Goal: Task Accomplishment & Management: Use online tool/utility

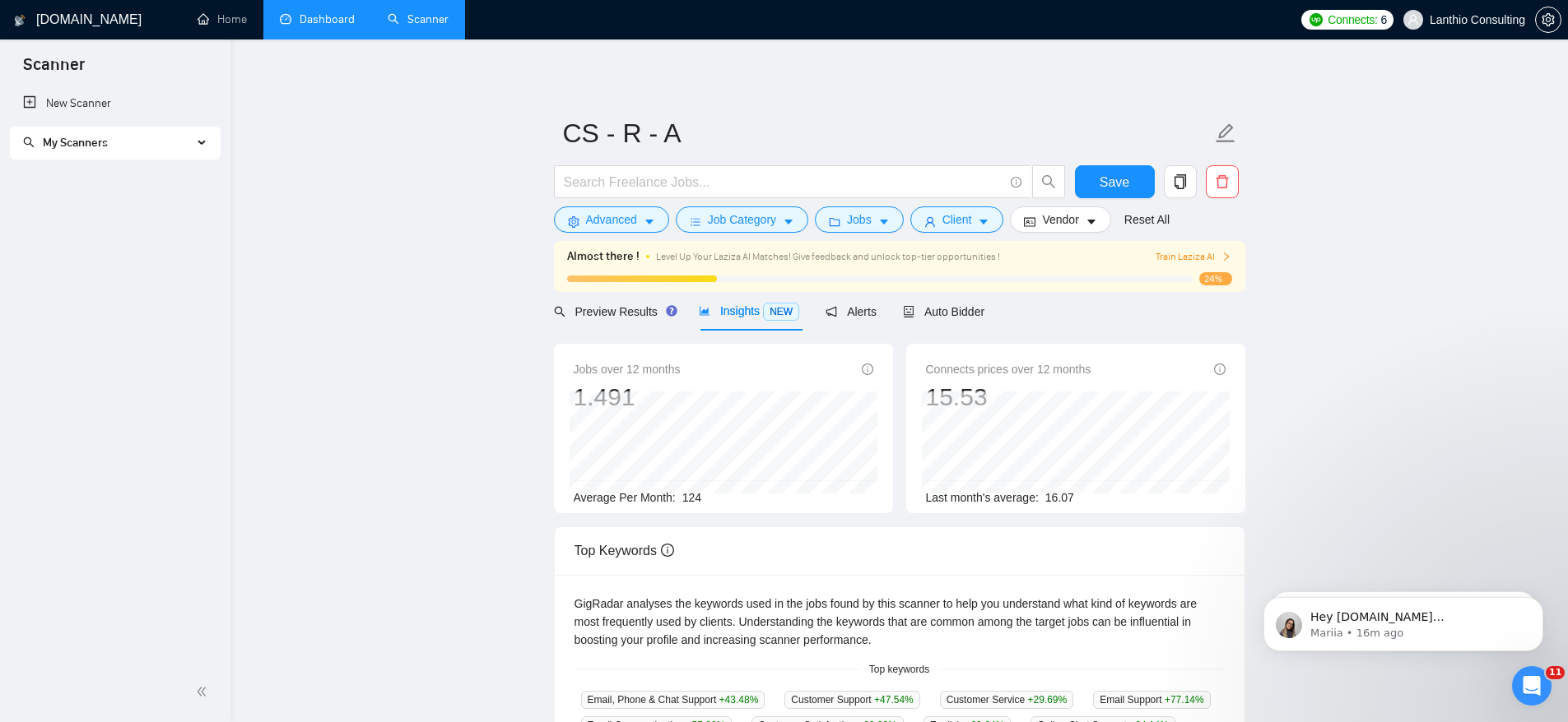
click at [324, 26] on link "Dashboard" at bounding box center [317, 19] width 75 height 14
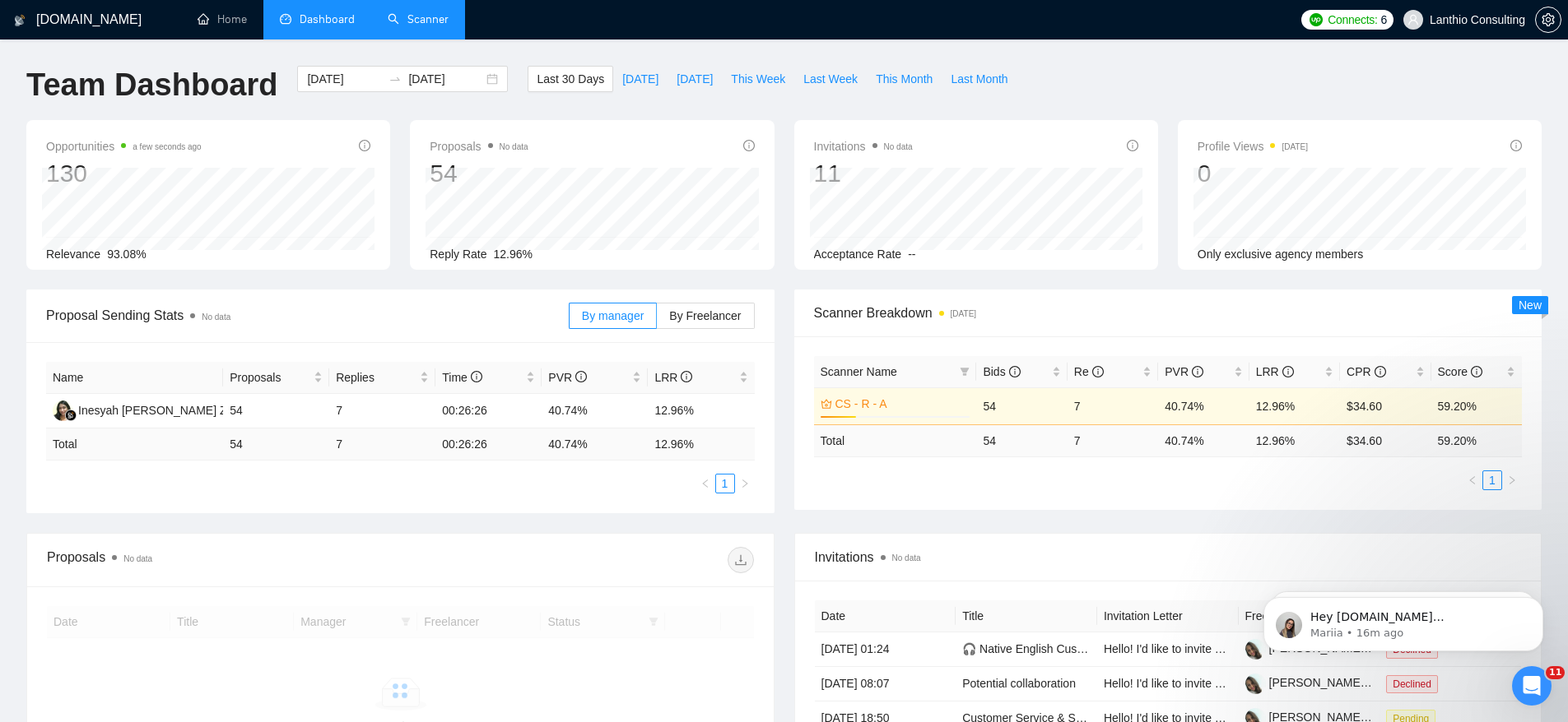
click at [433, 20] on link "Scanner" at bounding box center [418, 19] width 61 height 14
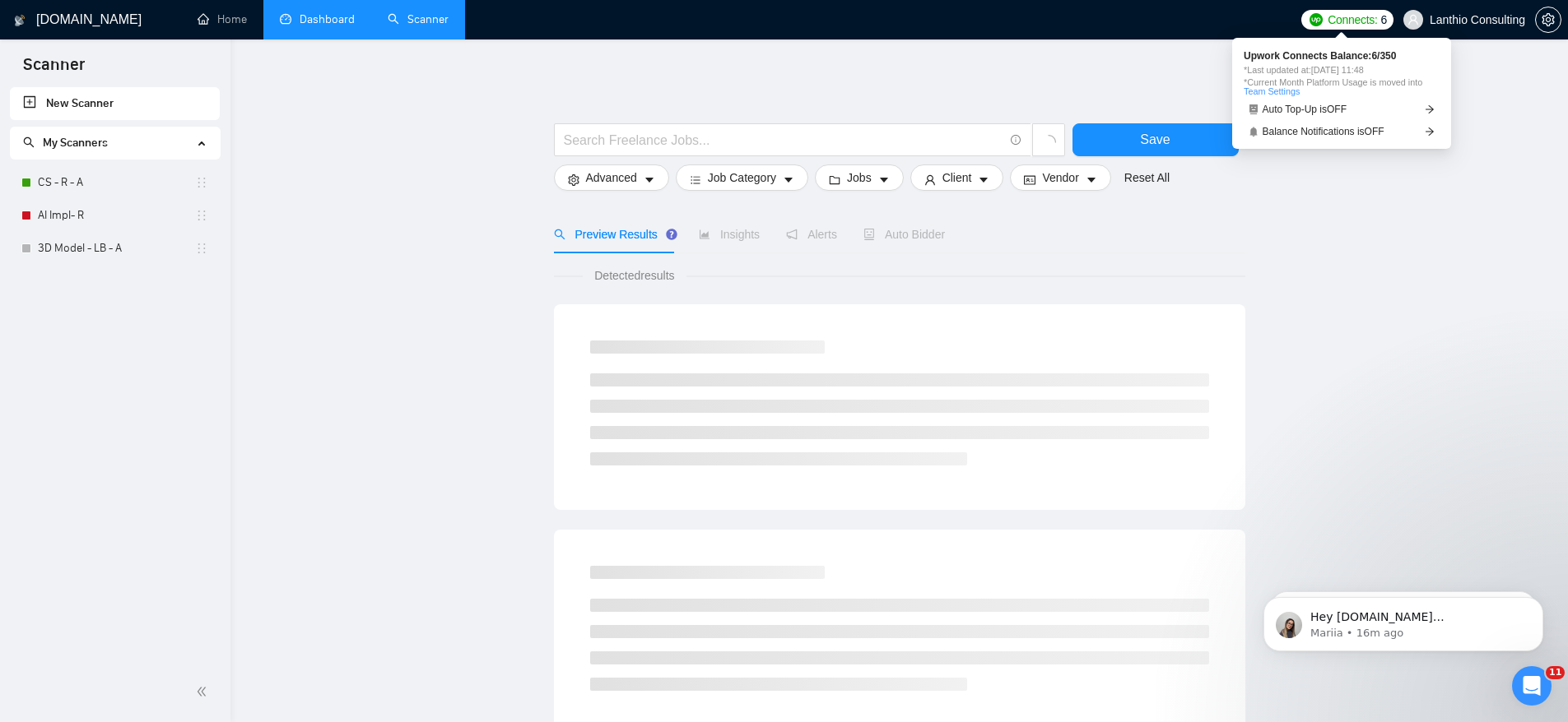
click at [1328, 25] on span "Connects:" at bounding box center [1352, 19] width 49 height 18
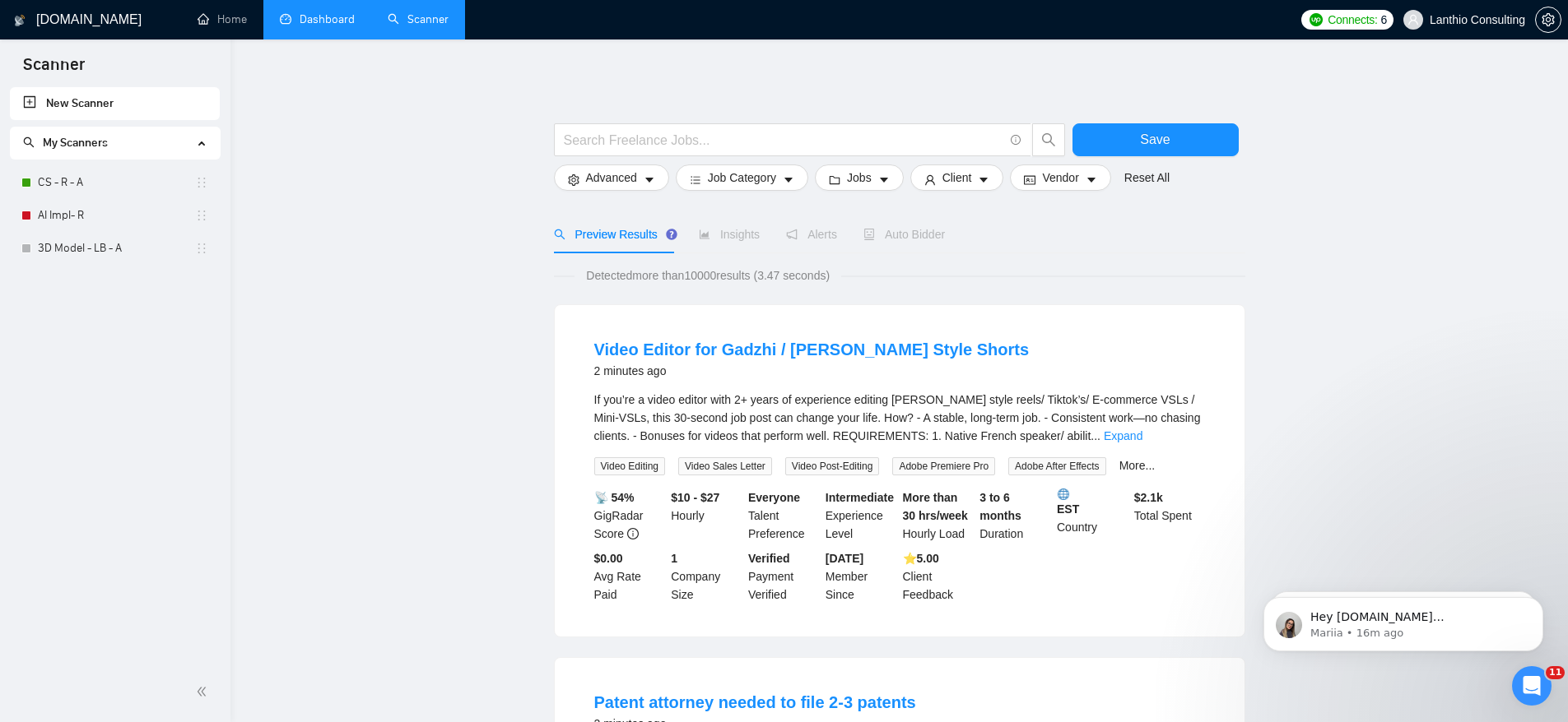
click at [95, 184] on link "CS - R - A" at bounding box center [116, 182] width 157 height 33
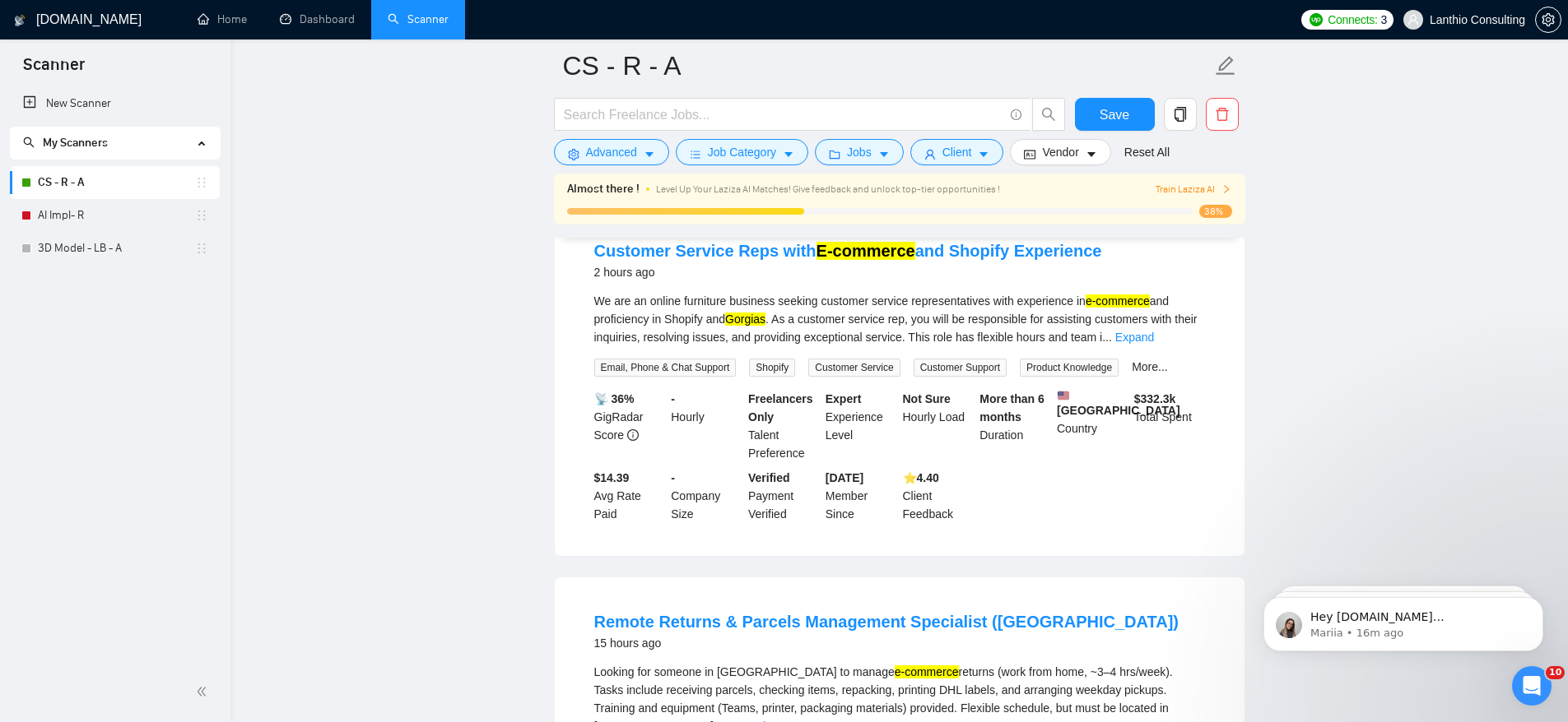
scroll to position [186, 0]
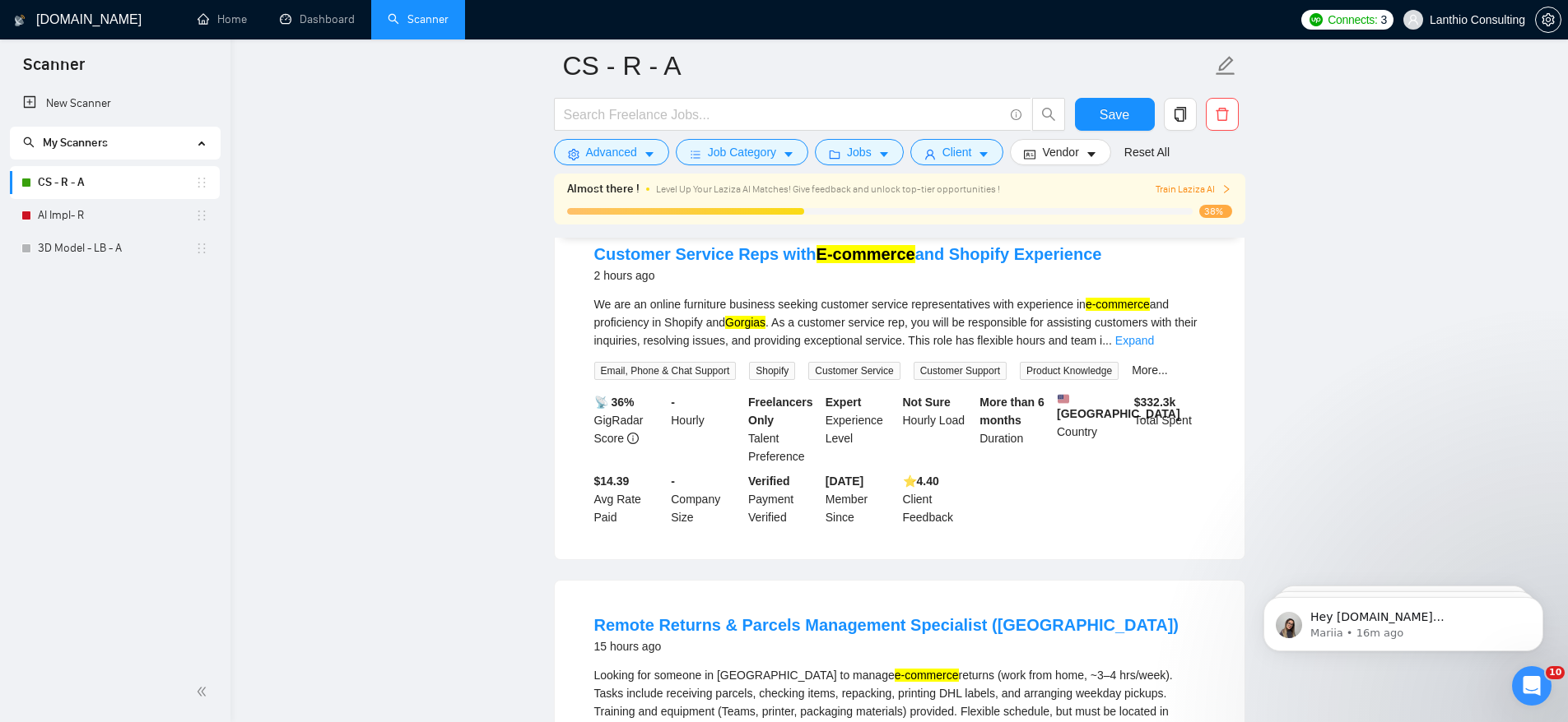
click at [872, 320] on div "We are an online furniture business seeking customer service representatives wi…" at bounding box center [900, 323] width 611 height 54
click at [931, 255] on link "Customer Service Reps with E-commerce and Shopify Experience" at bounding box center [848, 254] width 508 height 18
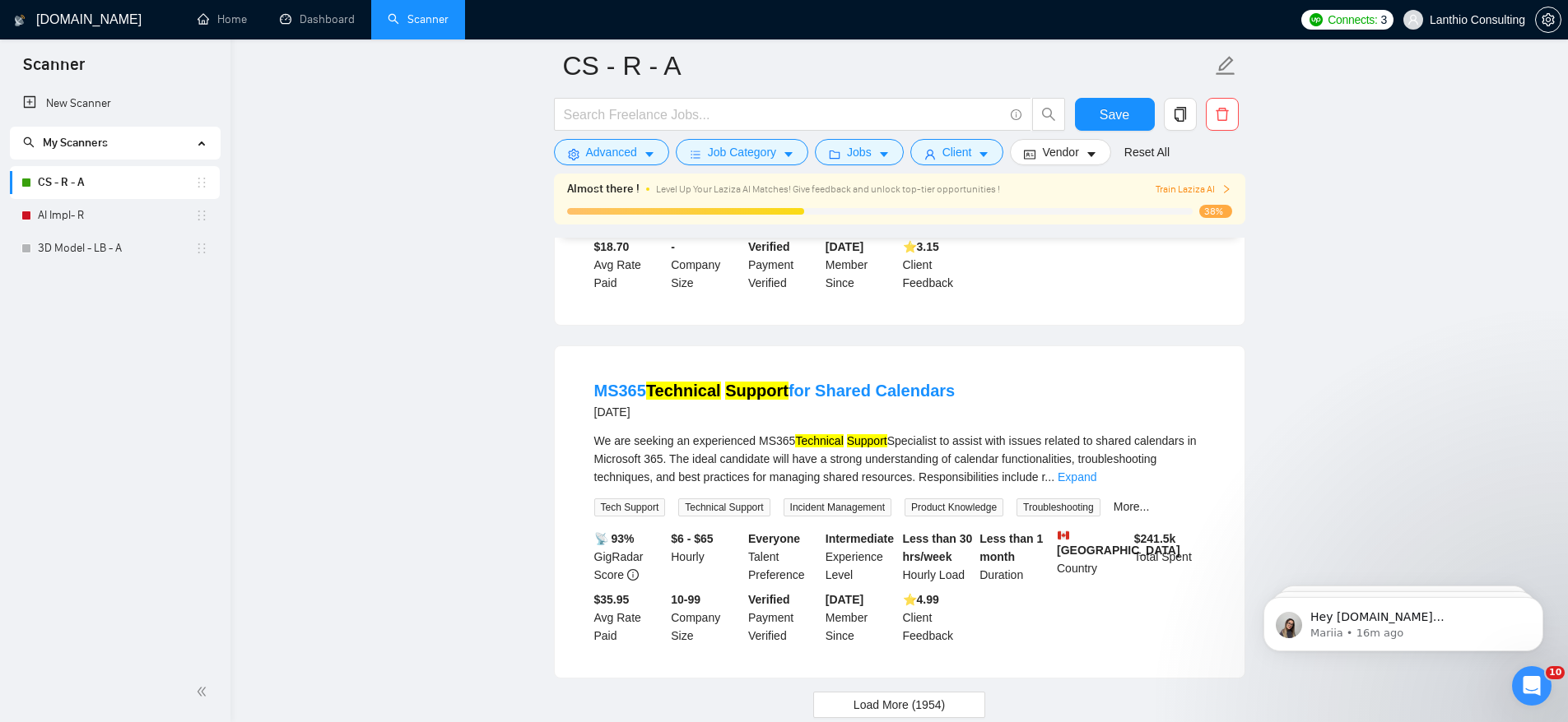
scroll to position [3555, 0]
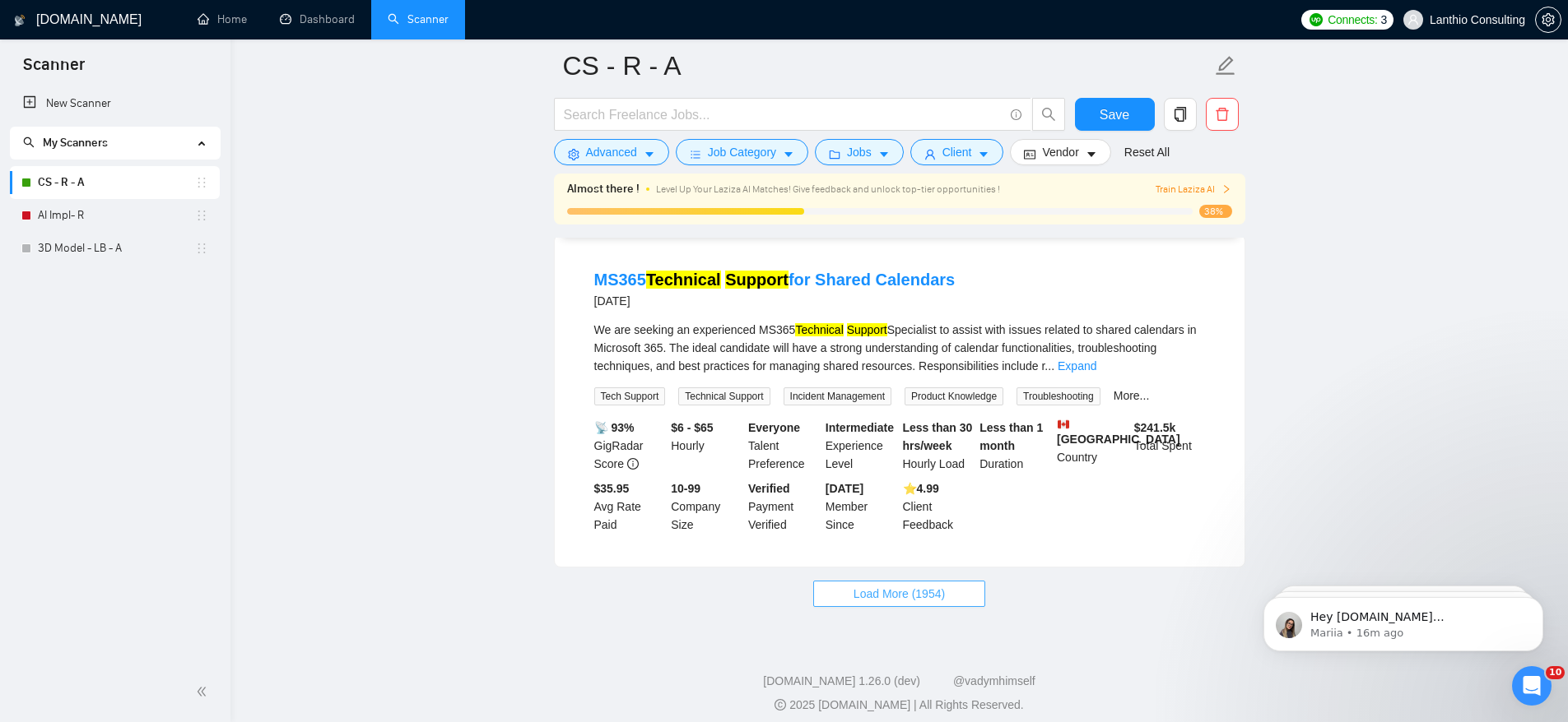
click at [874, 584] on span "Load More (1954)" at bounding box center [899, 593] width 91 height 18
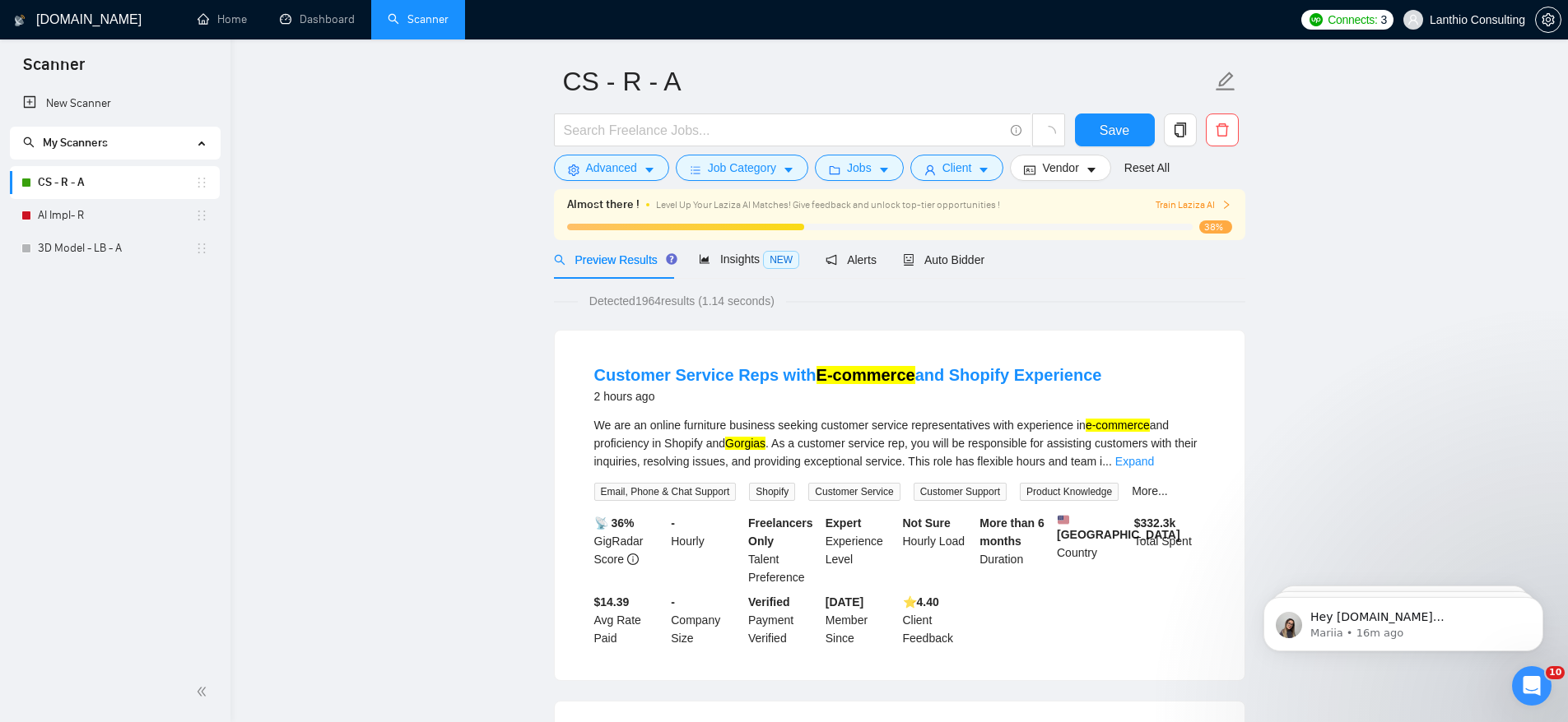
scroll to position [0, 0]
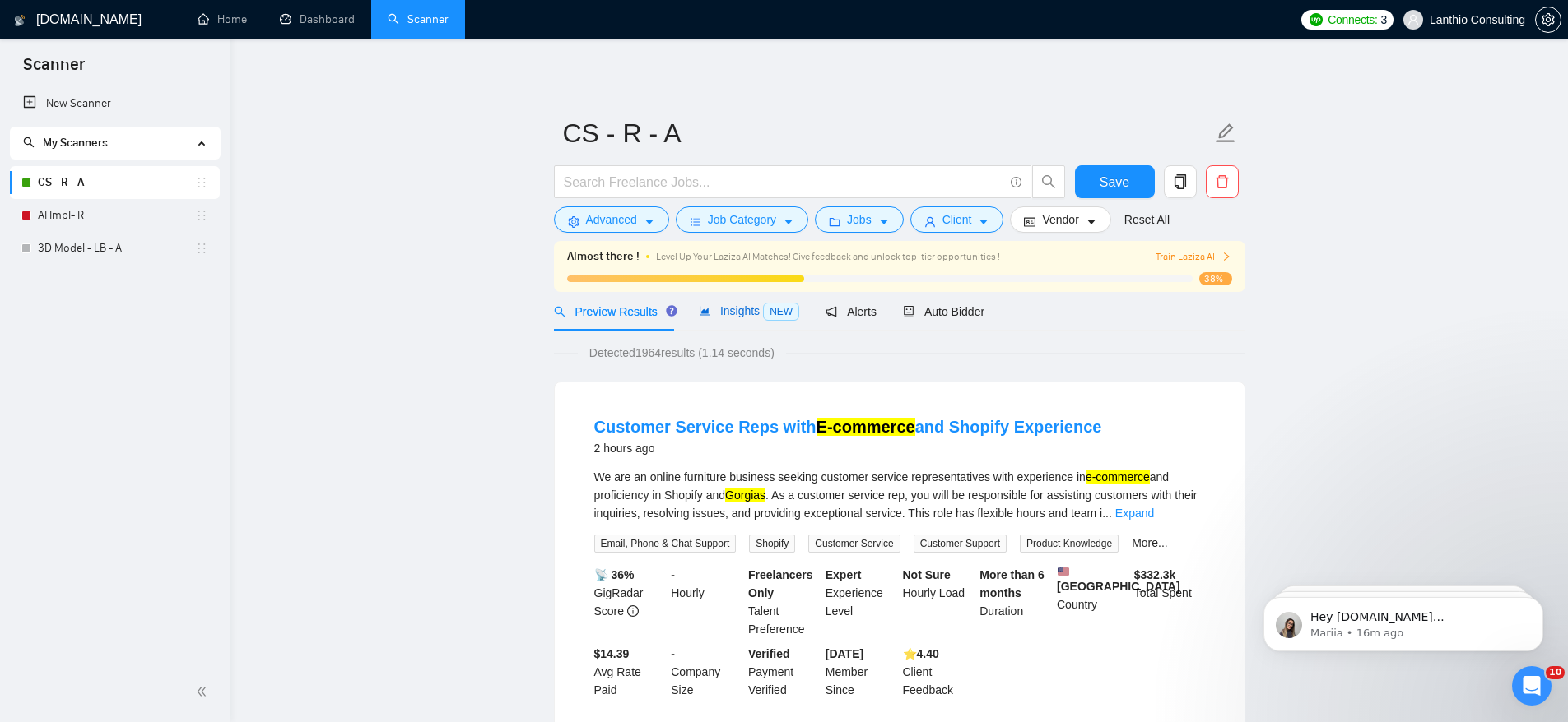
click at [730, 309] on span "Insights NEW" at bounding box center [750, 311] width 101 height 14
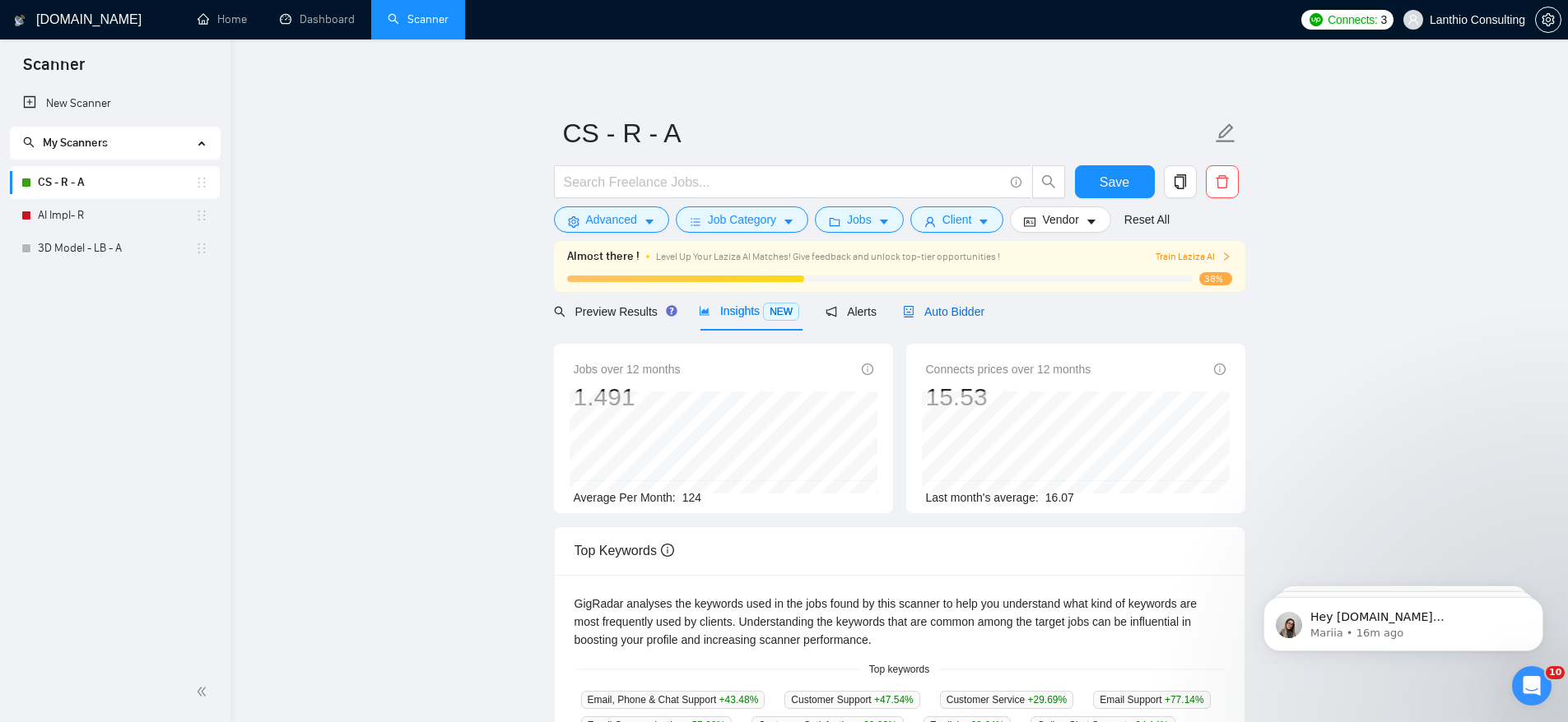
click at [939, 308] on span "Auto Bidder" at bounding box center [944, 312] width 81 height 14
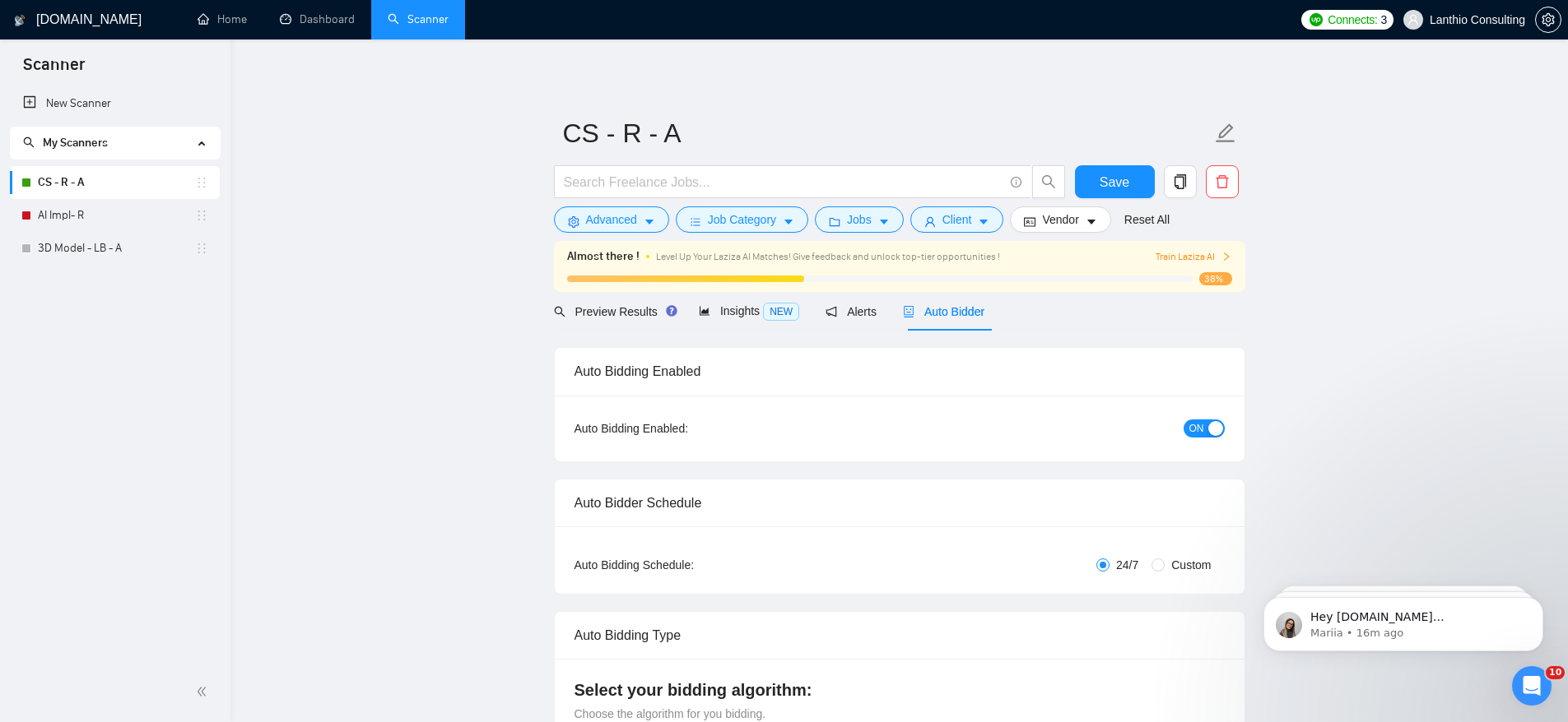
checkbox input "true"
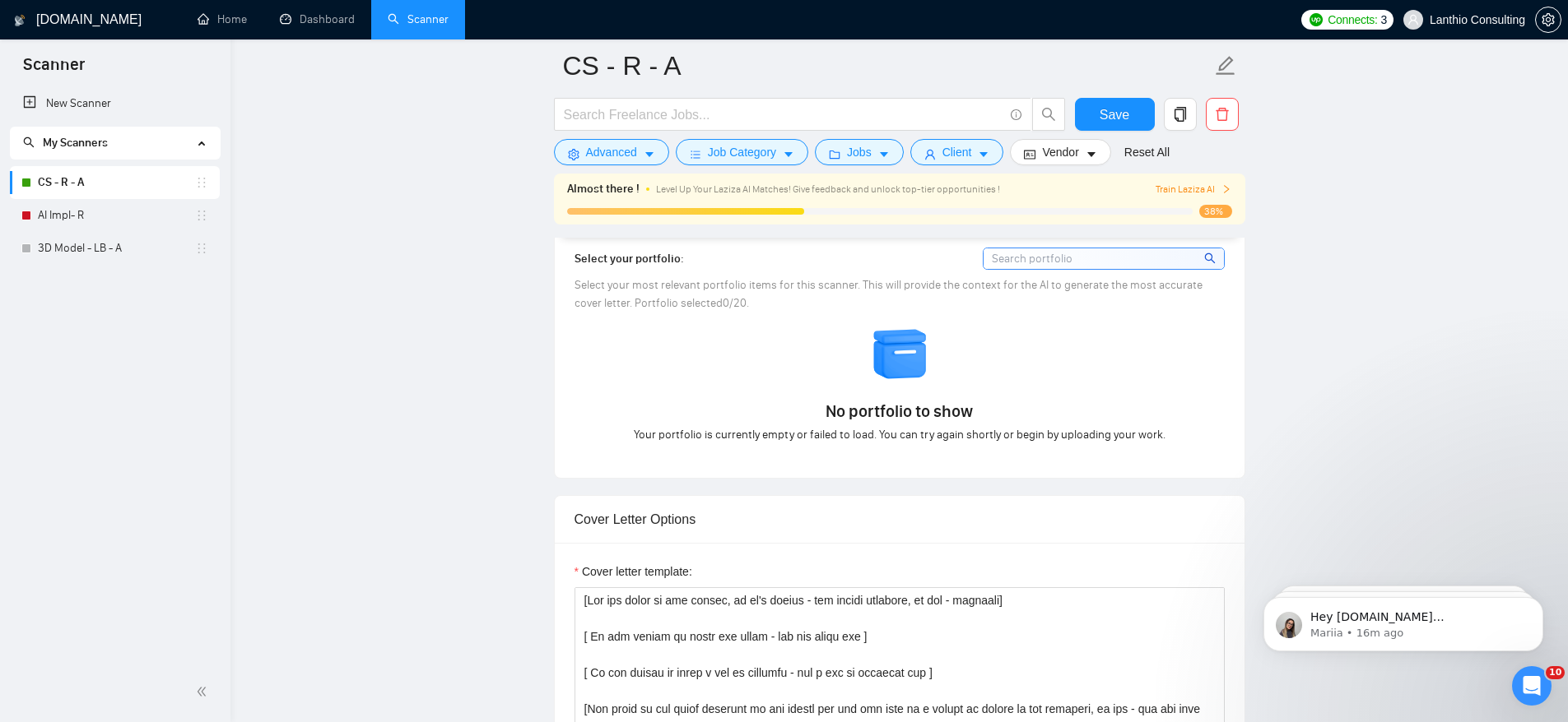
scroll to position [1501, 0]
click at [1028, 262] on input at bounding box center [1104, 262] width 240 height 20
click at [814, 299] on div "Select your most relevant portfolio items for this scanner. This will provide t…" at bounding box center [899, 298] width 650 height 36
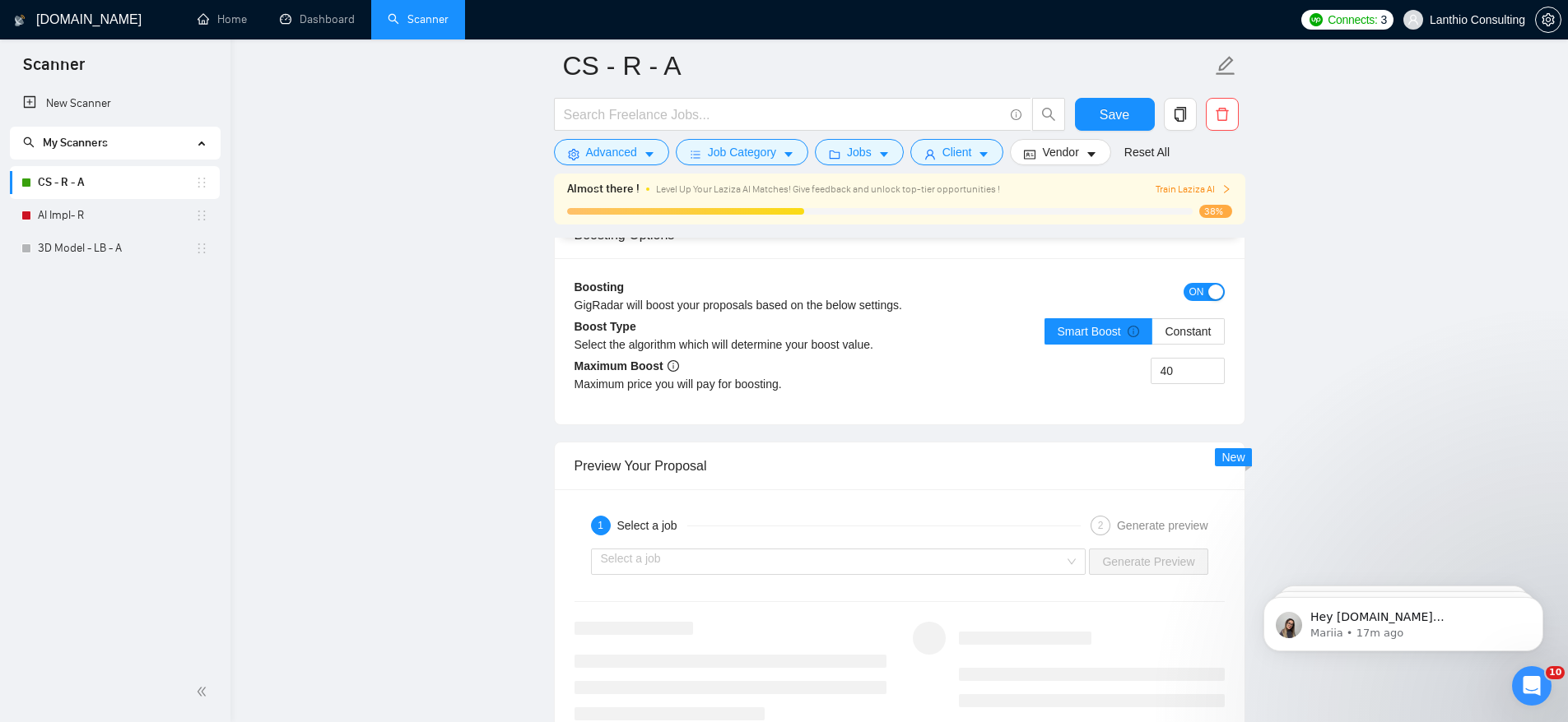
scroll to position [3198, 0]
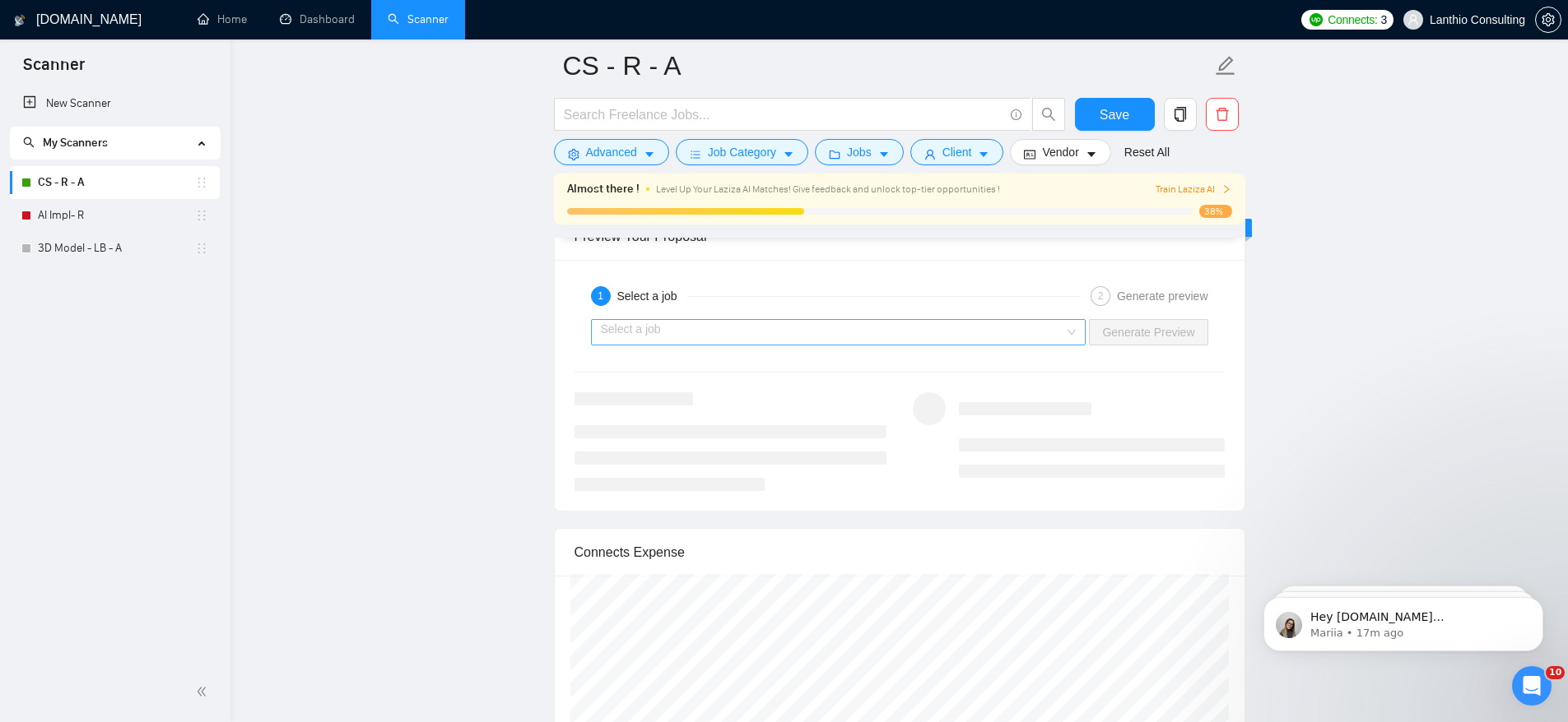
click at [733, 329] on input "search" at bounding box center [833, 331] width 464 height 24
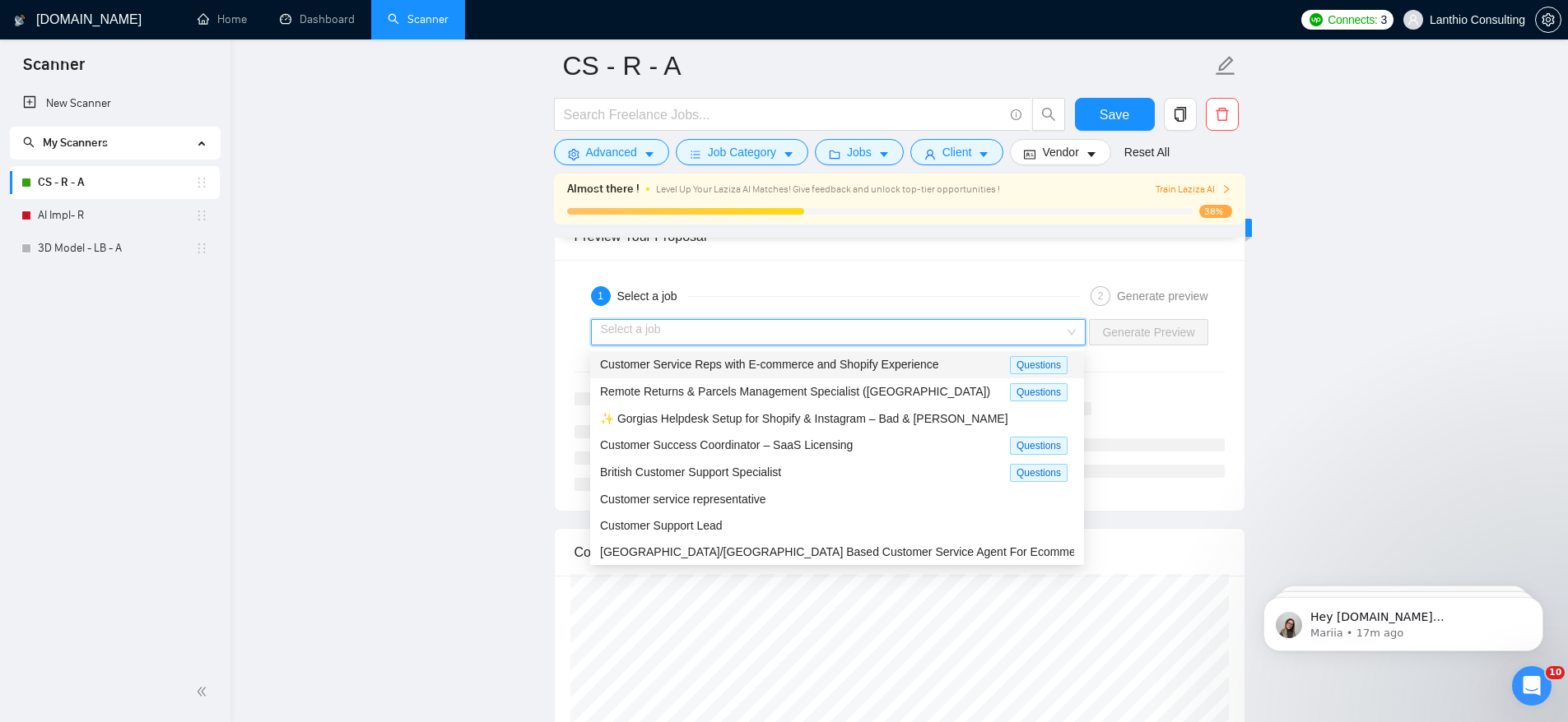
click at [753, 363] on span "Customer Service Reps with E-commerce and Shopify Experience" at bounding box center [770, 364] width 339 height 14
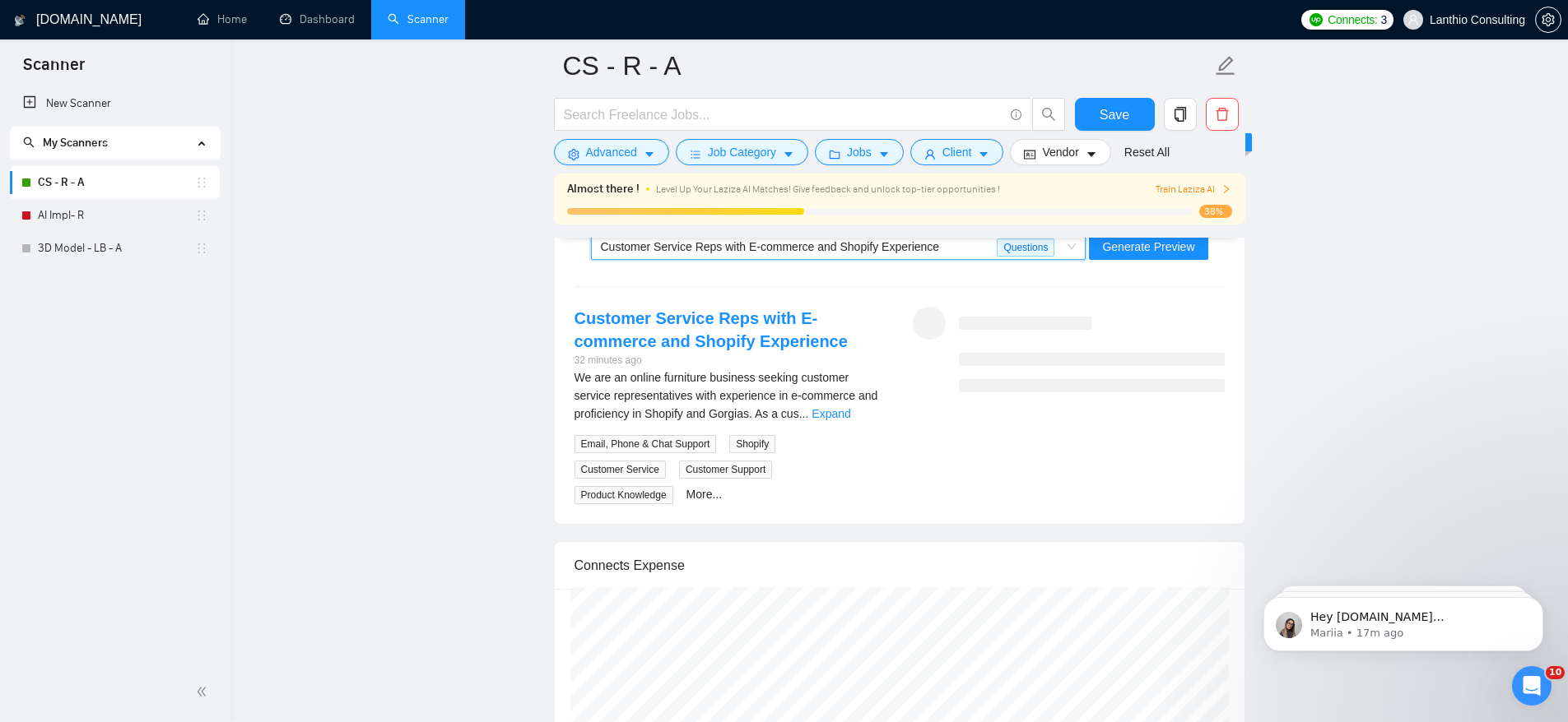
scroll to position [3282, 0]
click at [1145, 253] on span "Generate Preview" at bounding box center [1147, 247] width 92 height 18
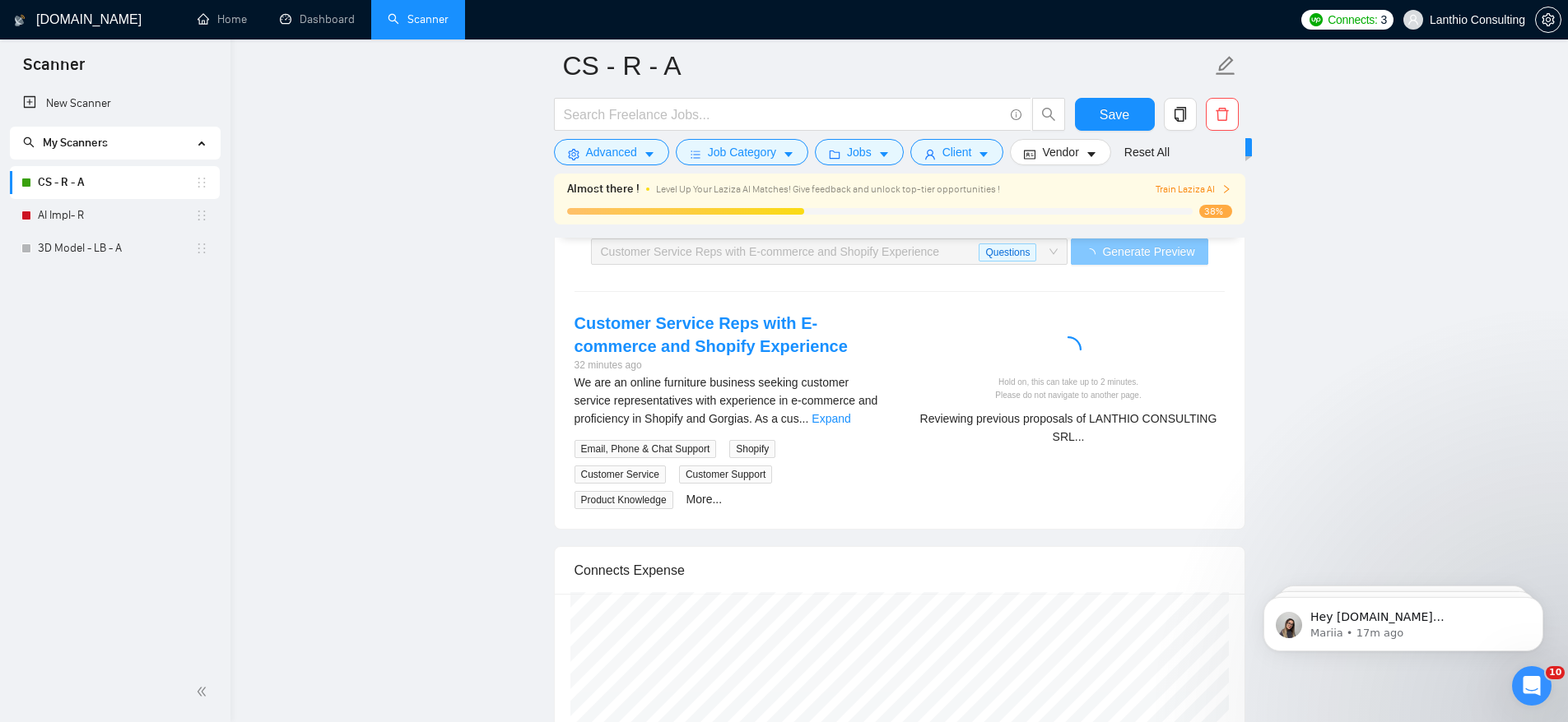
scroll to position [3275, 0]
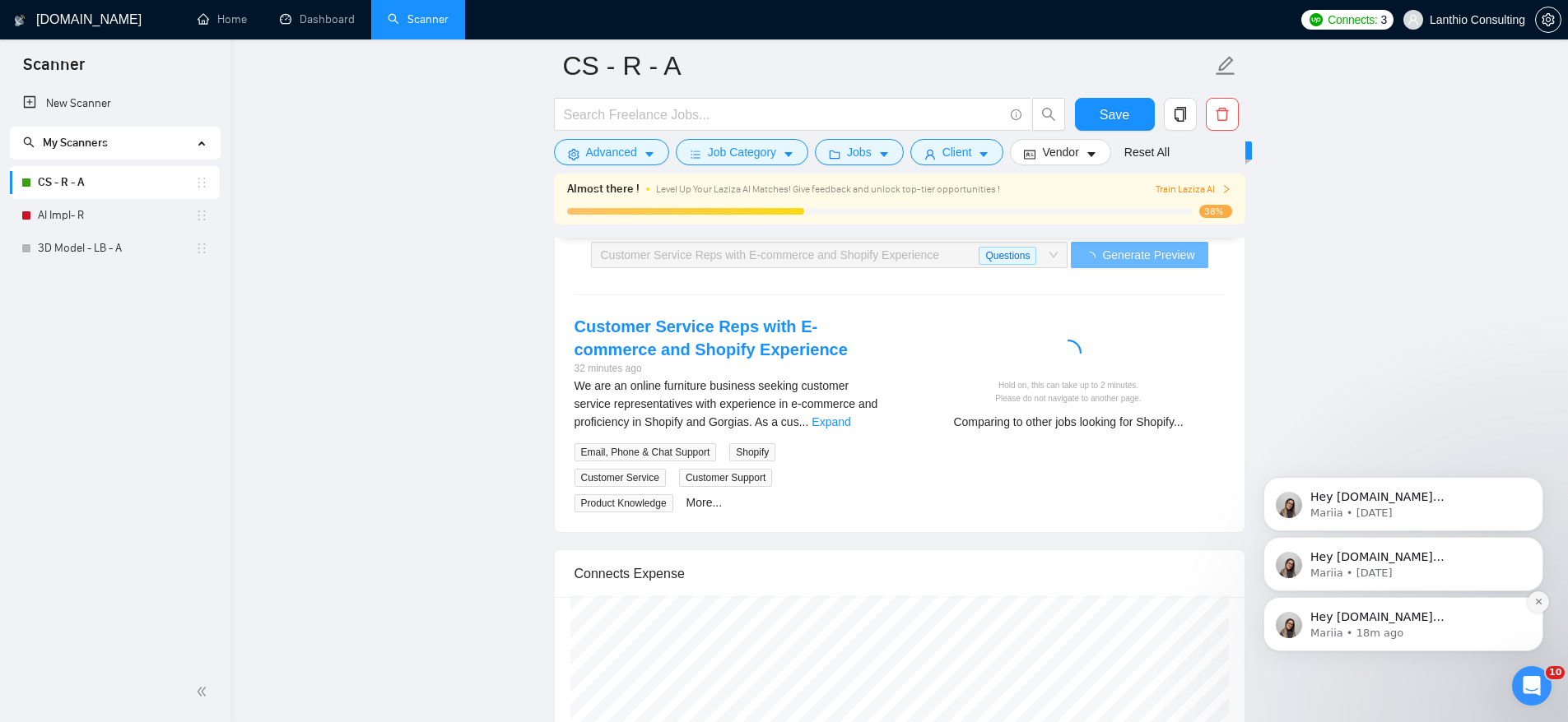
click at [1537, 602] on icon "Dismiss notification" at bounding box center [1538, 602] width 6 height 6
click at [1537, 602] on icon "Dismiss notification" at bounding box center [1538, 602] width 5 height 5
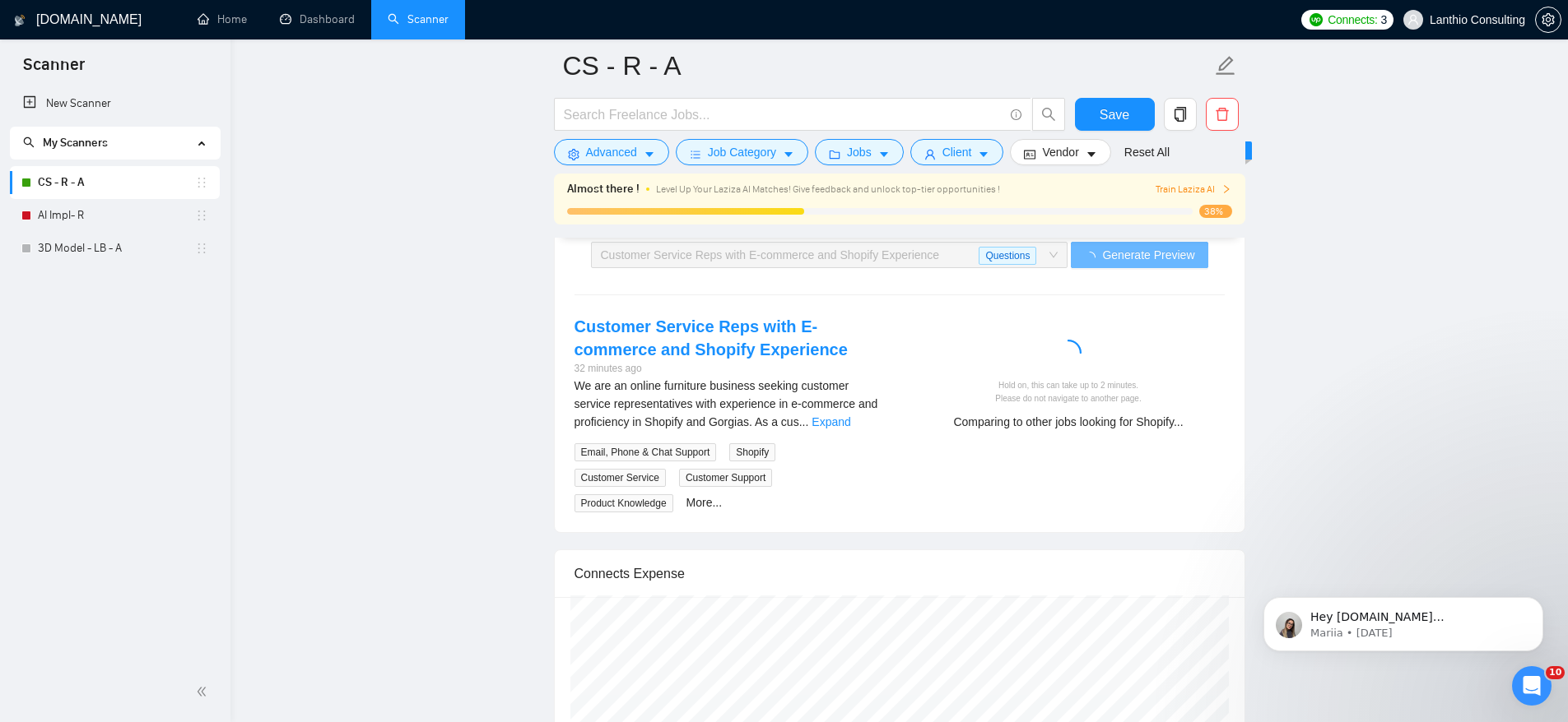
click at [1537, 602] on icon "Dismiss notification" at bounding box center [1538, 602] width 5 height 5
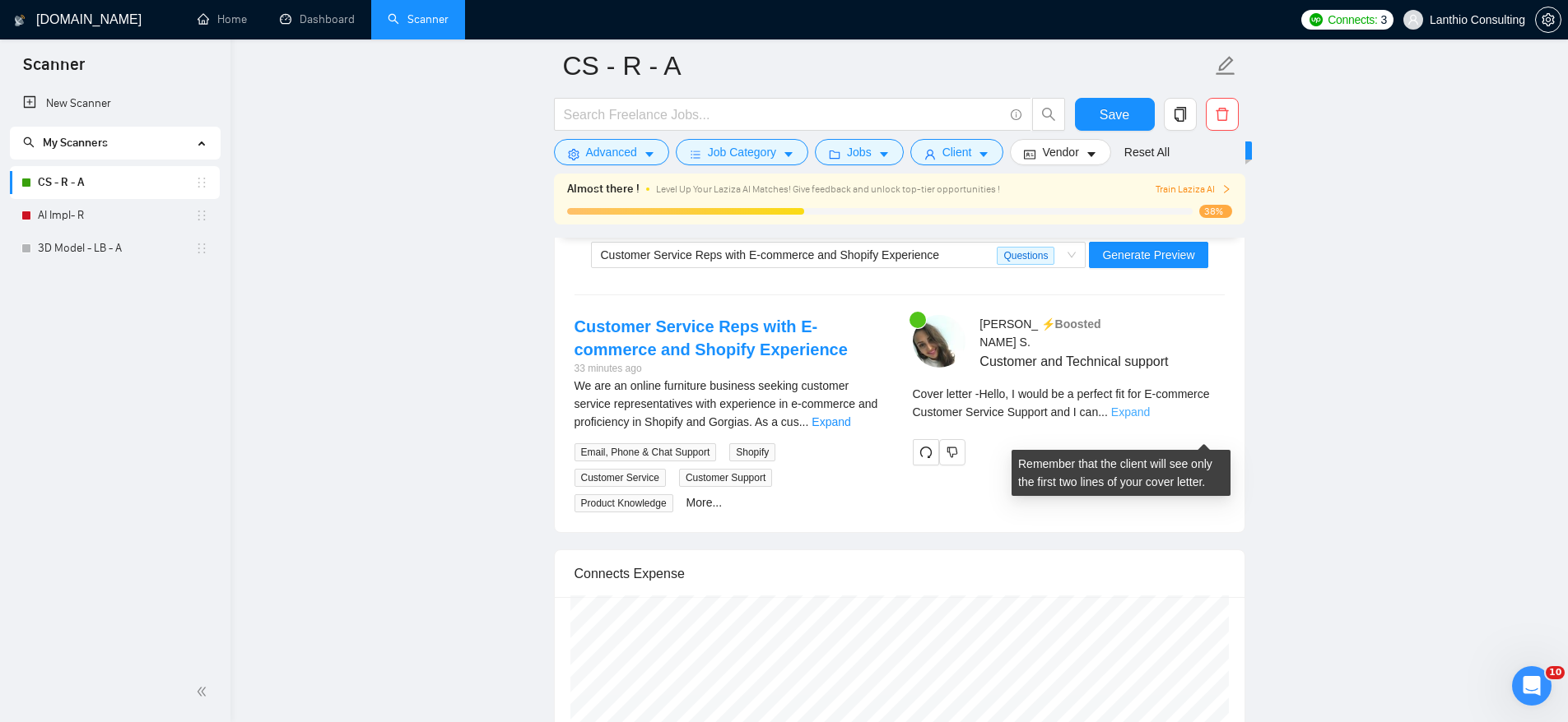
click at [1150, 419] on link "Expand" at bounding box center [1131, 412] width 39 height 14
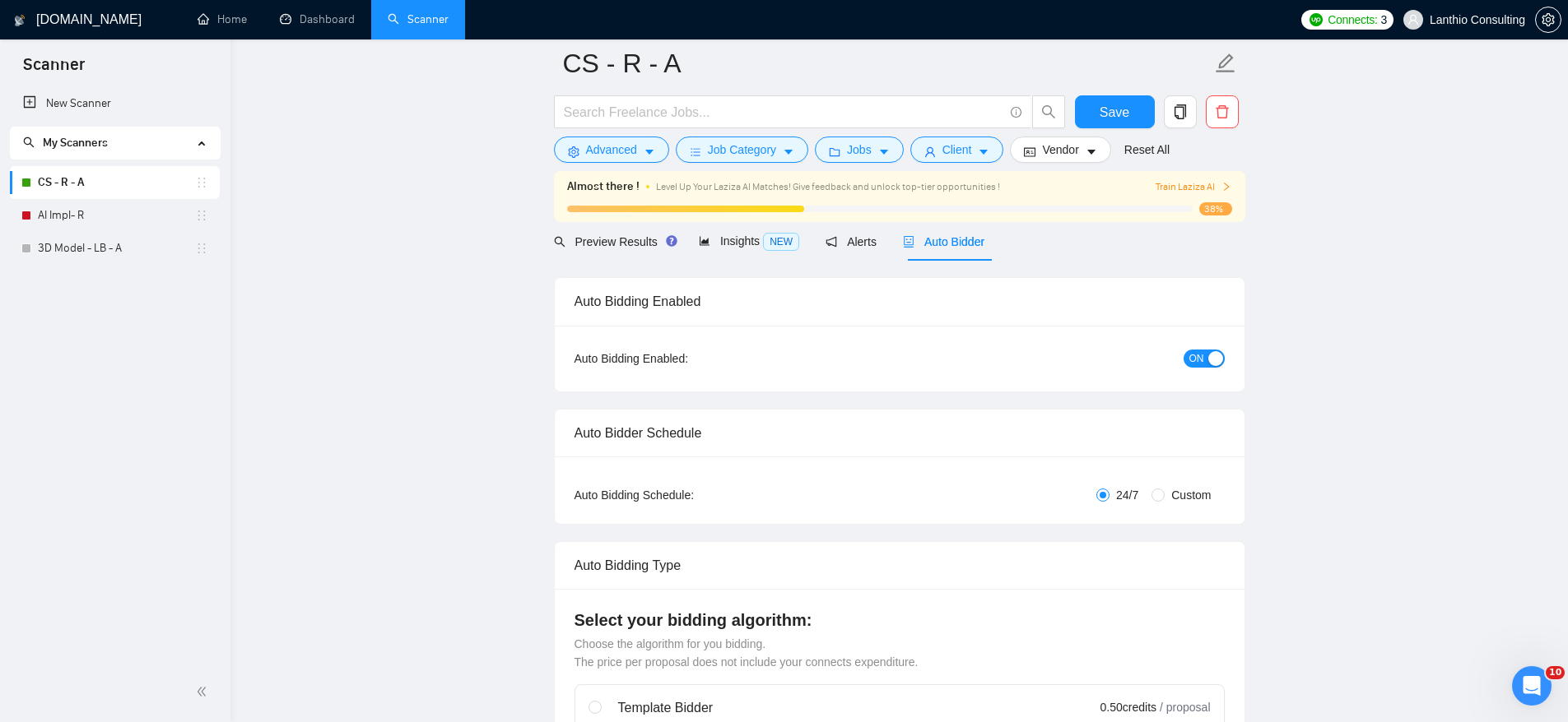
scroll to position [0, 0]
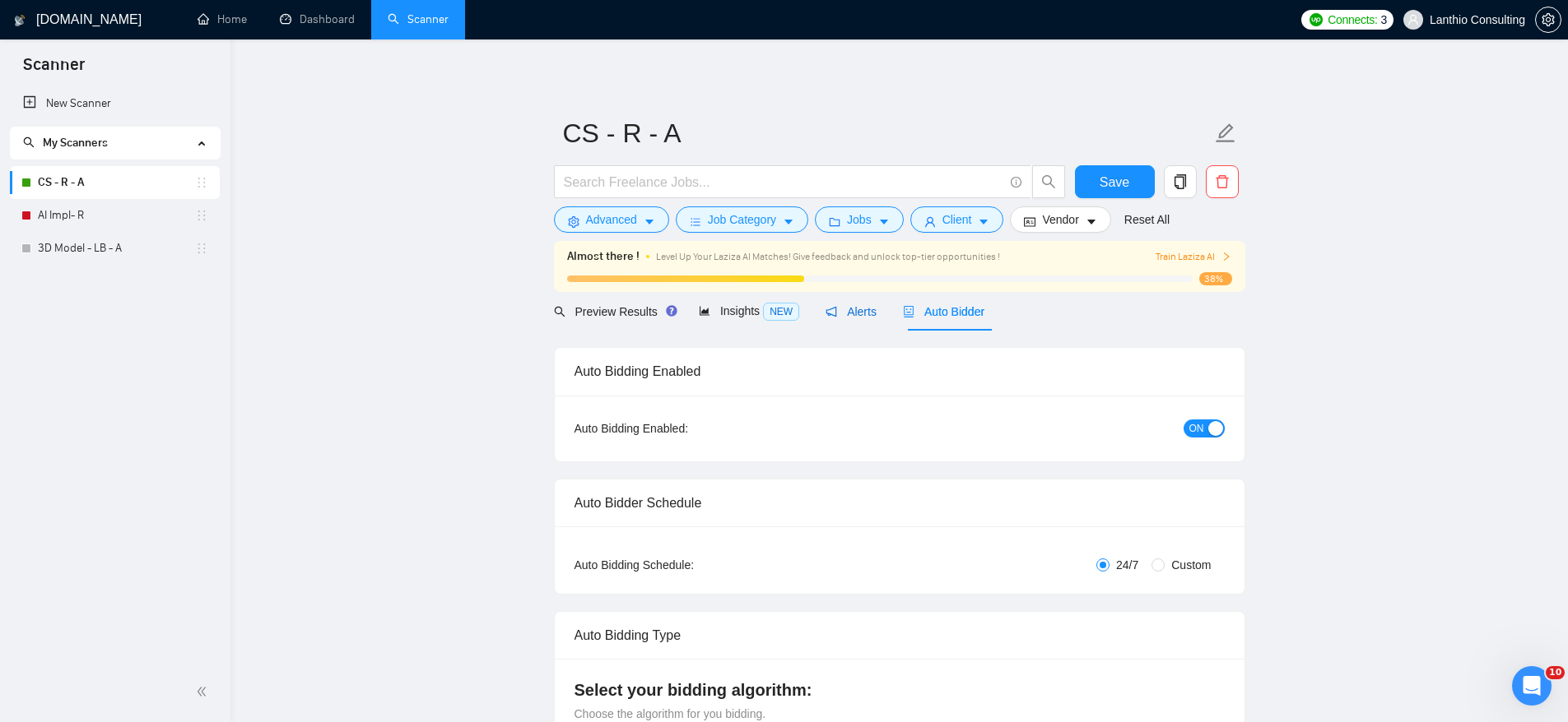
click at [844, 317] on span "Alerts" at bounding box center [850, 312] width 51 height 14
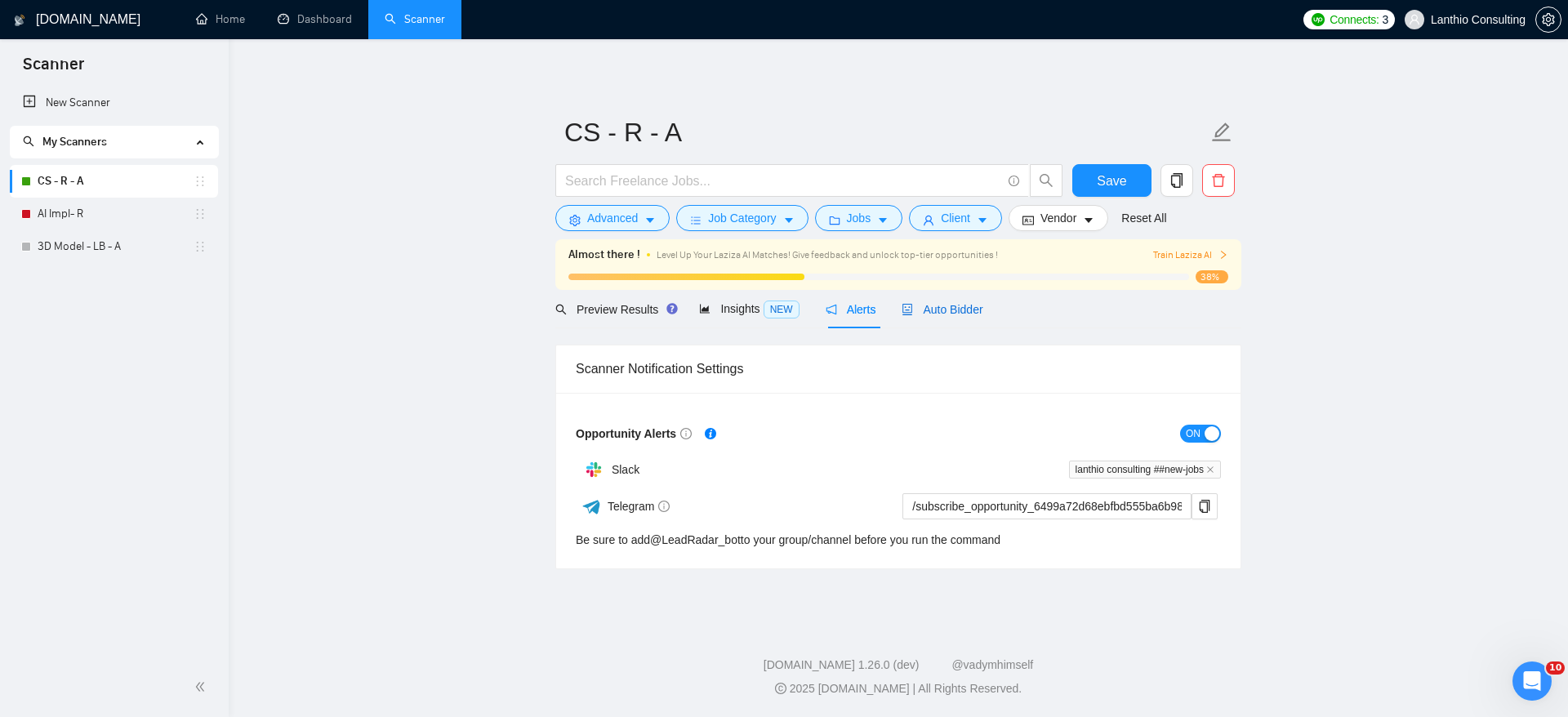
click at [913, 311] on icon "robot" at bounding box center [909, 310] width 10 height 12
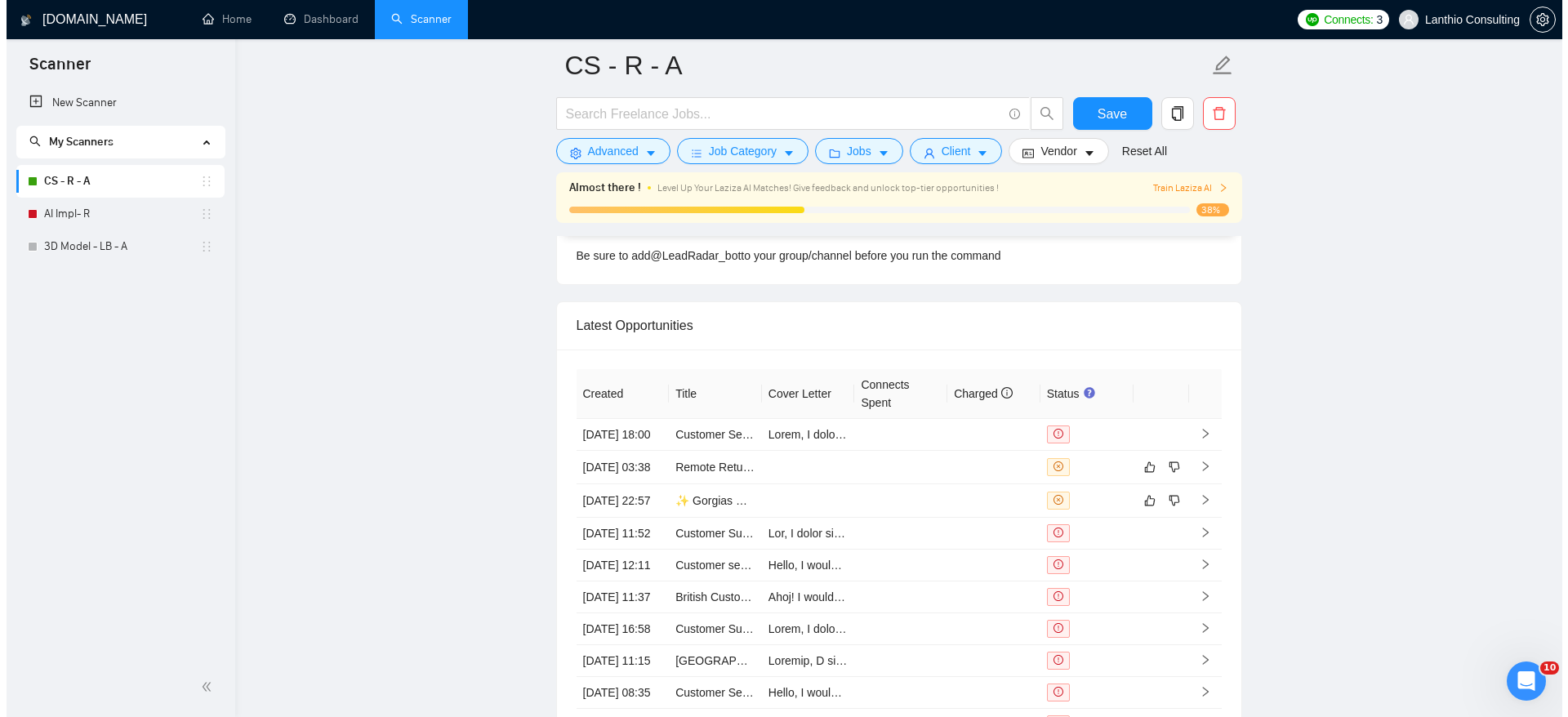
scroll to position [4214, 0]
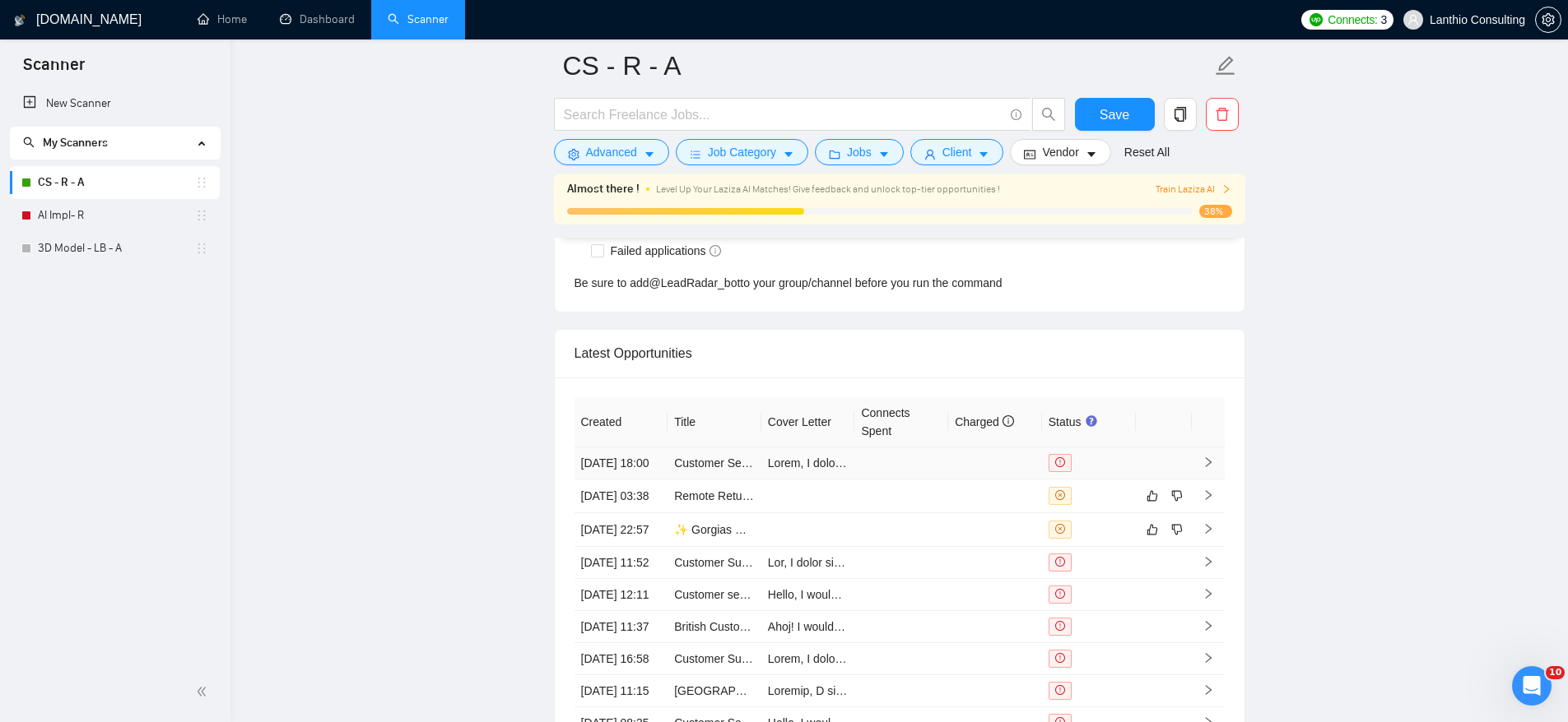
click at [1208, 468] on icon "right" at bounding box center [1208, 462] width 12 height 12
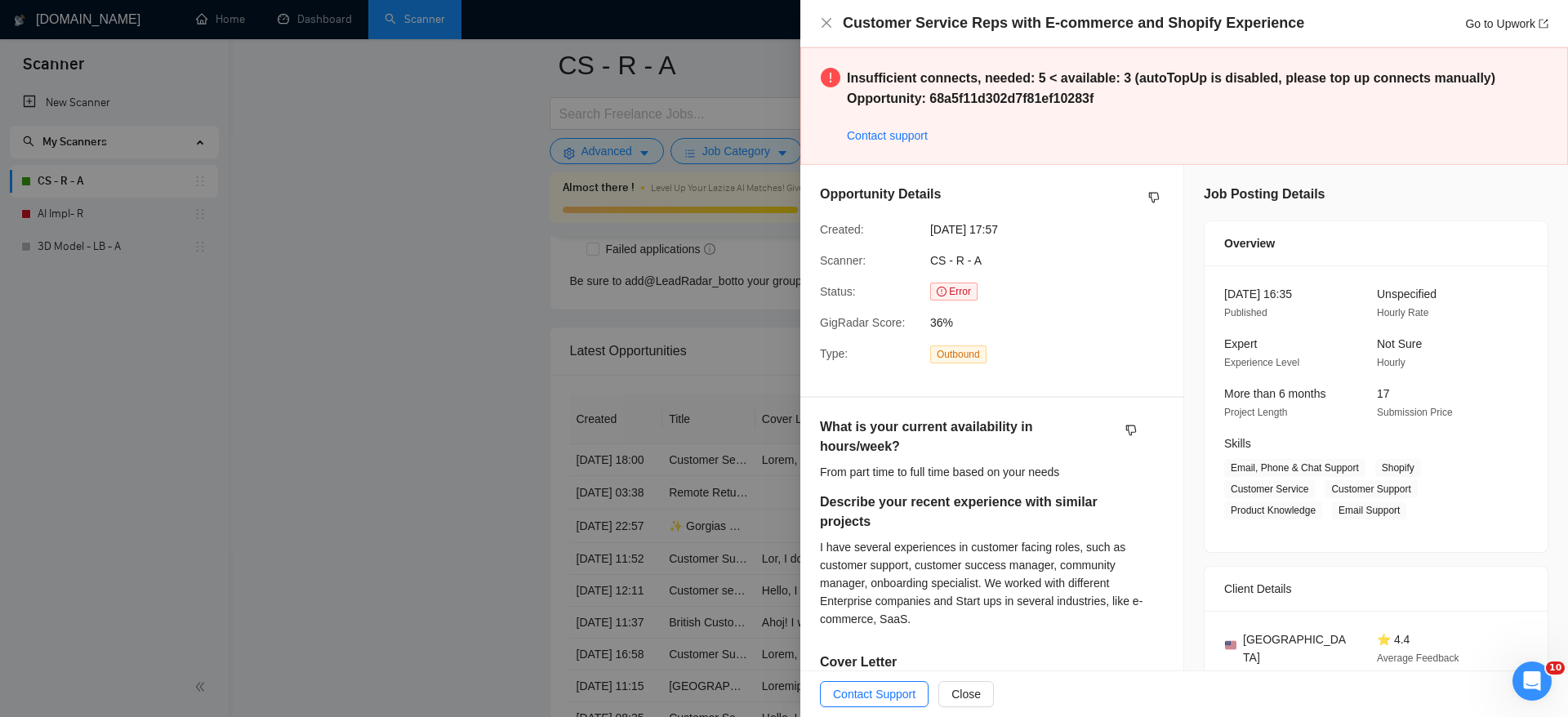
click at [950, 294] on span "Error" at bounding box center [954, 292] width 47 height 18
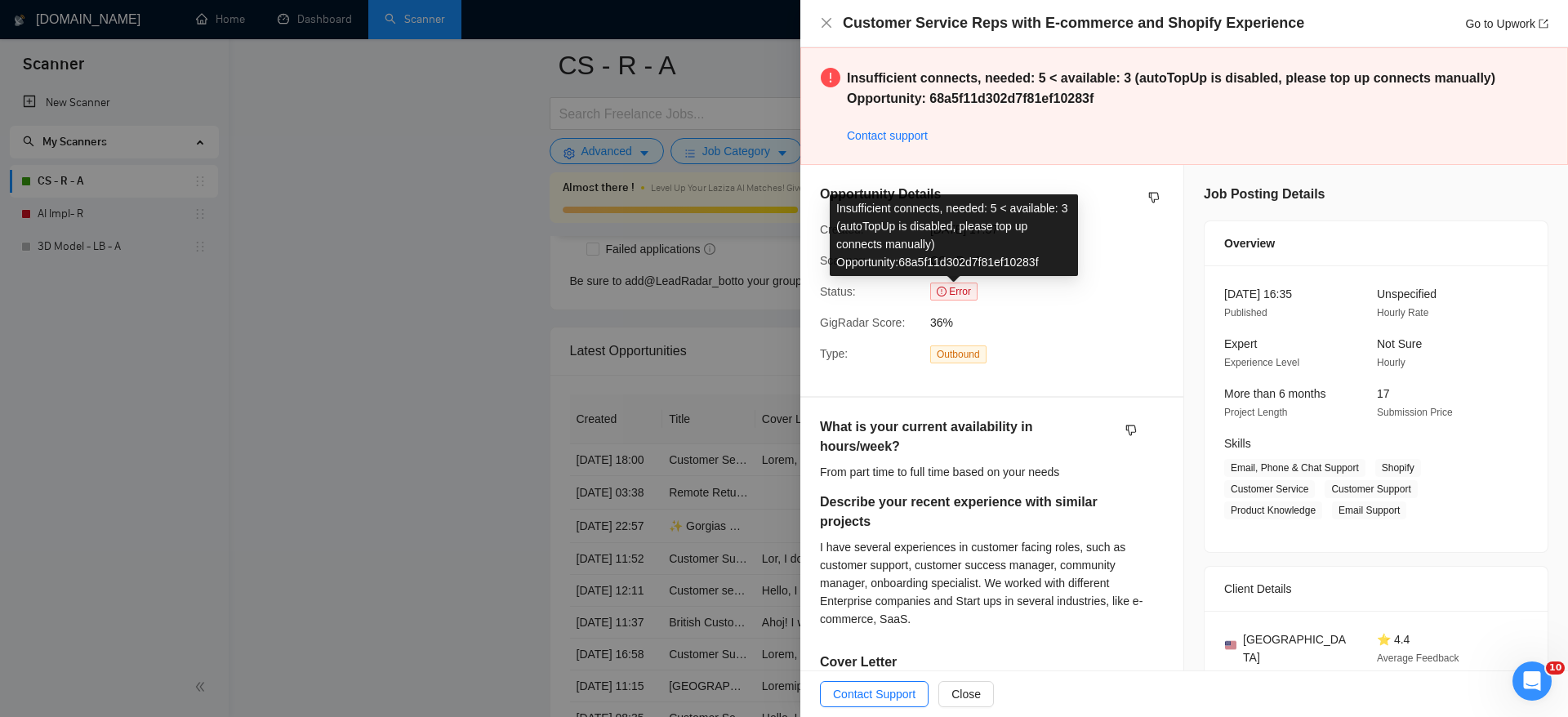
click at [933, 294] on span "Error" at bounding box center [954, 292] width 47 height 18
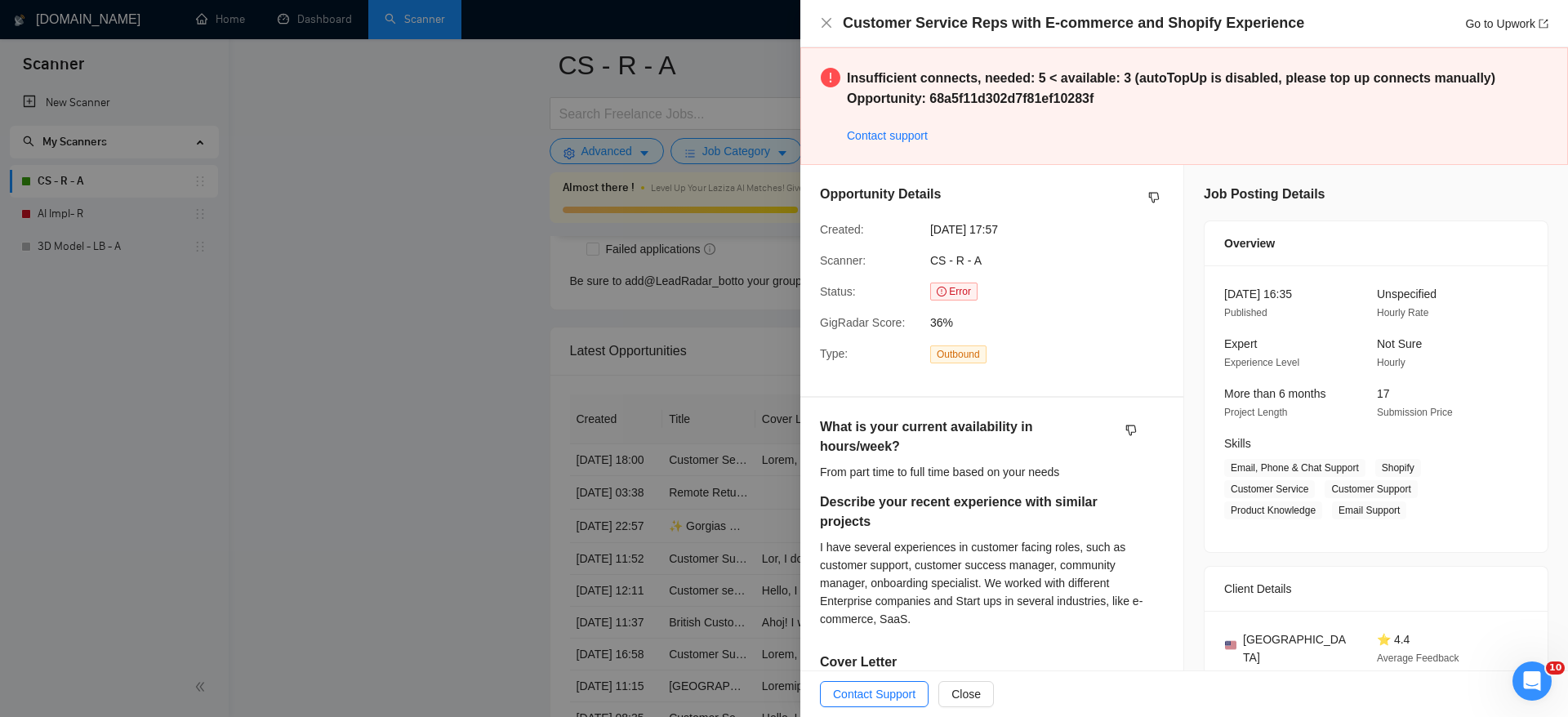
click at [1026, 301] on div "Opportunity Details Created: [DATE] 17:57 Scanner: CS - R - A Status: Error Gig…" at bounding box center [992, 280] width 383 height 231
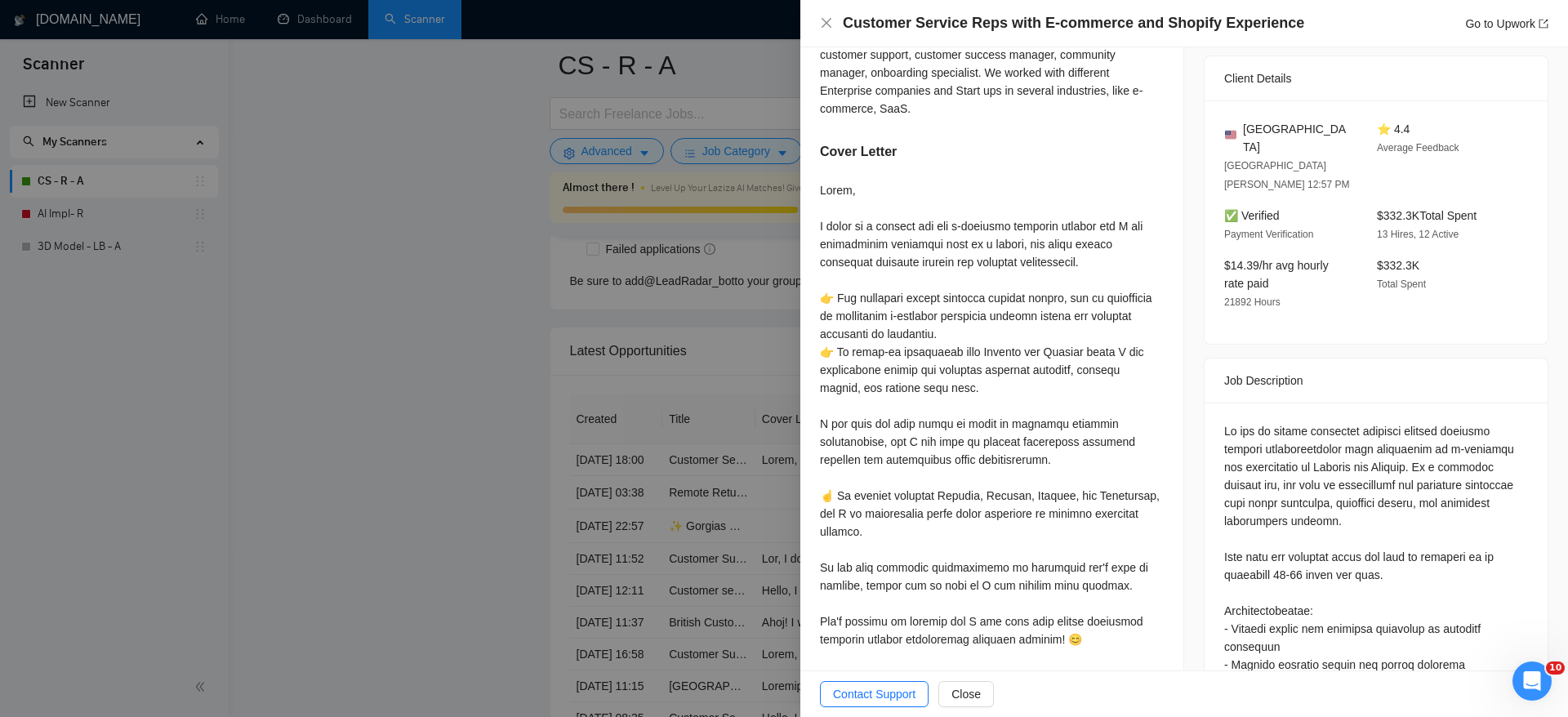
scroll to position [820, 0]
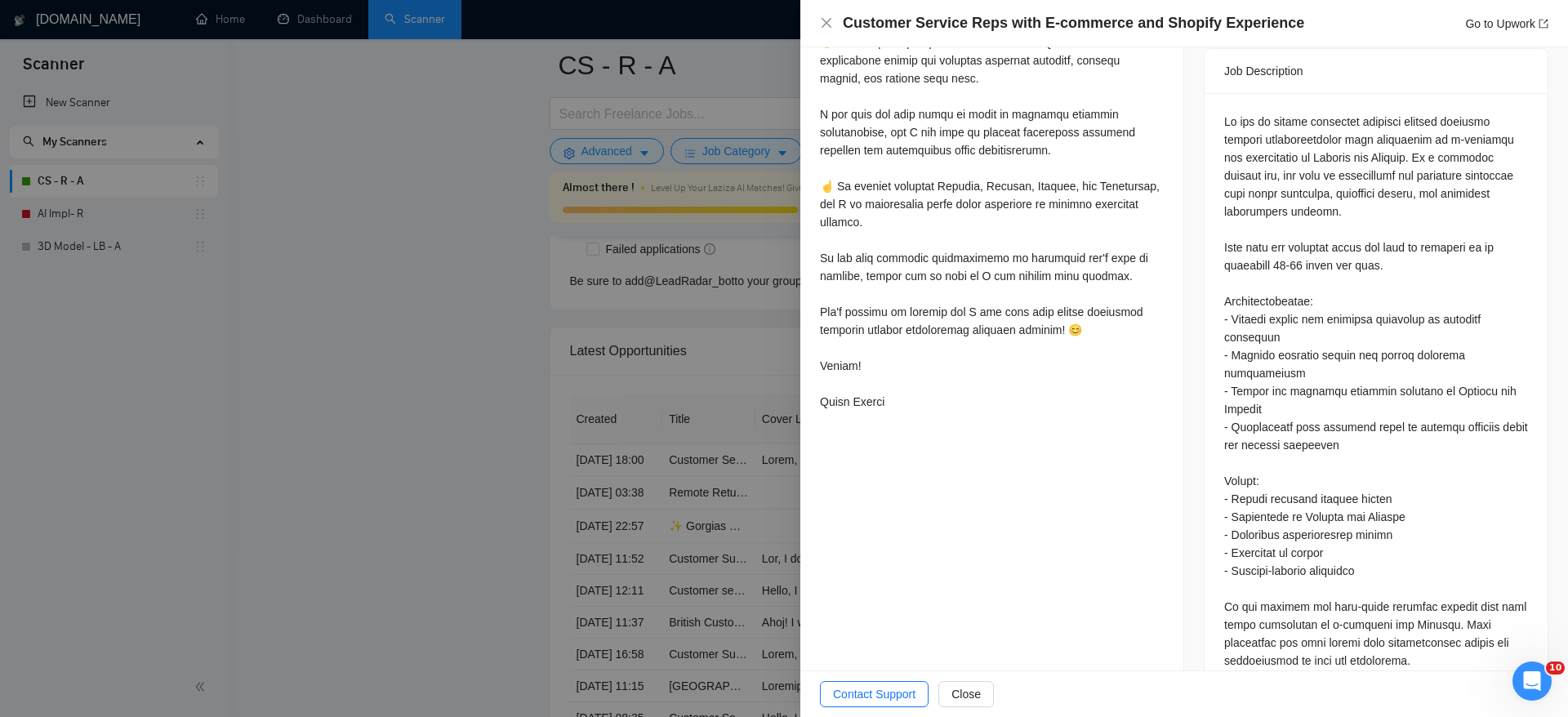
click at [888, 699] on span "Contact Support" at bounding box center [875, 694] width 83 height 18
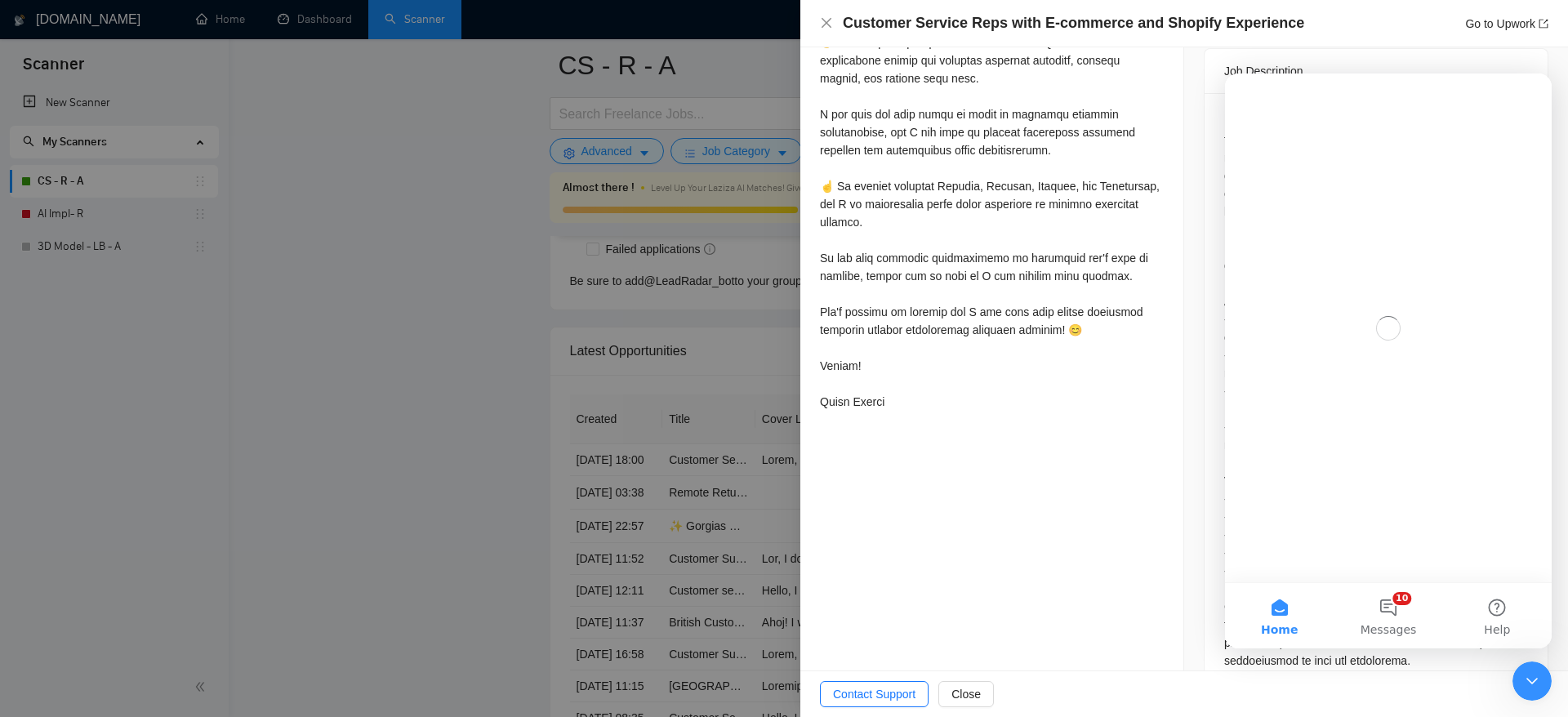
scroll to position [0, 0]
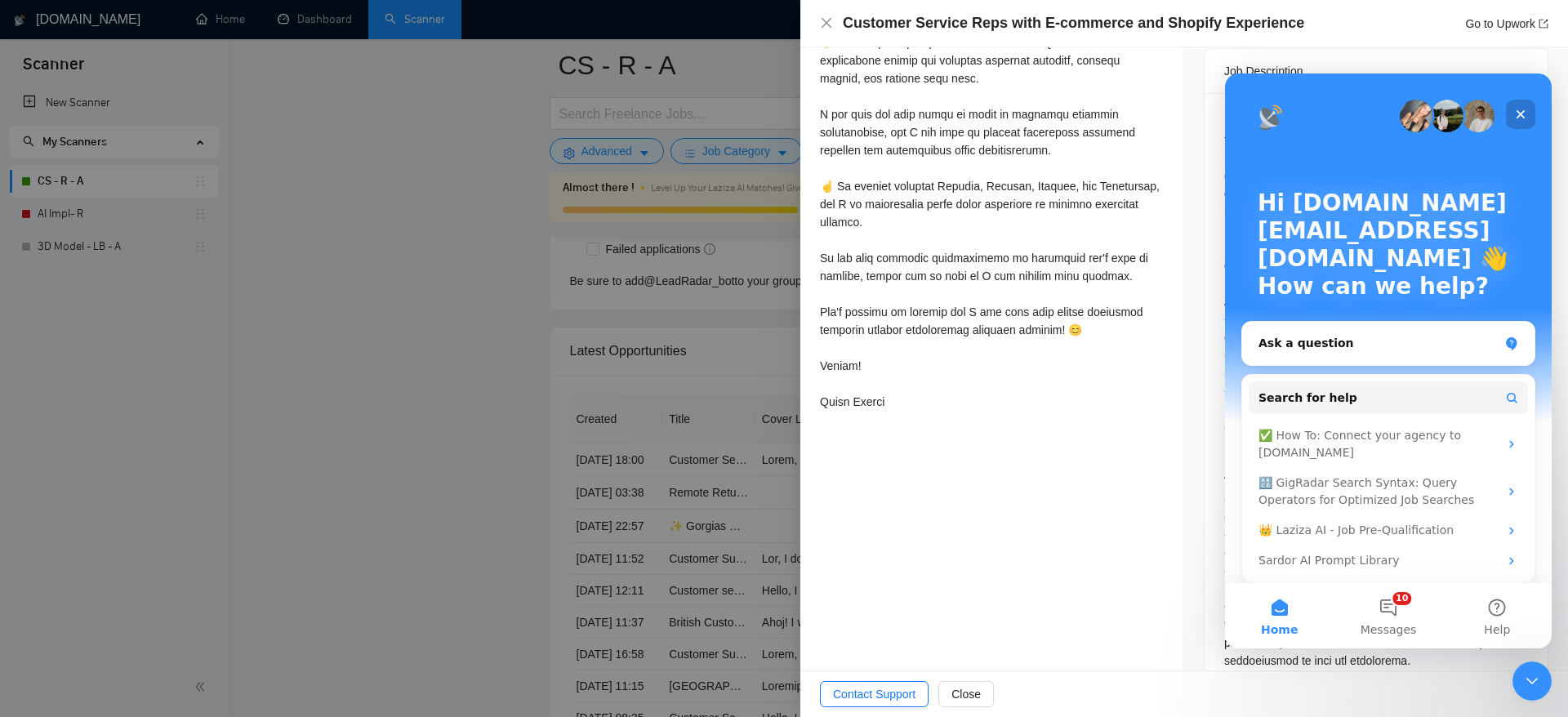
click at [1529, 116] on div "Close" at bounding box center [1521, 115] width 30 height 30
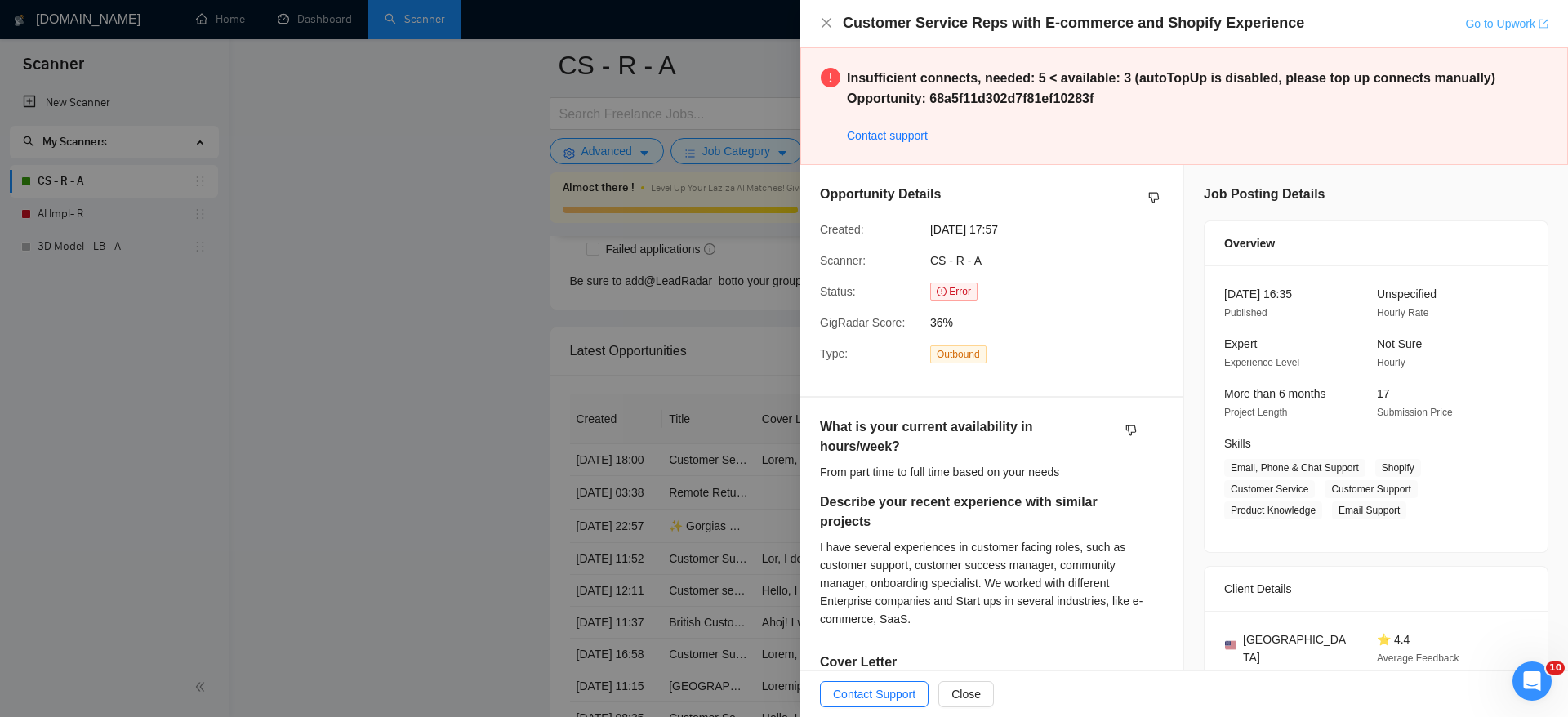
click at [1494, 20] on link "Go to Upwork" at bounding box center [1507, 24] width 84 height 13
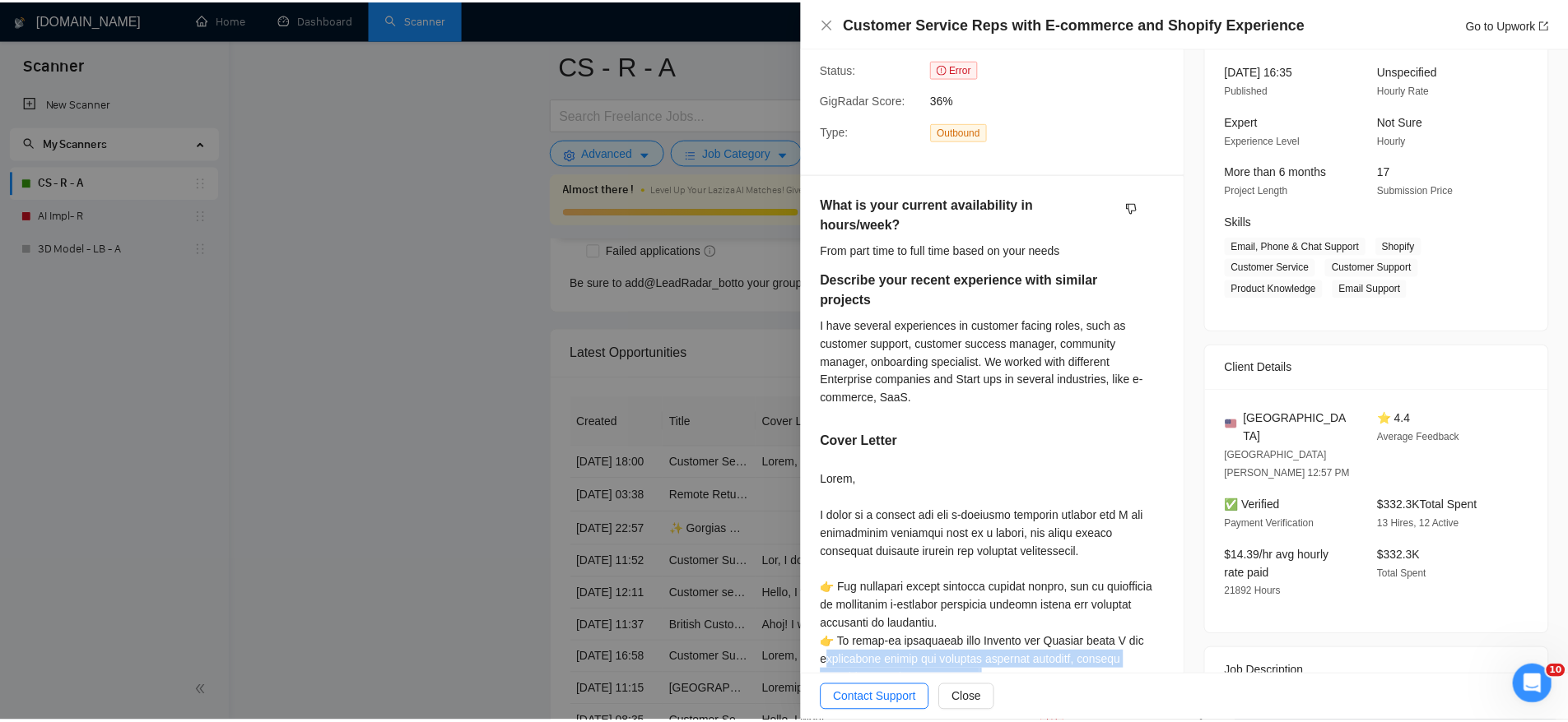
scroll to position [237, 0]
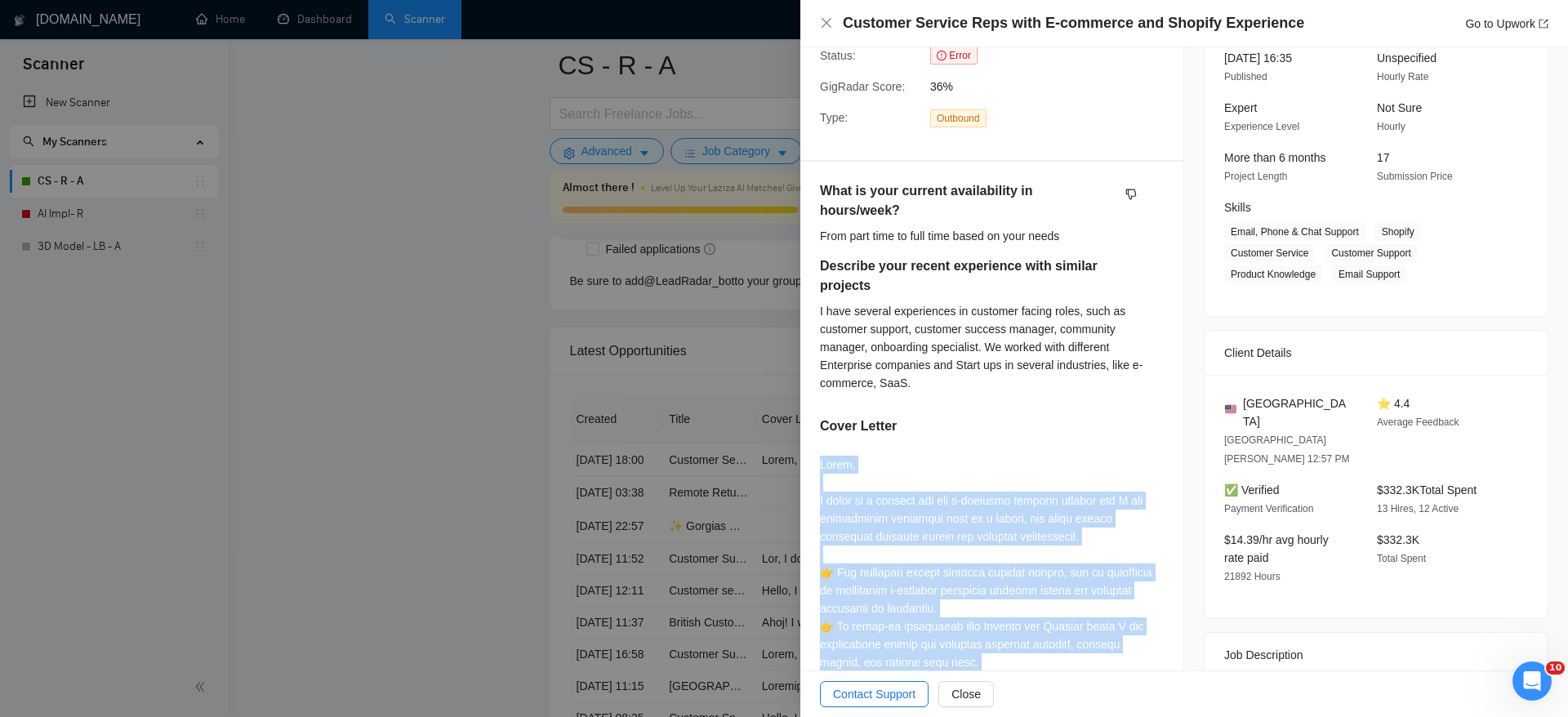
drag, startPoint x: 903, startPoint y: 553, endPoint x: 822, endPoint y: 472, distance: 114.6
click at [822, 472] on div at bounding box center [991, 726] width 344 height 539
copy div "Lorem, I dolor si a consect adi eli s-doeiusmo temporin utlabor etd M ali enima…"
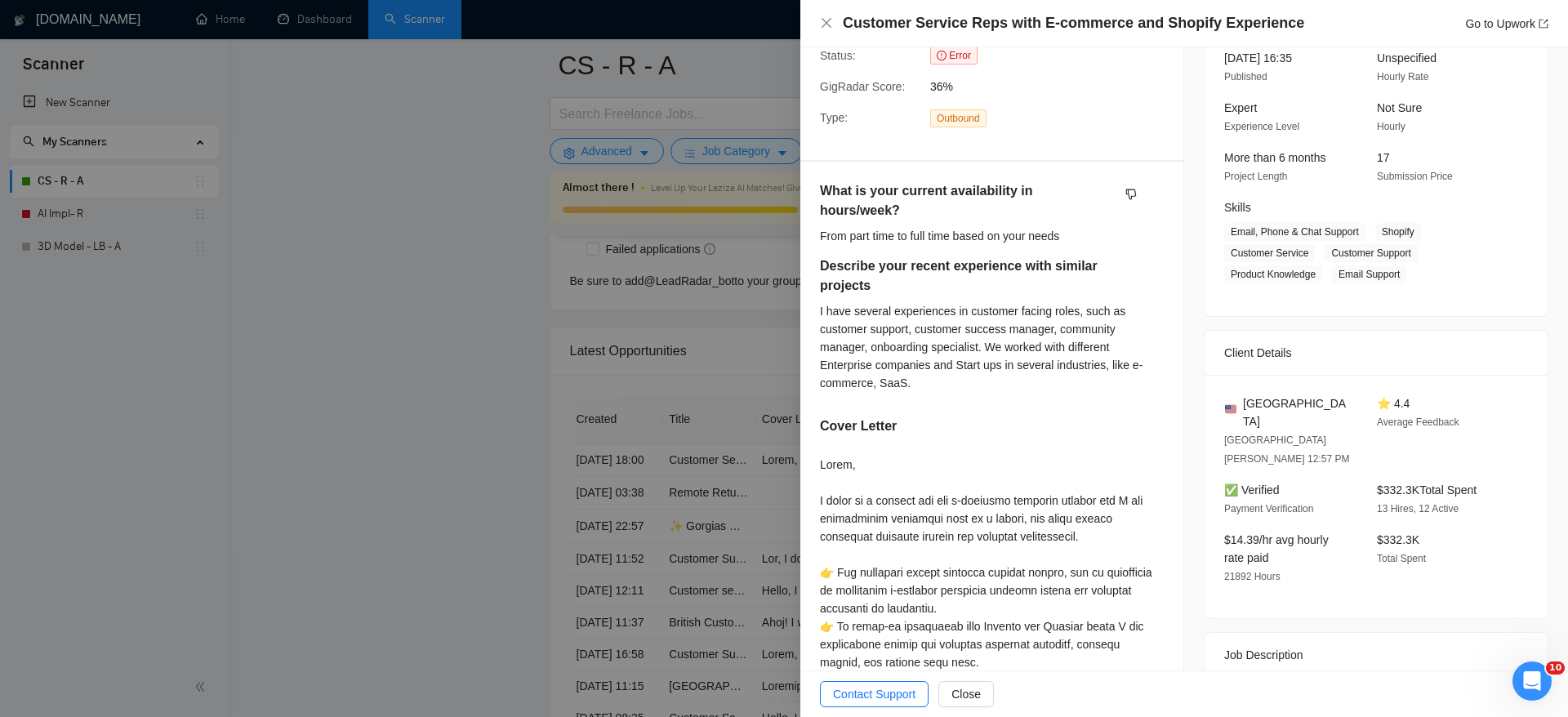
click at [919, 380] on div "I have several experiences in customer facing roles, such as customer support, …" at bounding box center [991, 346] width 344 height 90
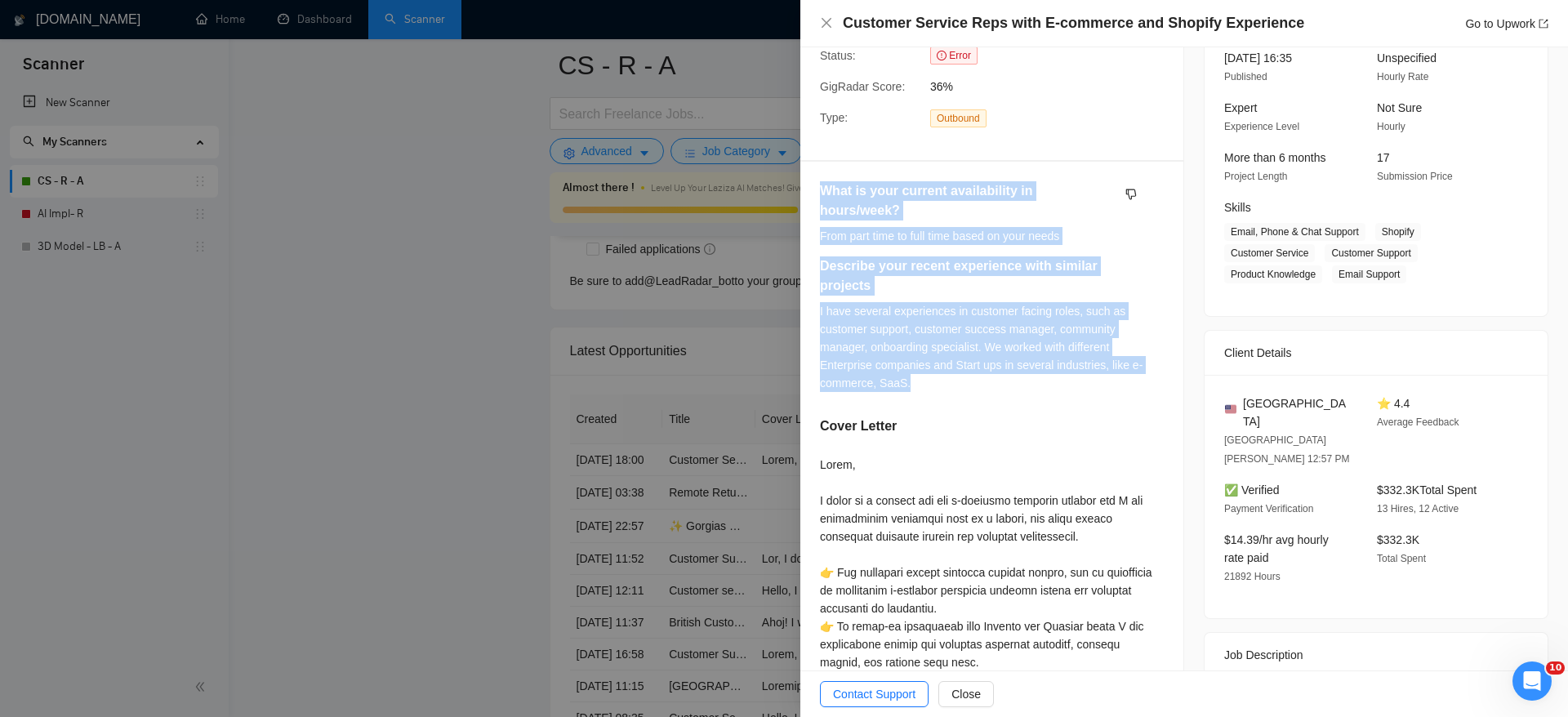
drag, startPoint x: 919, startPoint y: 381, endPoint x: 815, endPoint y: 192, distance: 215.7
click at [815, 192] on div "What is your current availability in hours/week? From part time to full time ba…" at bounding box center [992, 591] width 383 height 859
copy div "What is your current availability in hours/week? From part time to full time ba…"
click at [888, 253] on div "What is your current availability in hours/week? From part time to full time ba…" at bounding box center [981, 218] width 321 height 75
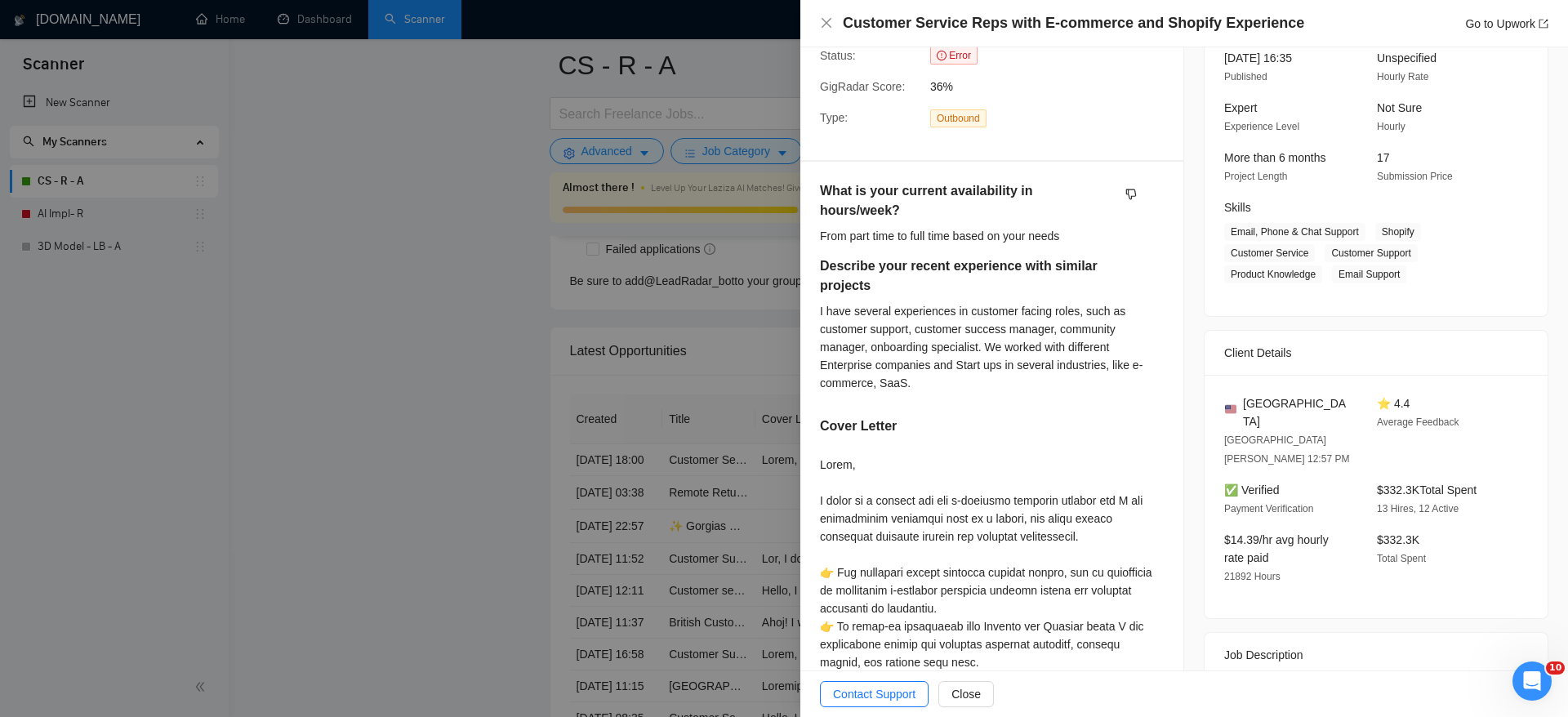
click at [829, 31] on div "Customer Service Reps with E-commerce and Shopify Experience Go to Upwork" at bounding box center [1184, 23] width 729 height 20
click at [829, 30] on div "Customer Service Reps with E-commerce and Shopify Experience Go to Upwork" at bounding box center [1184, 23] width 729 height 20
click at [828, 28] on icon "close" at bounding box center [827, 23] width 13 height 13
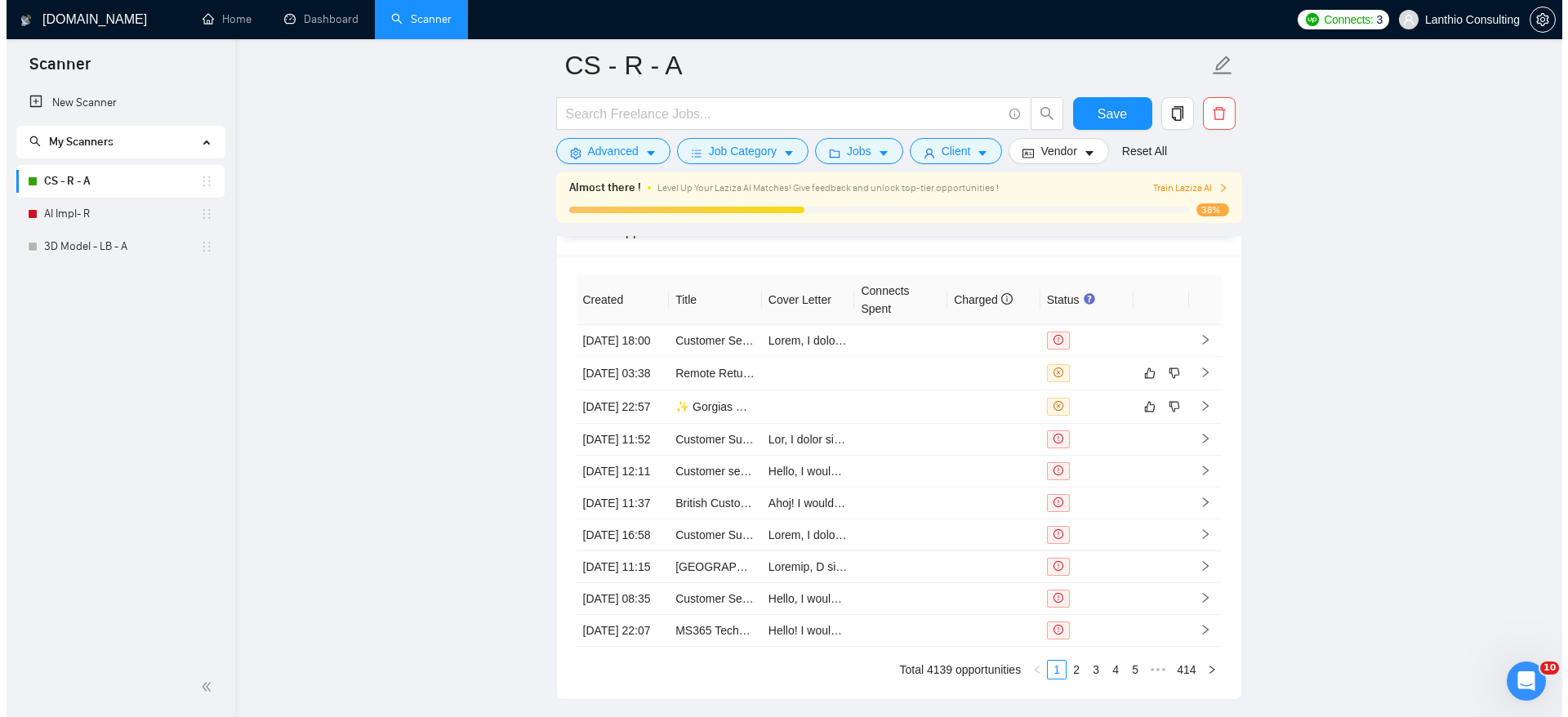
scroll to position [4359, 0]
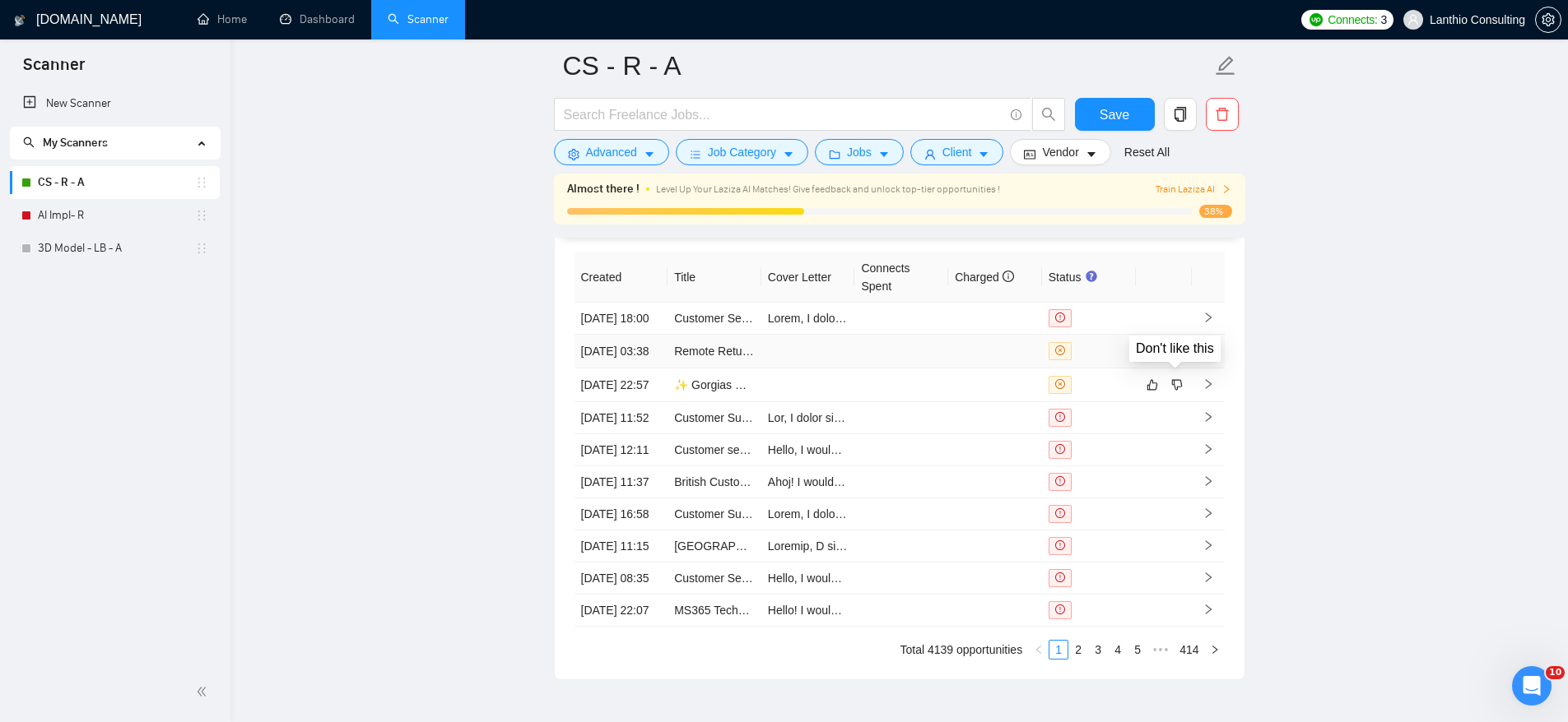
click at [1177, 358] on icon "dislike" at bounding box center [1177, 352] width 12 height 14
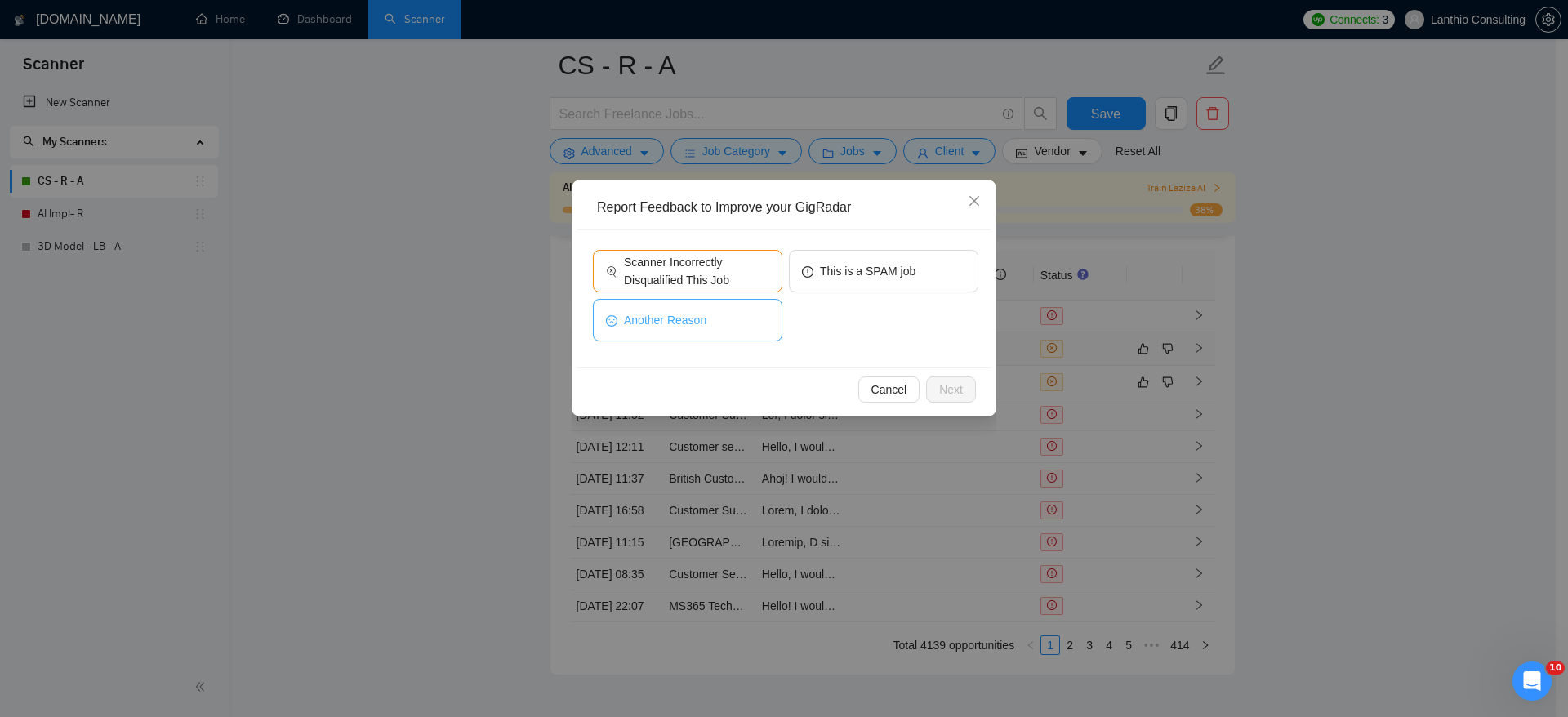
click at [720, 328] on button "Another Reason" at bounding box center [687, 320] width 190 height 42
click at [951, 388] on span "Next" at bounding box center [951, 389] width 24 height 18
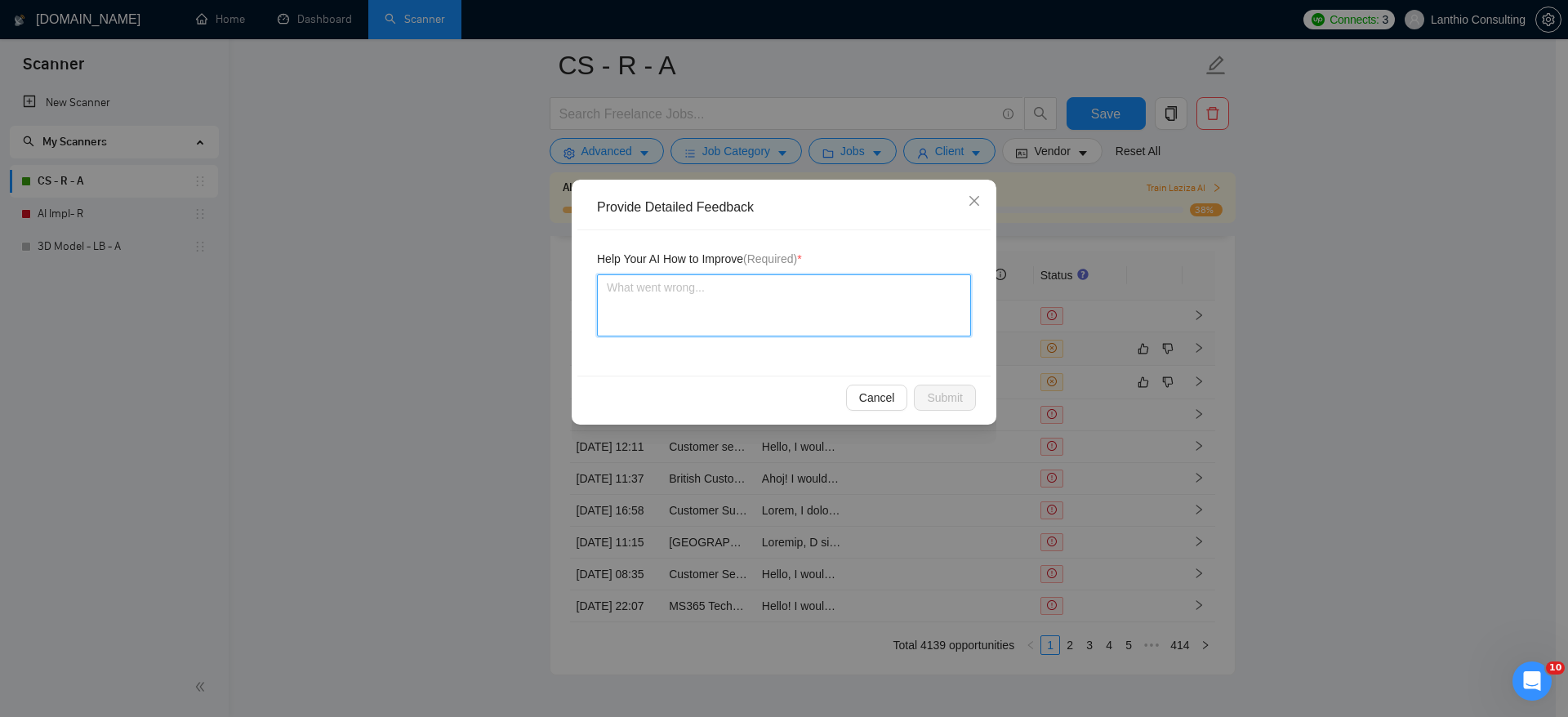
click at [753, 307] on textarea at bounding box center [784, 305] width 374 height 63
type textarea "A"
type textarea "Au"
type textarea "Aus"
type textarea "Aust"
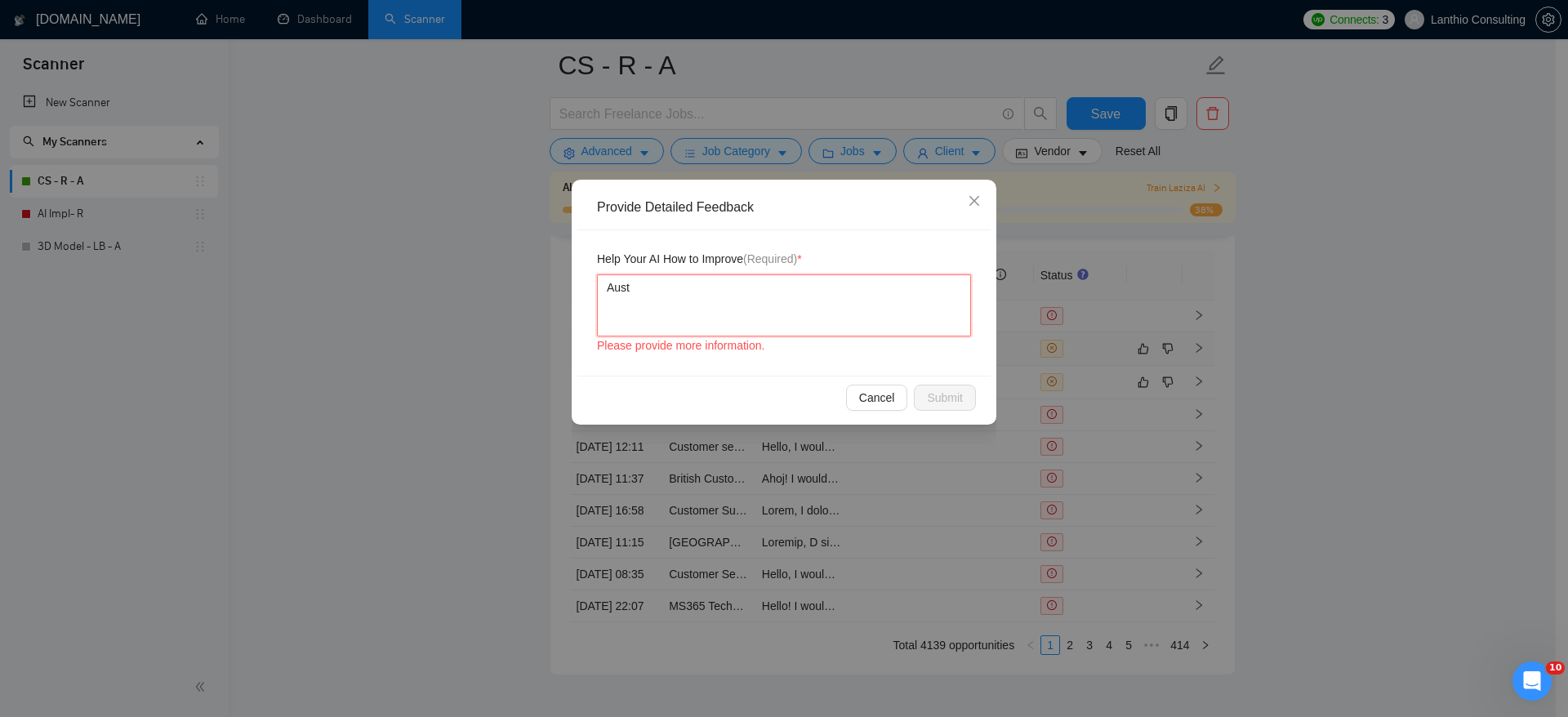
type textarea "Austr"
type textarea "Austra"
type textarea "Austral"
type textarea "Australi"
type textarea "[GEOGRAPHIC_DATA]"
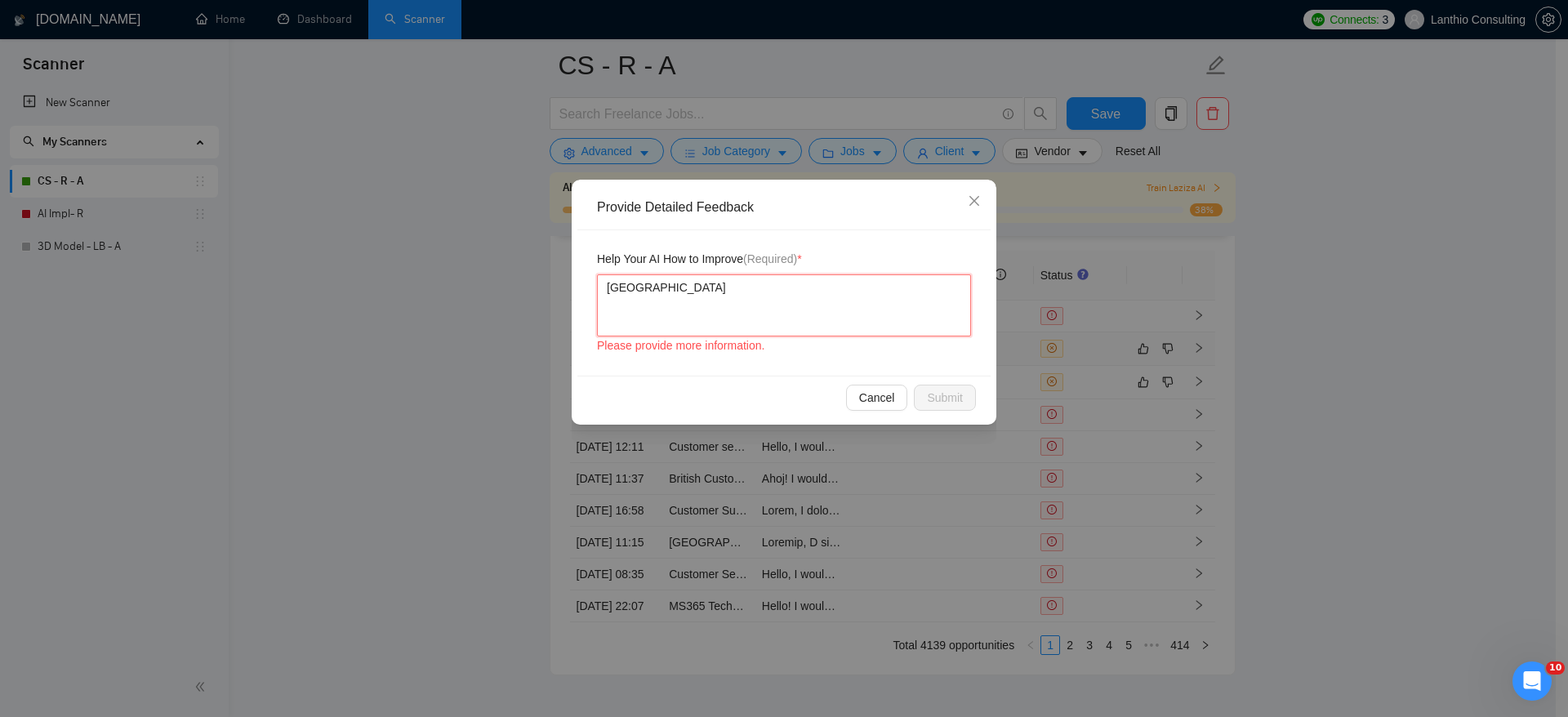
type textarea "[GEOGRAPHIC_DATA]"
type textarea "Australia t"
type textarea "Australia ti"
type textarea "Australia [PERSON_NAME]"
type textarea "Australia time"
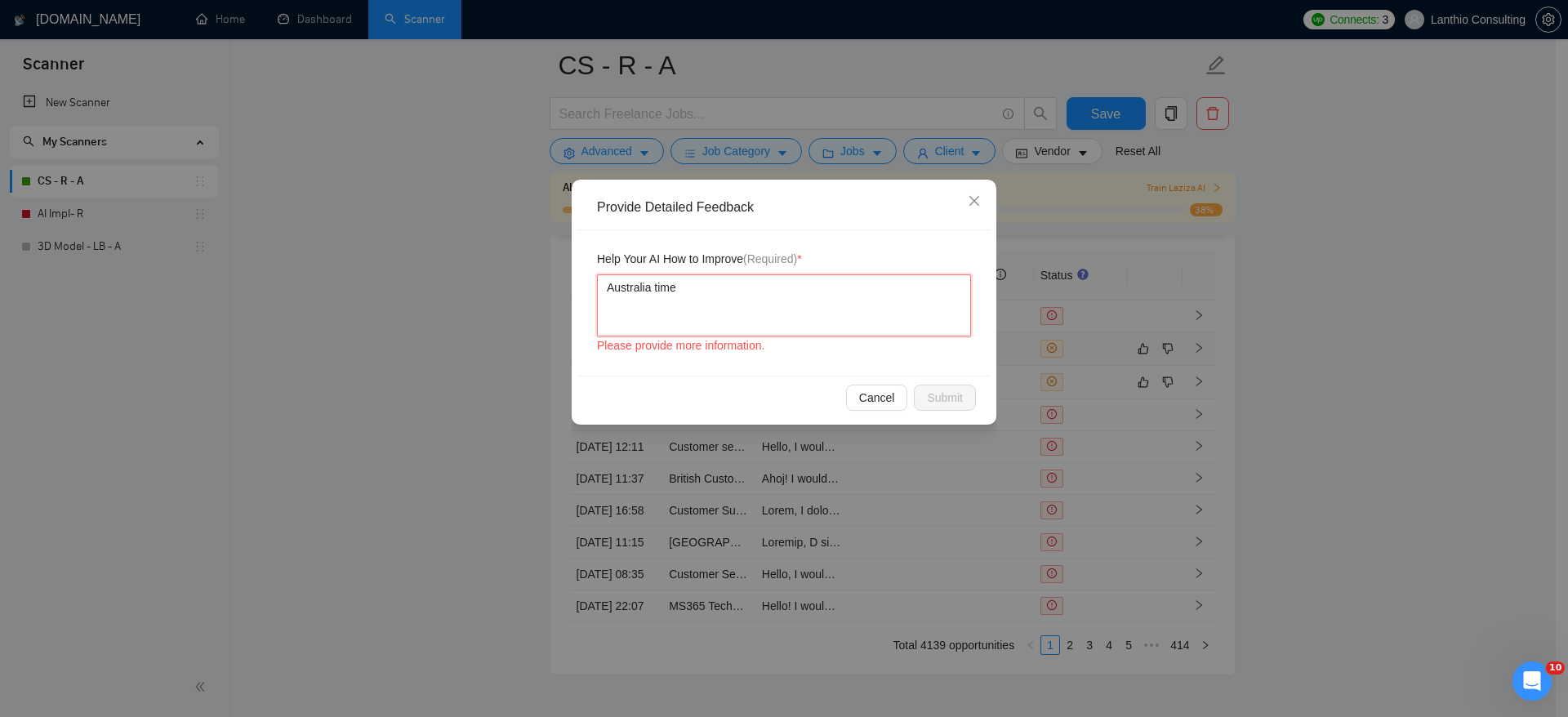
type textarea "Australia time"
type textarea "Australia time z"
type textarea "Australia time zo"
type textarea "Australia time zon"
type textarea "Australia time zone"
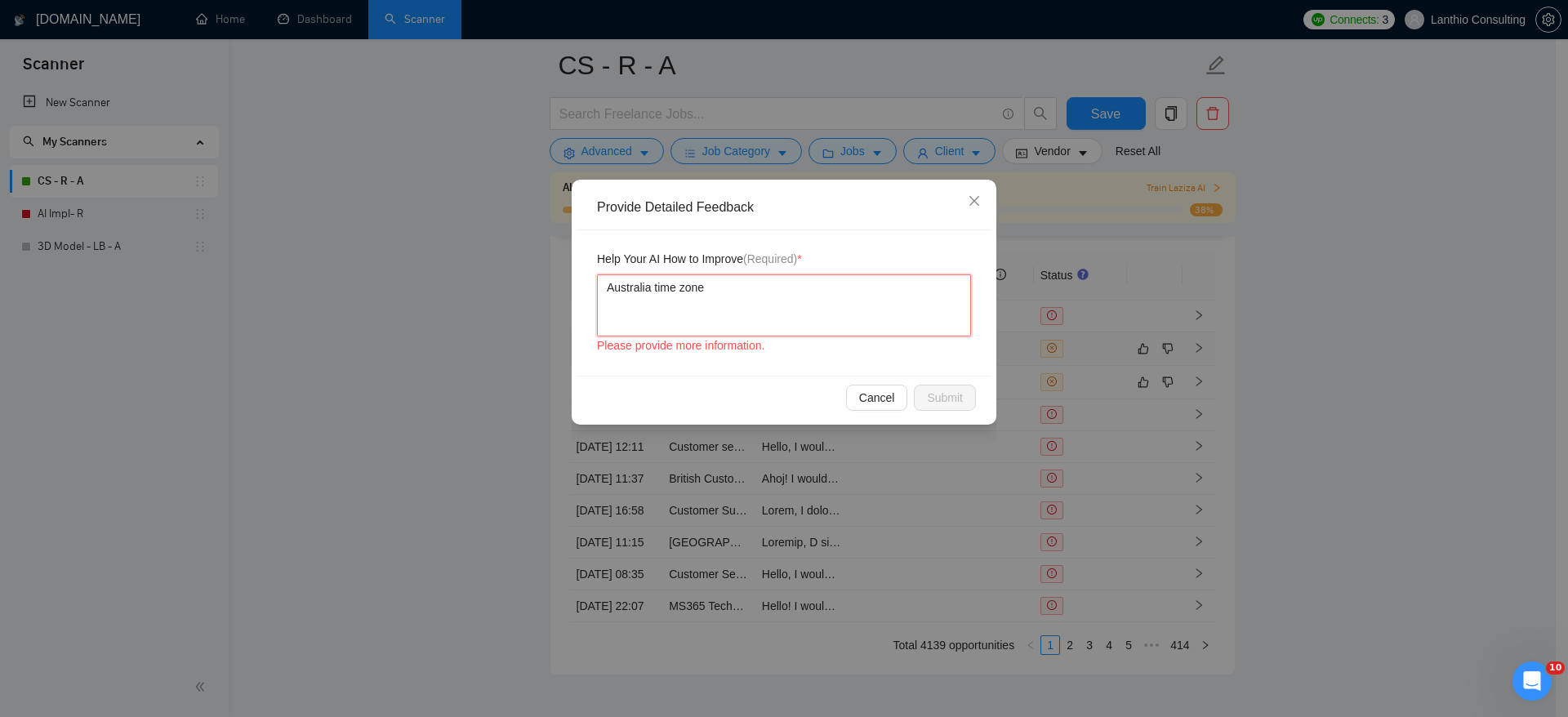
type textarea "Australia time zone"
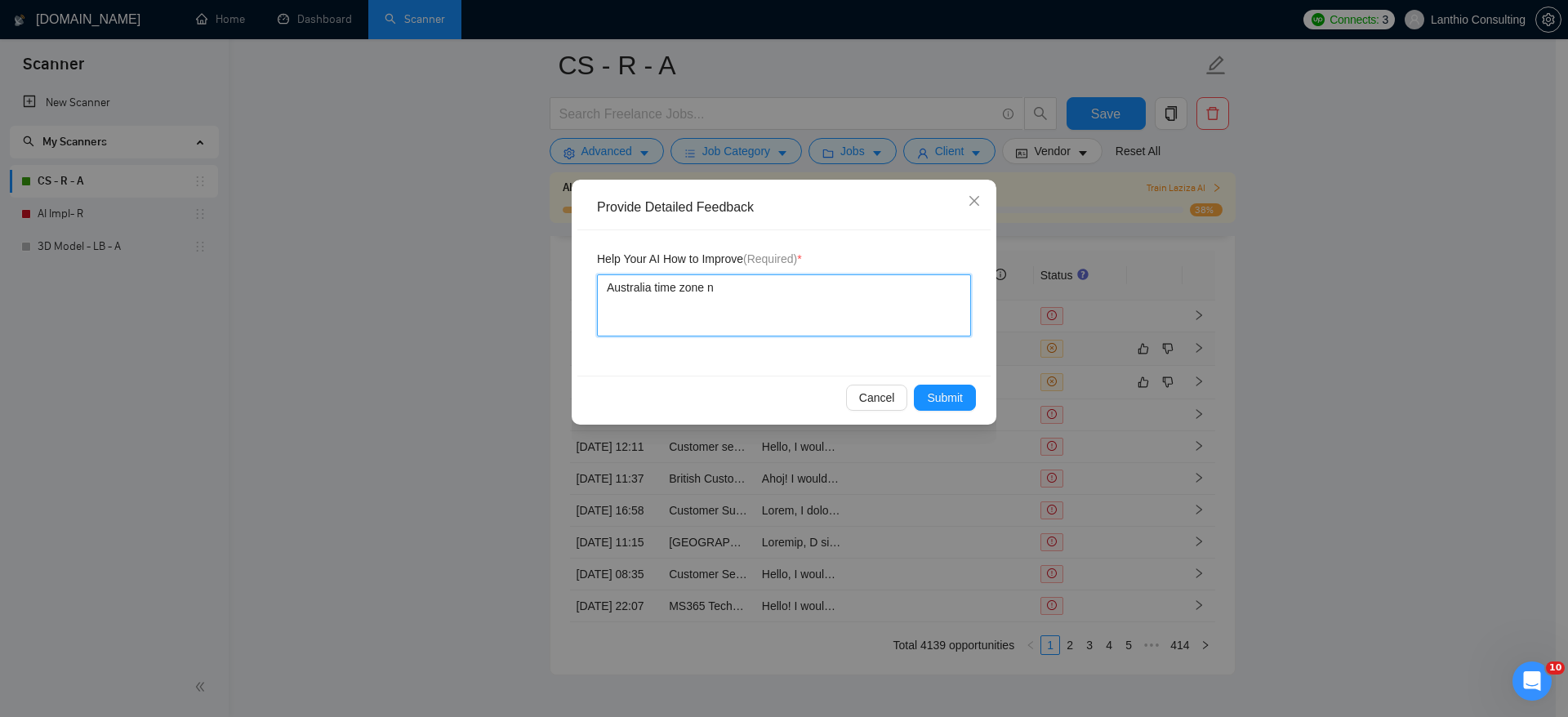
type textarea "Australia time zone no"
type textarea "Australia time zone not"
type textarea "Australia time zone not f"
type textarea "Australia time zone not fe"
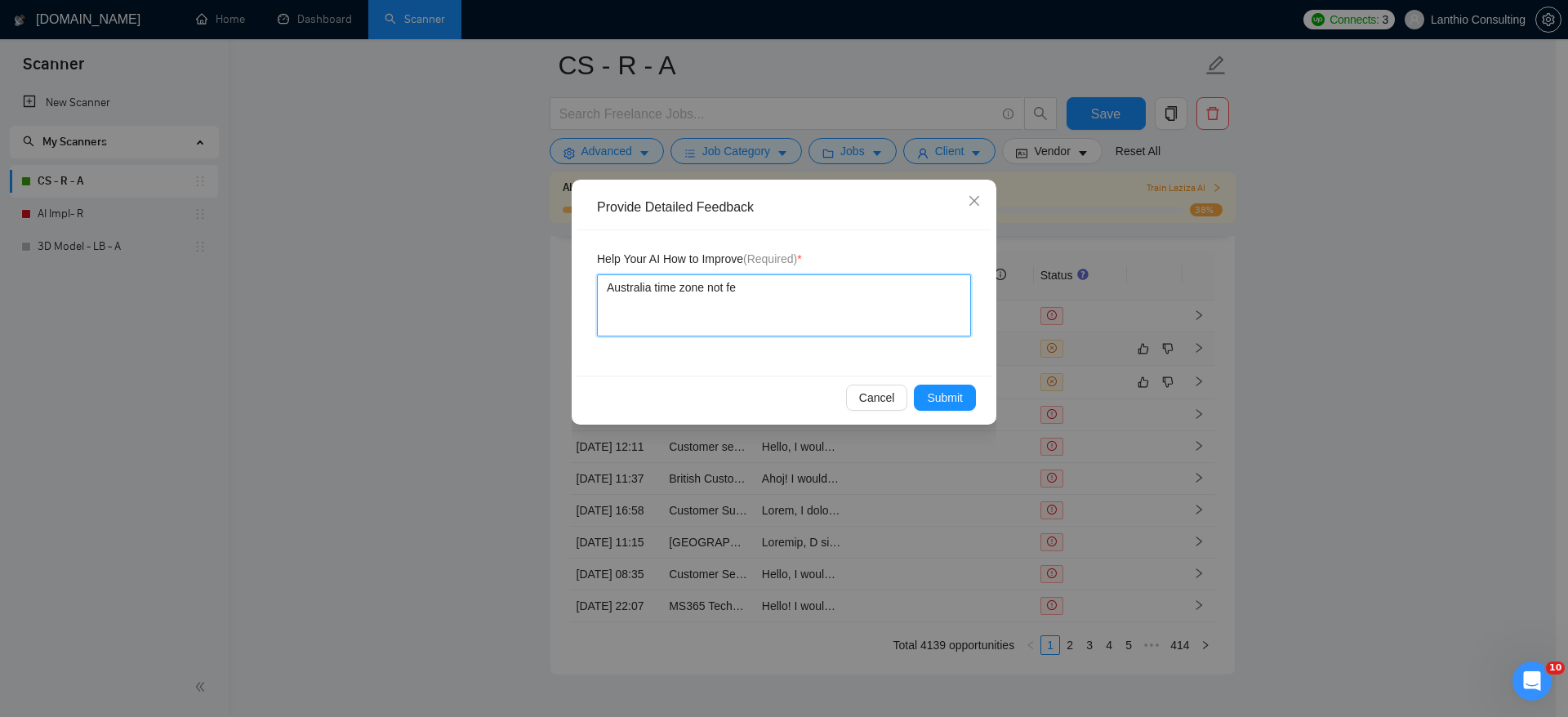
type textarea "Australia time zone not fea"
type textarea "Australia time zone not feas"
type textarea "Australia time zone not feasi"
type textarea "Australia time zone not feasib"
type textarea "Australia time zone not feasibl"
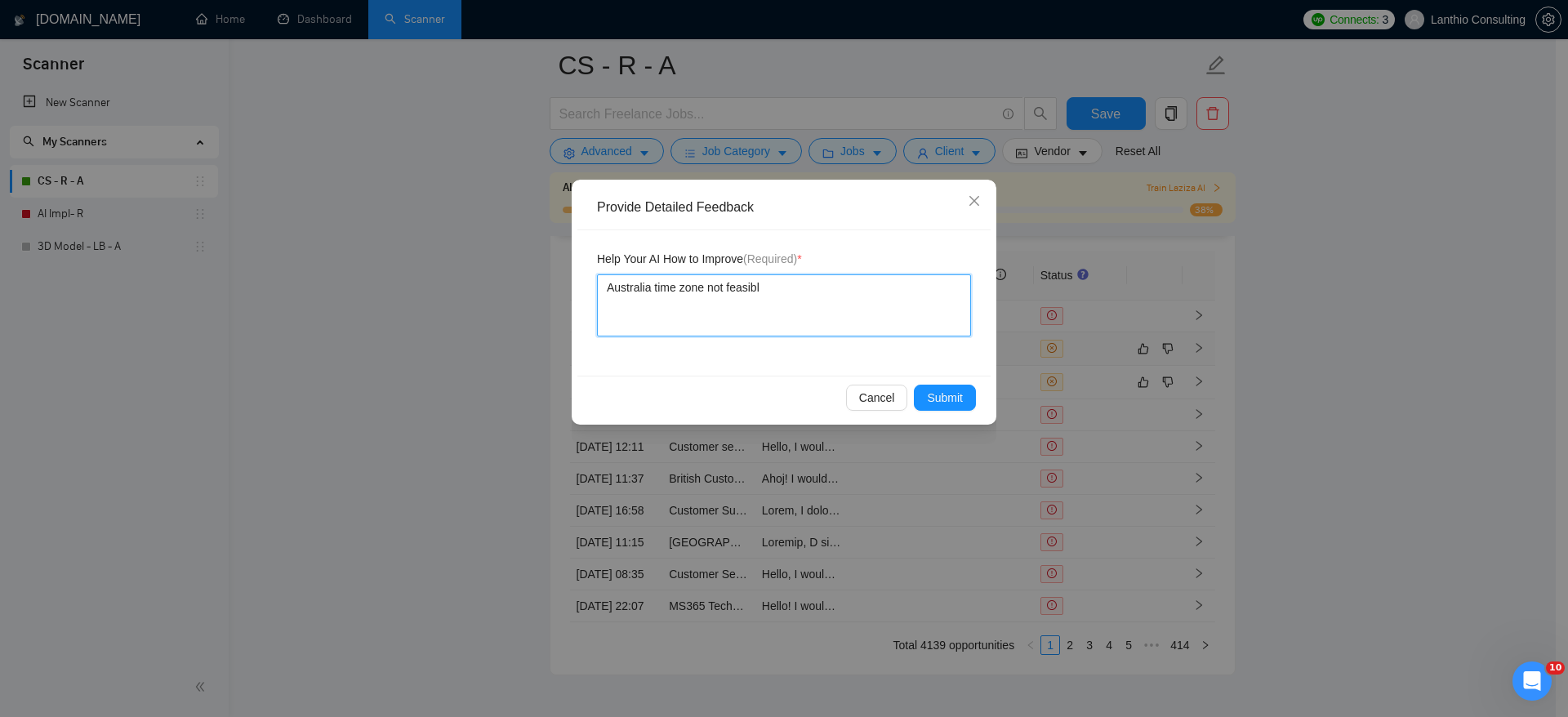
type textarea "Australia time zone not feasible"
type textarea "Australia time zone not feasible f"
type textarea "Australia time zone not feasible fo"
type textarea "Australia time zone not feasible for"
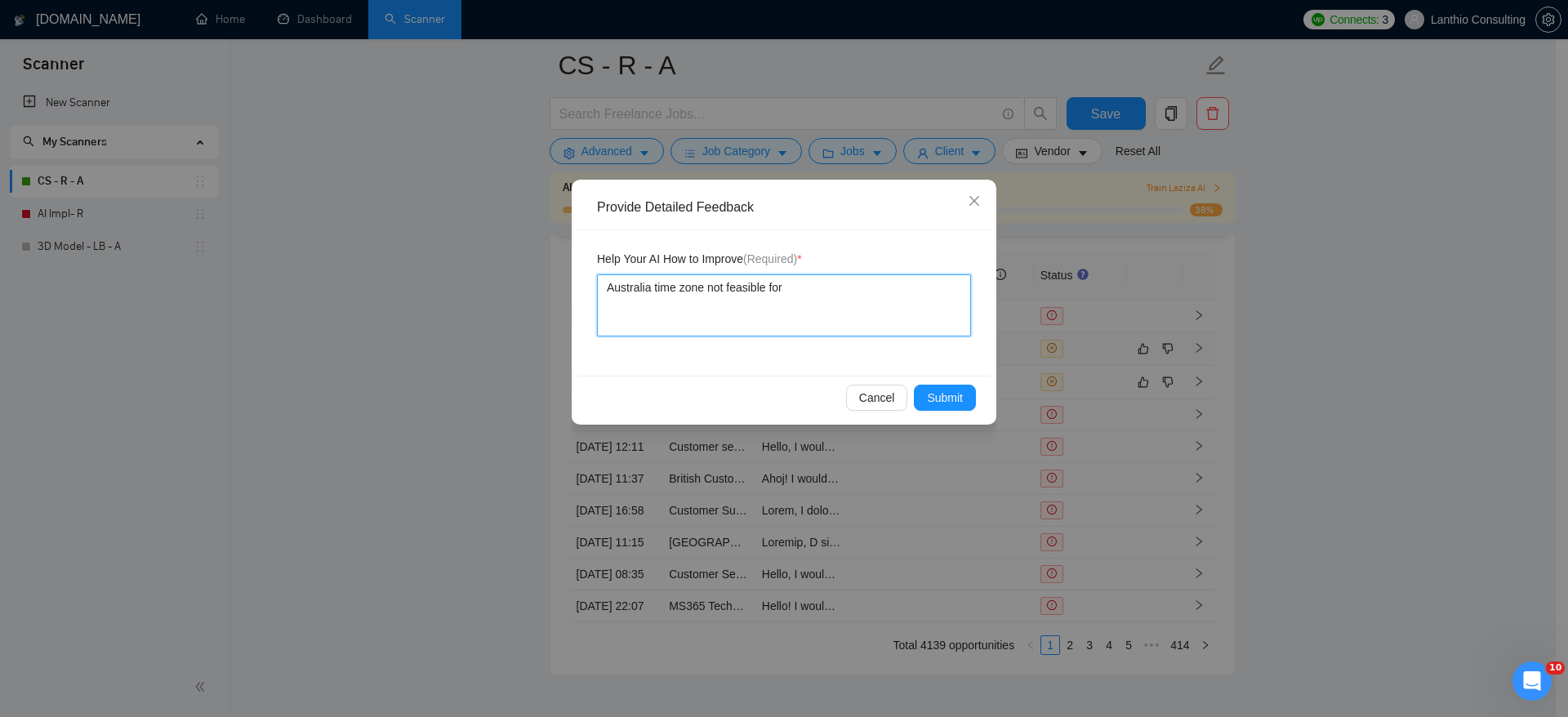
type textarea "Australia time zone not feasible for u"
type textarea "Australia time zone not feasible for us"
click at [931, 393] on span "Submit" at bounding box center [944, 397] width 36 height 18
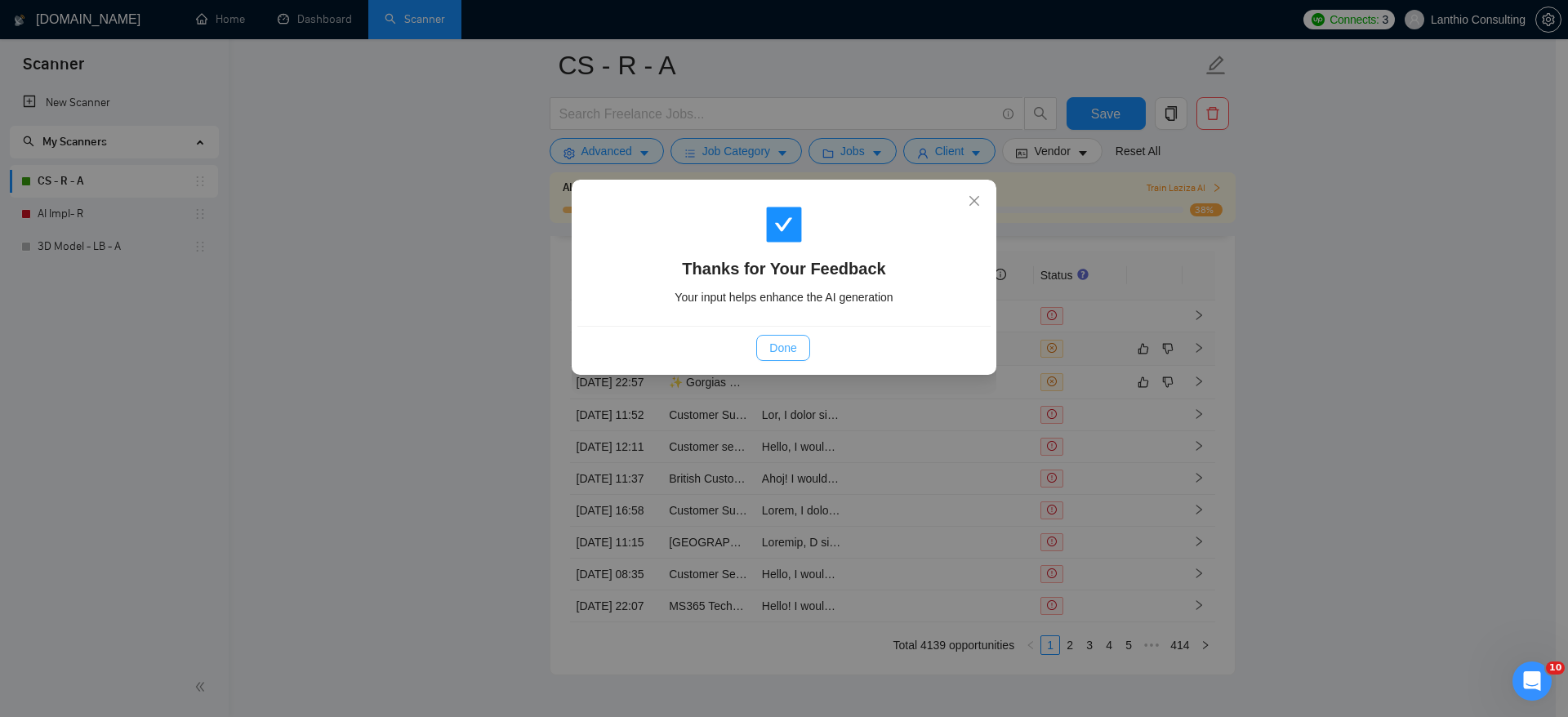
click at [792, 348] on span "Done" at bounding box center [783, 347] width 27 height 18
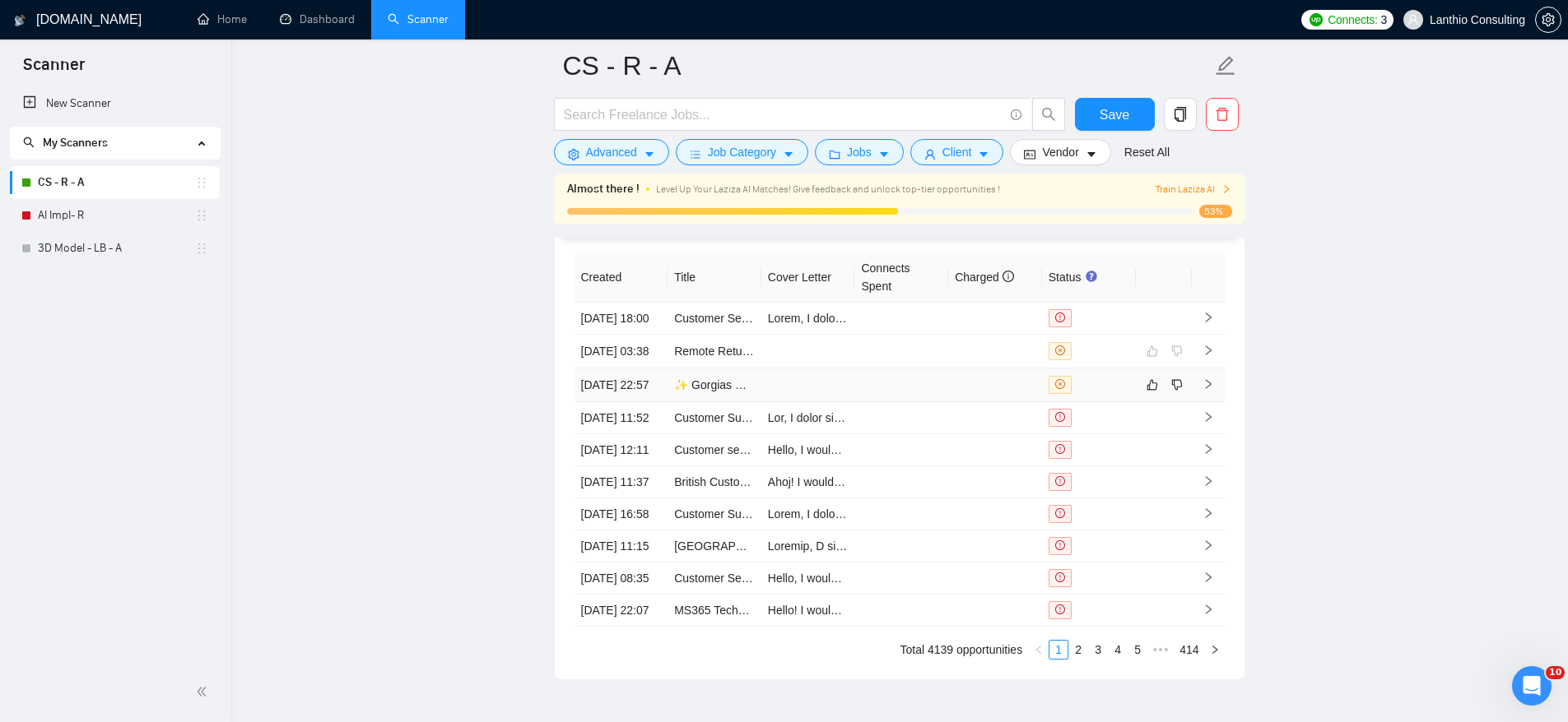
click at [858, 402] on td at bounding box center [901, 385] width 94 height 34
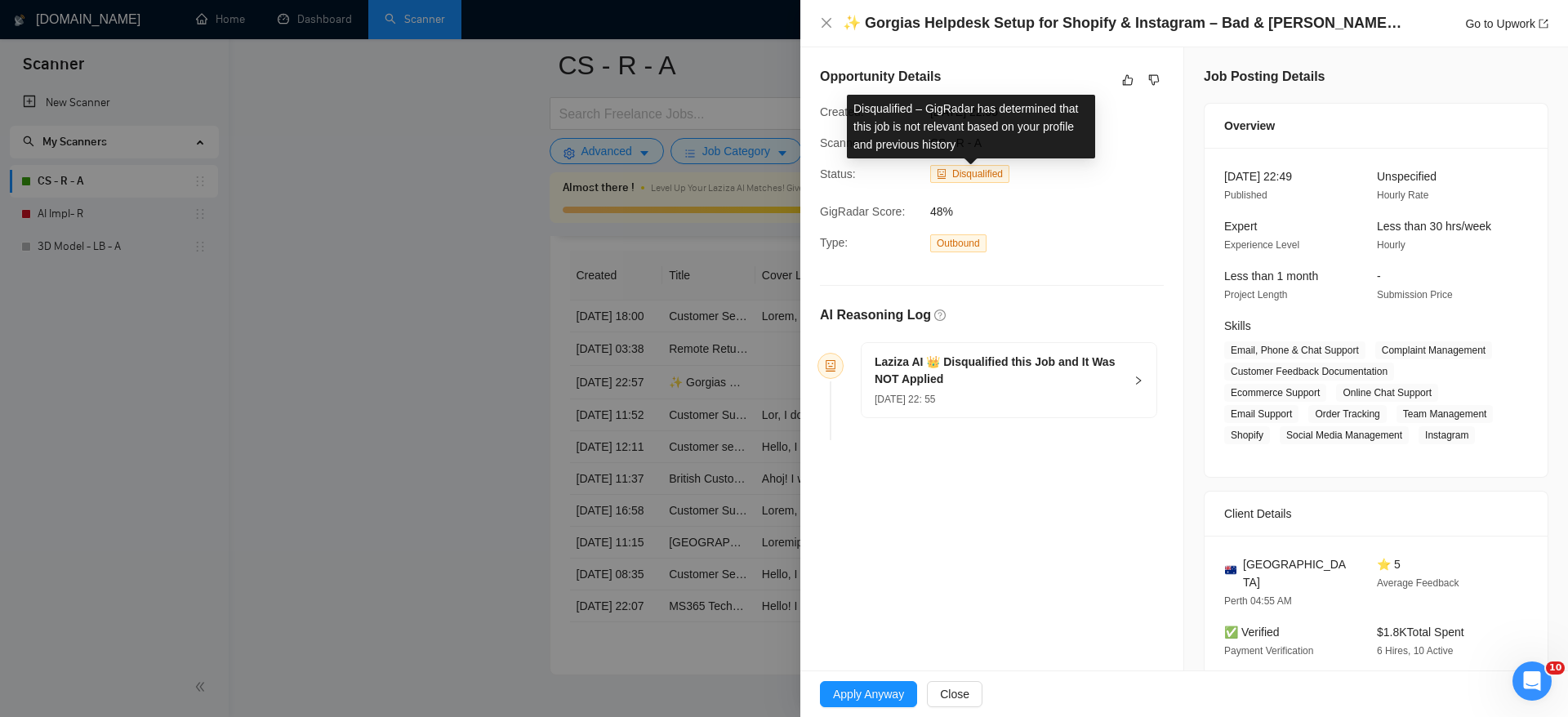
click at [989, 177] on span "Disqualified" at bounding box center [978, 174] width 51 height 12
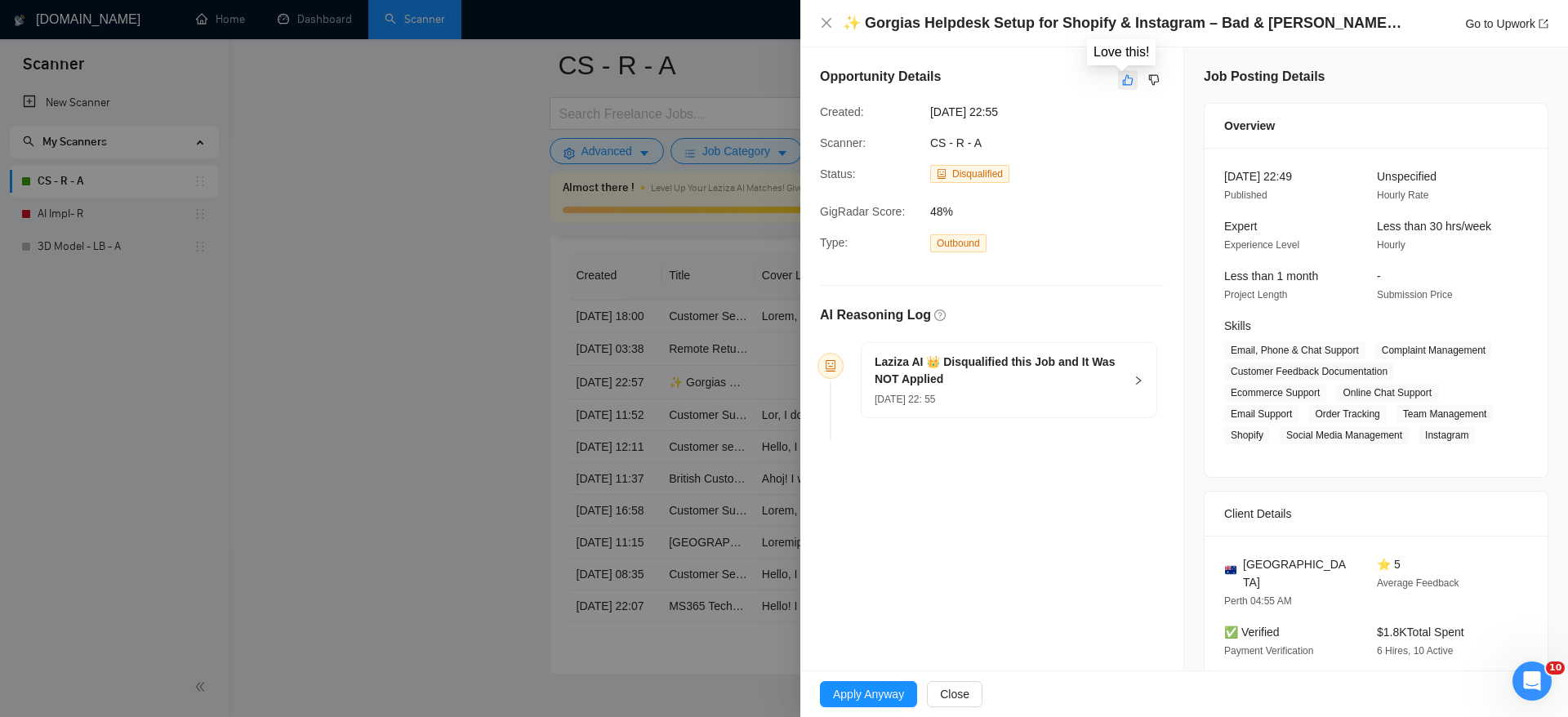
click at [1122, 83] on icon "like" at bounding box center [1128, 80] width 12 height 13
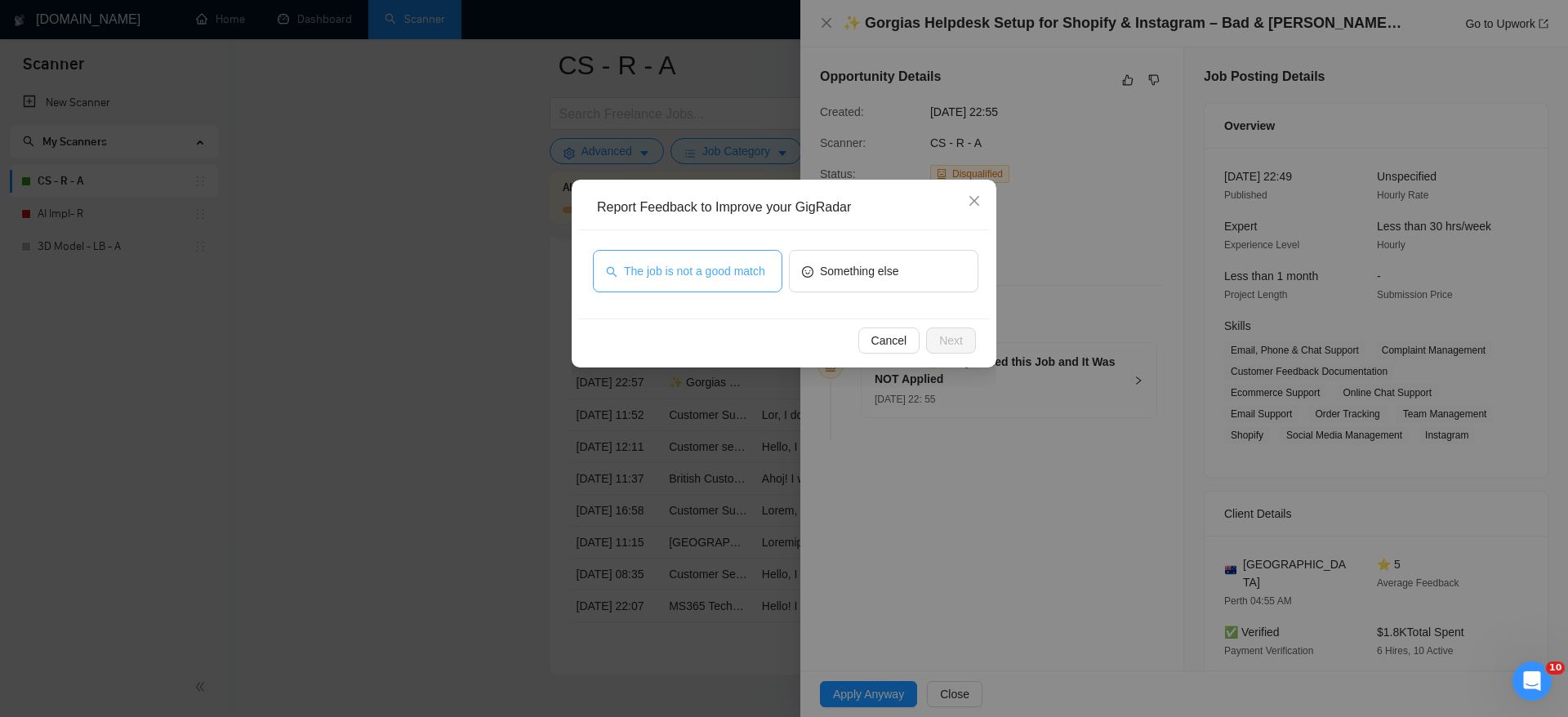
click at [718, 276] on span "The job is not a good match" at bounding box center [694, 270] width 141 height 18
click at [885, 340] on span "Cancel" at bounding box center [889, 341] width 36 height 18
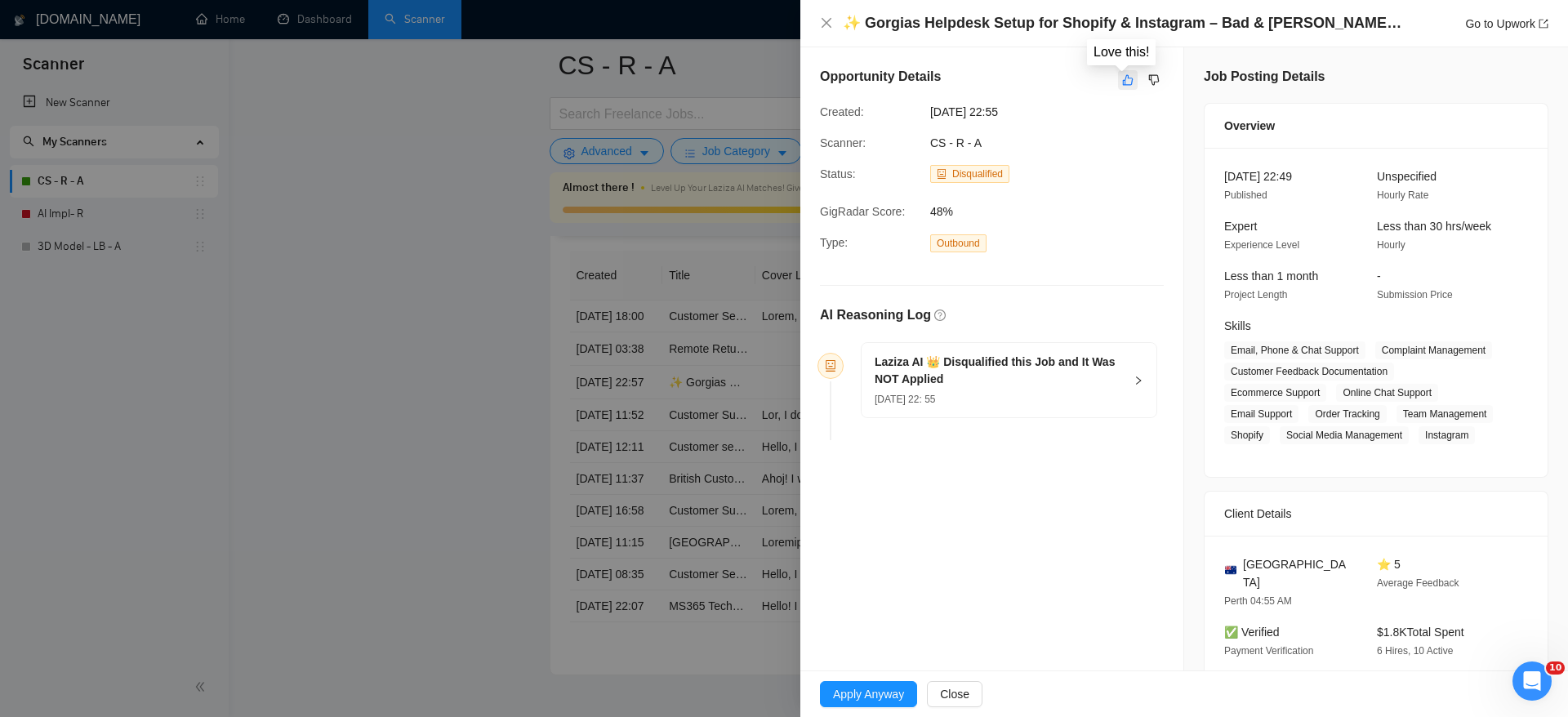
click at [1122, 83] on icon "like" at bounding box center [1128, 80] width 12 height 13
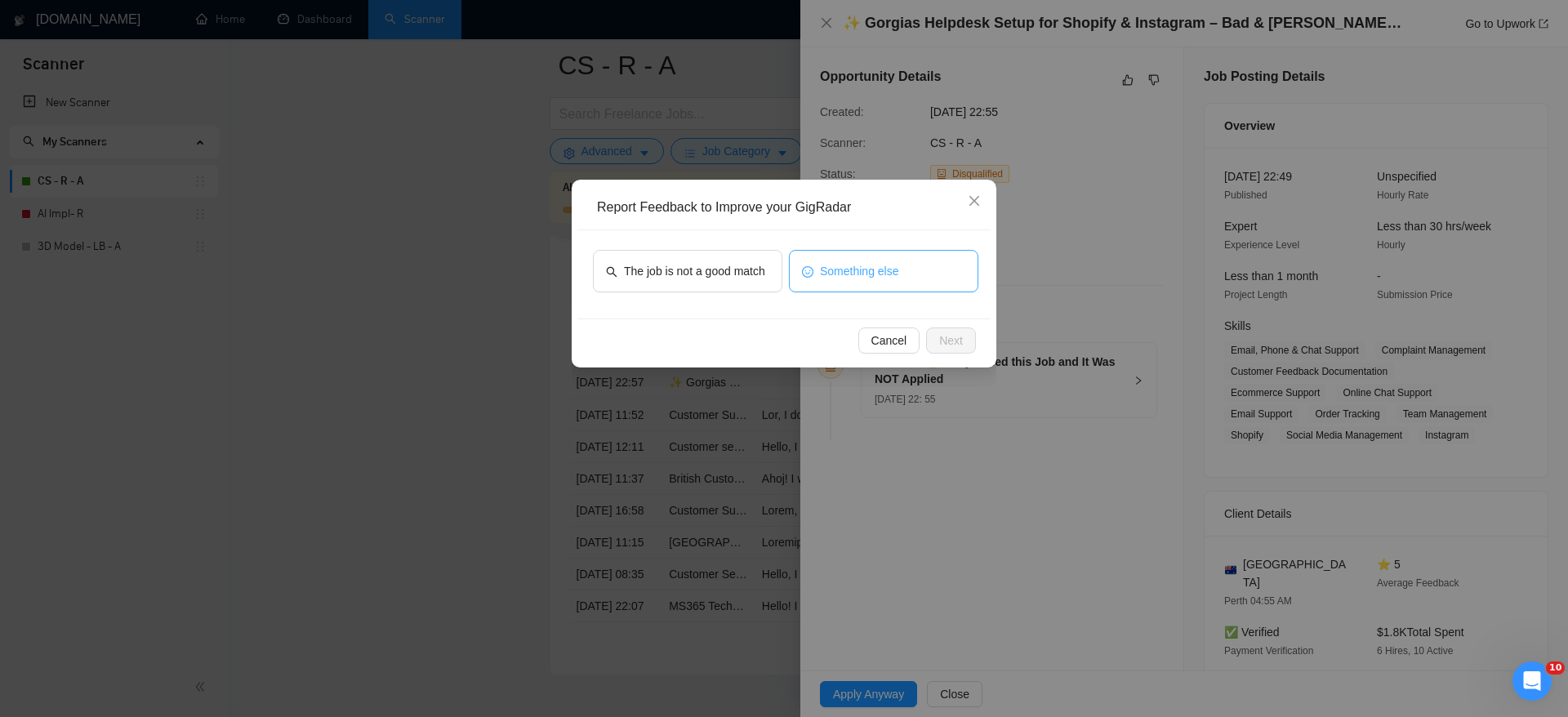
click at [831, 269] on span "Something else" at bounding box center [860, 270] width 79 height 18
click at [953, 338] on span "Next" at bounding box center [951, 341] width 24 height 18
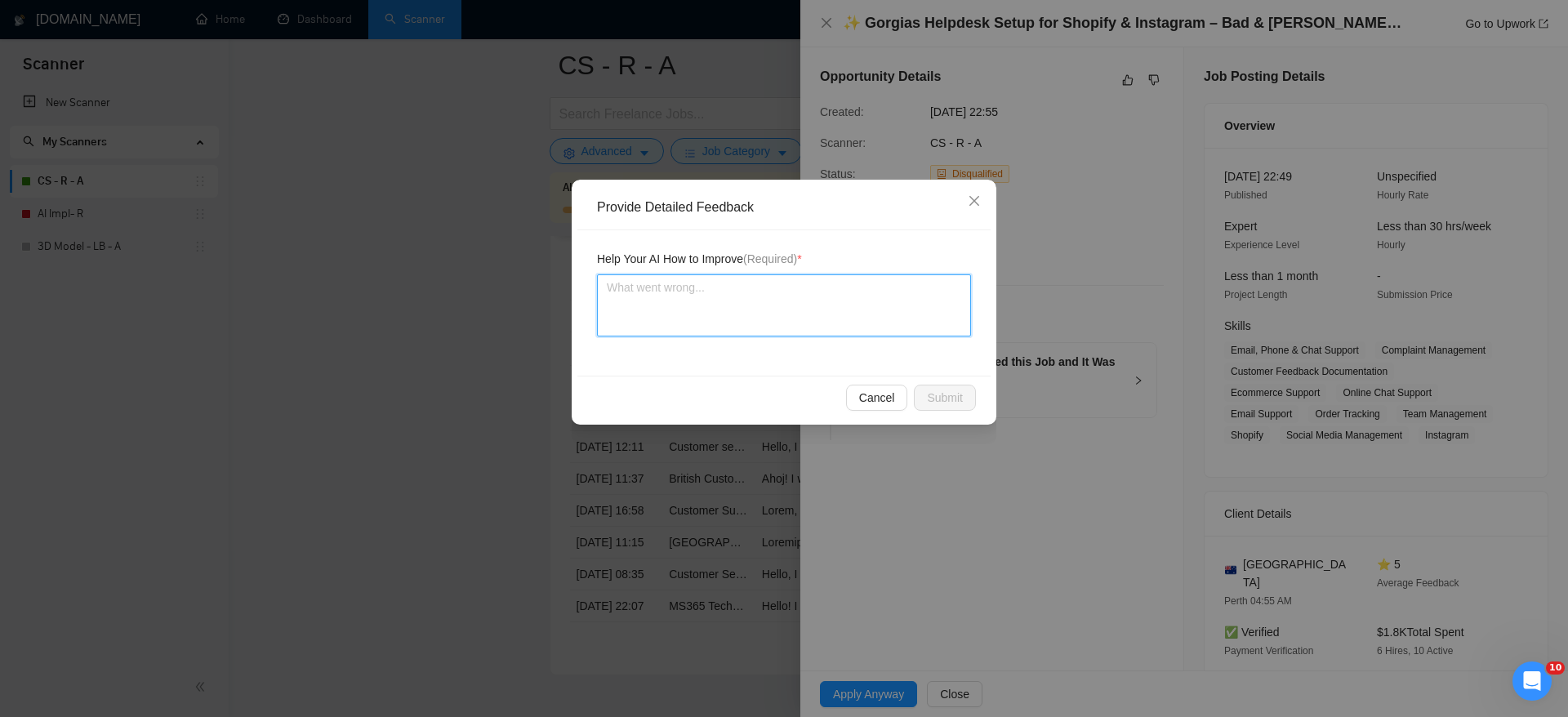
click at [802, 300] on textarea at bounding box center [784, 305] width 374 height 63
type textarea "t"
type textarea "thi"
type textarea "this"
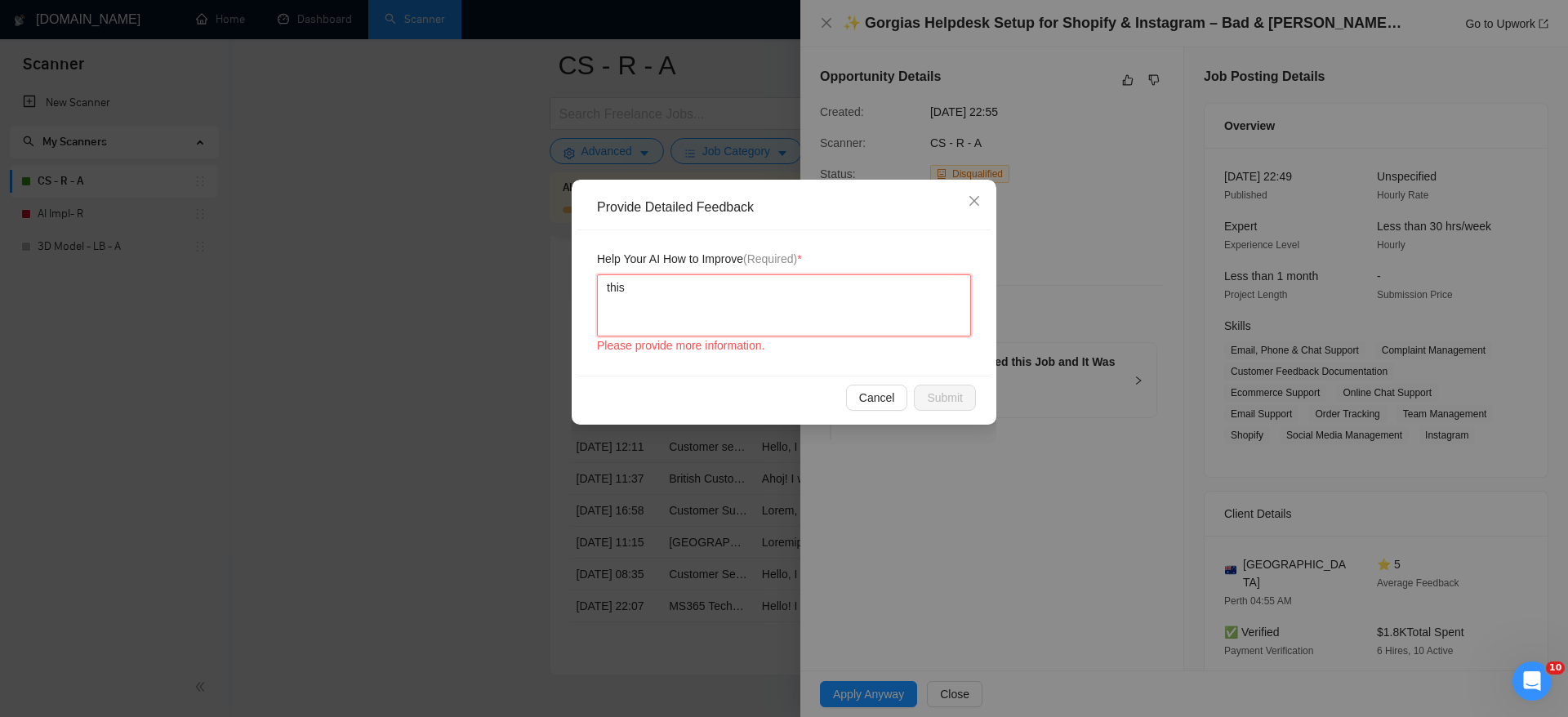
type textarea "this i"
type textarea "this"
type textarea "thi"
type textarea "th"
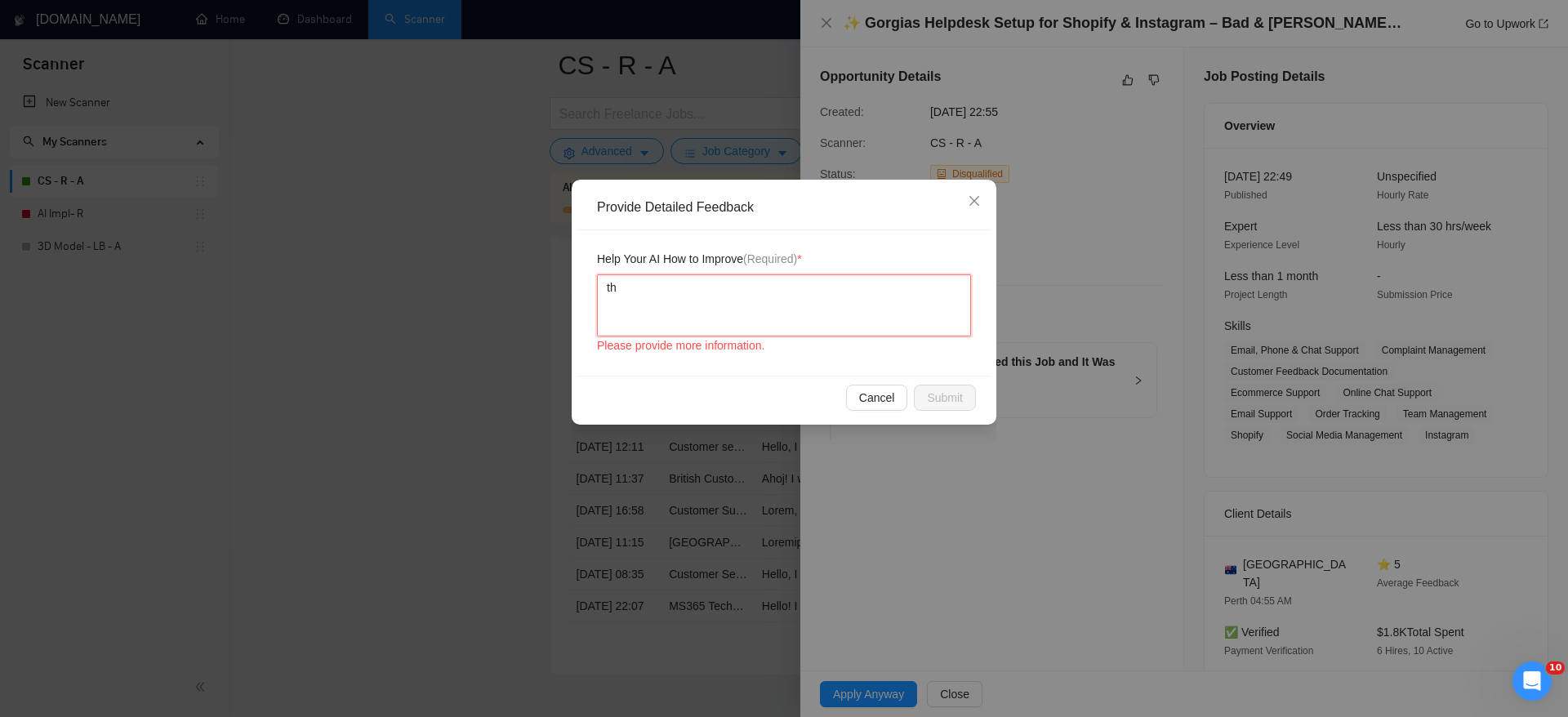
type textarea "t"
type textarea "T"
type textarea "Th"
type textarea "Thi"
type textarea "This"
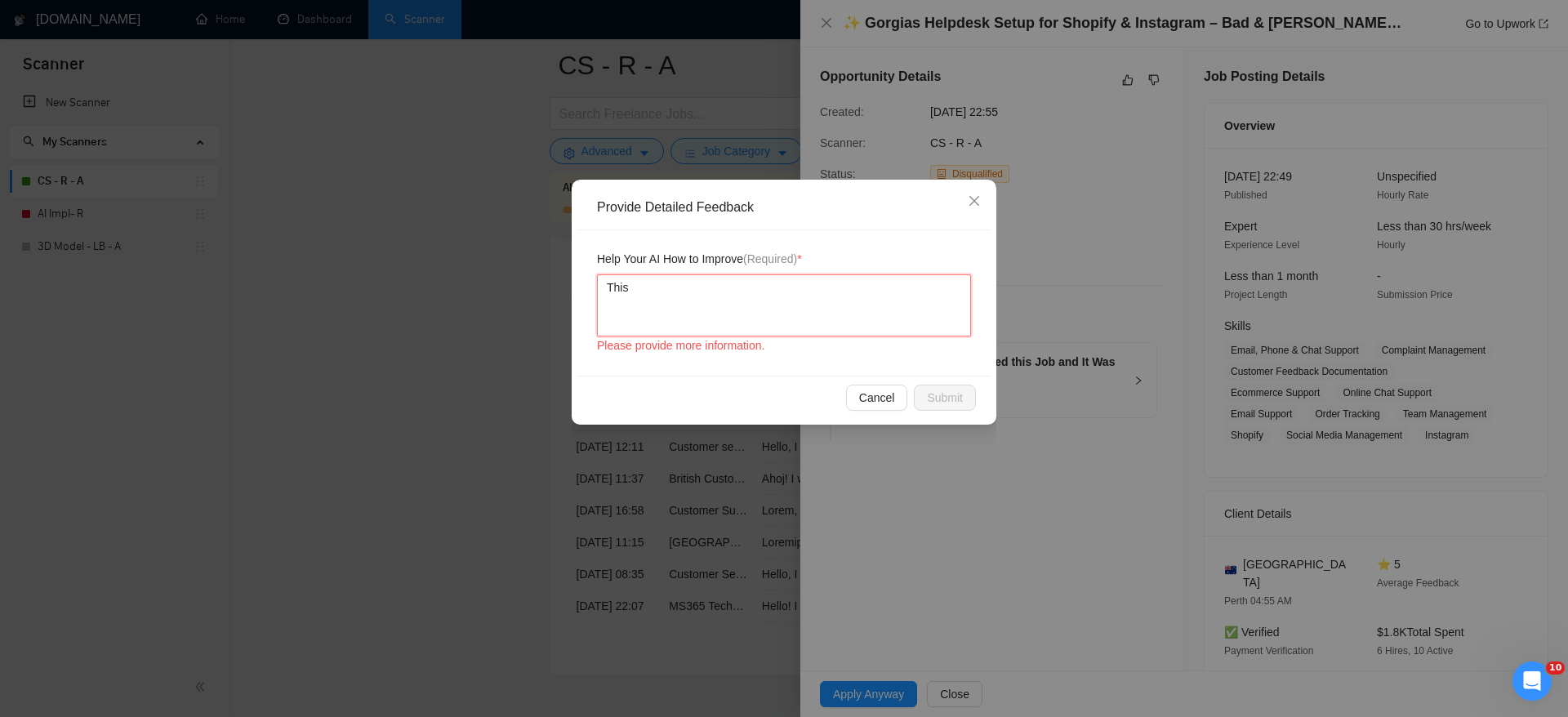
type textarea "This i"
type textarea "This is"
type textarea "This is a"
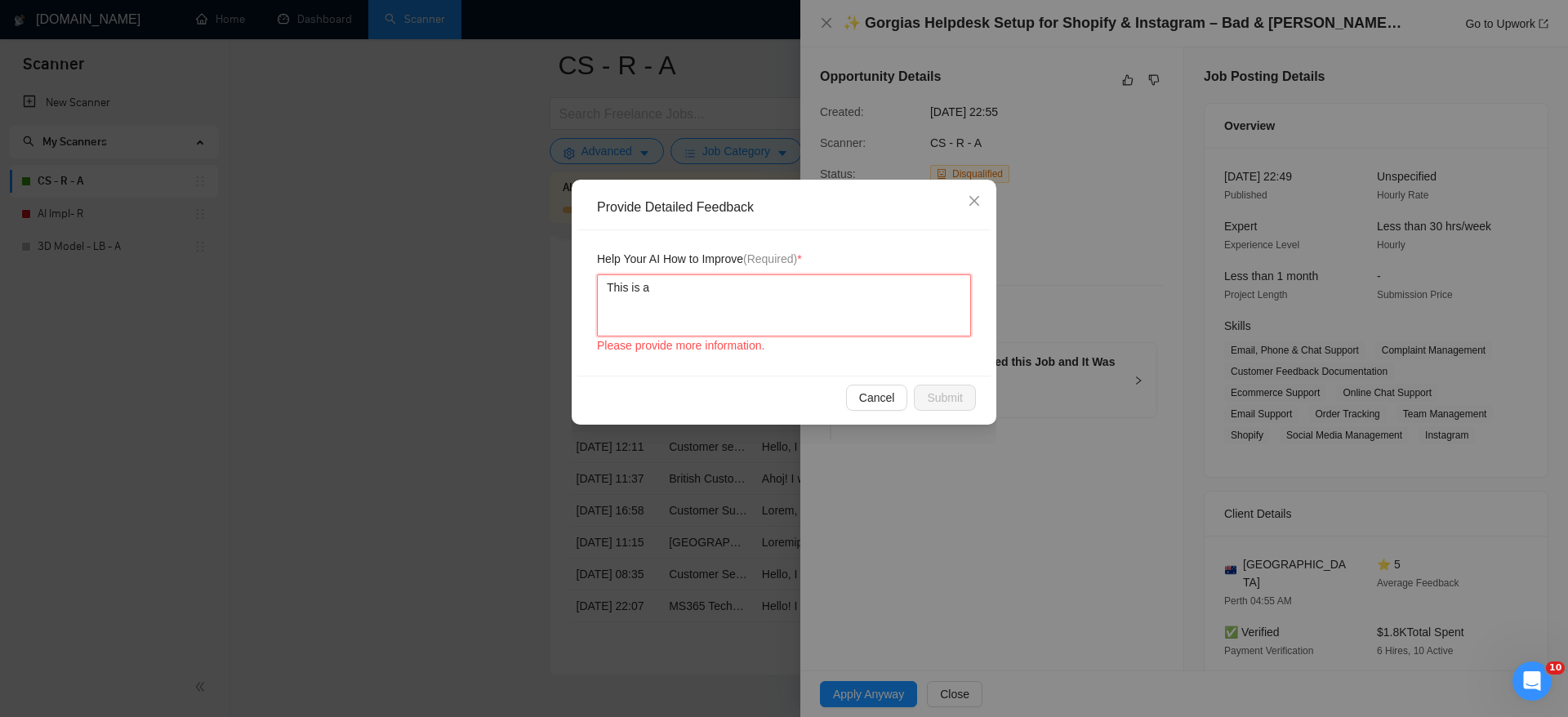
type textarea "This is a g"
type textarea "This is a go"
type textarea "This is a goo"
type textarea "This is a good"
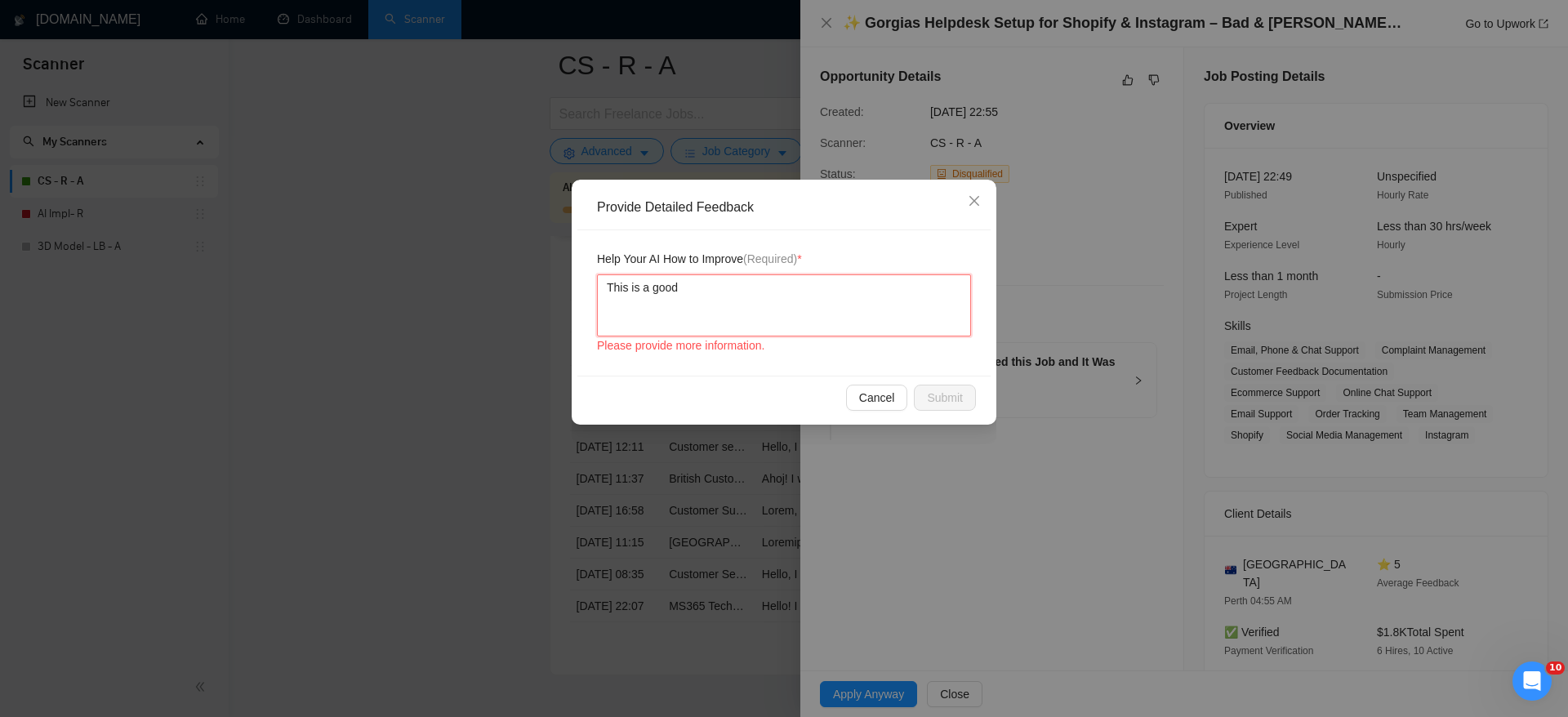
type textarea "This is a good f"
type textarea "This is a good fi"
type textarea "This is a good fit"
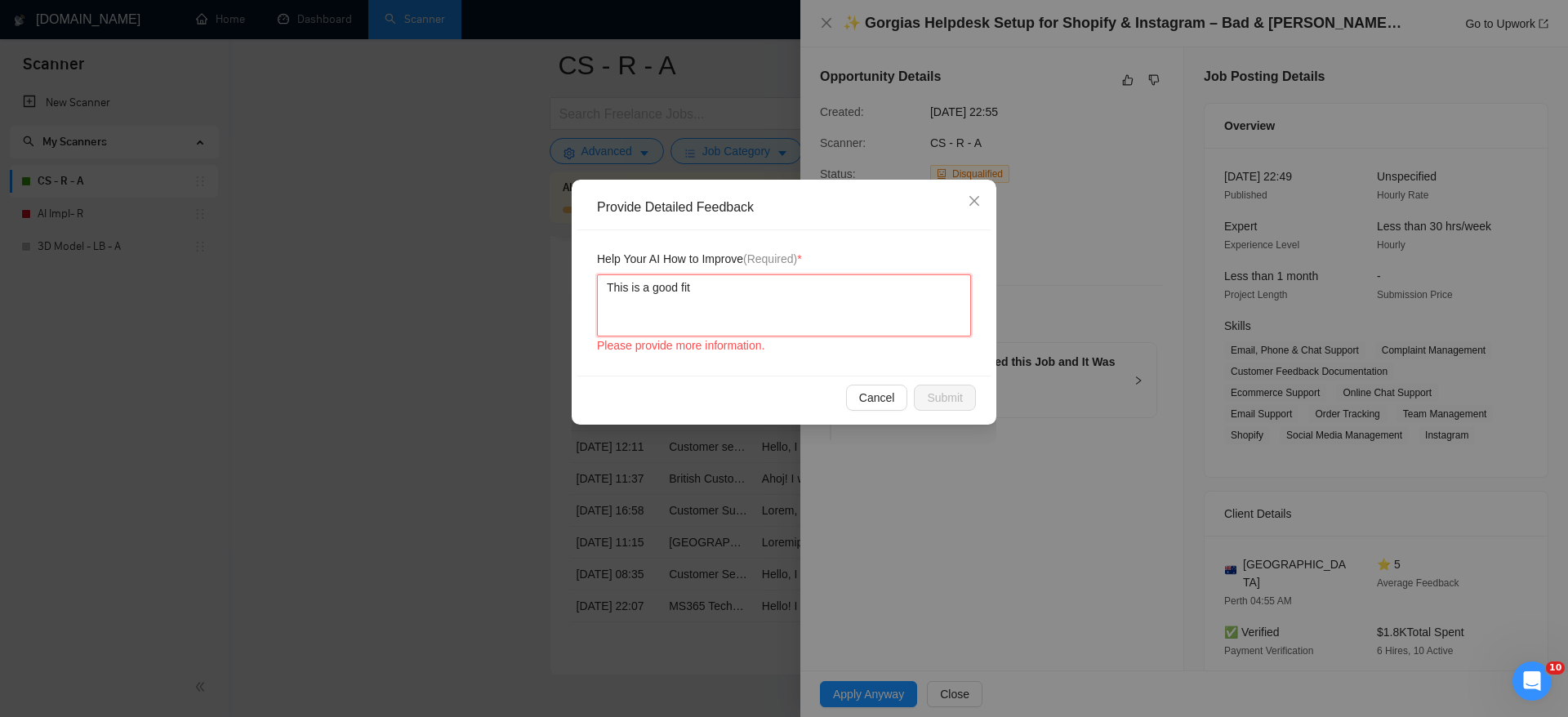
type textarea "This is a good fit,"
type textarea "This is a good fit, w"
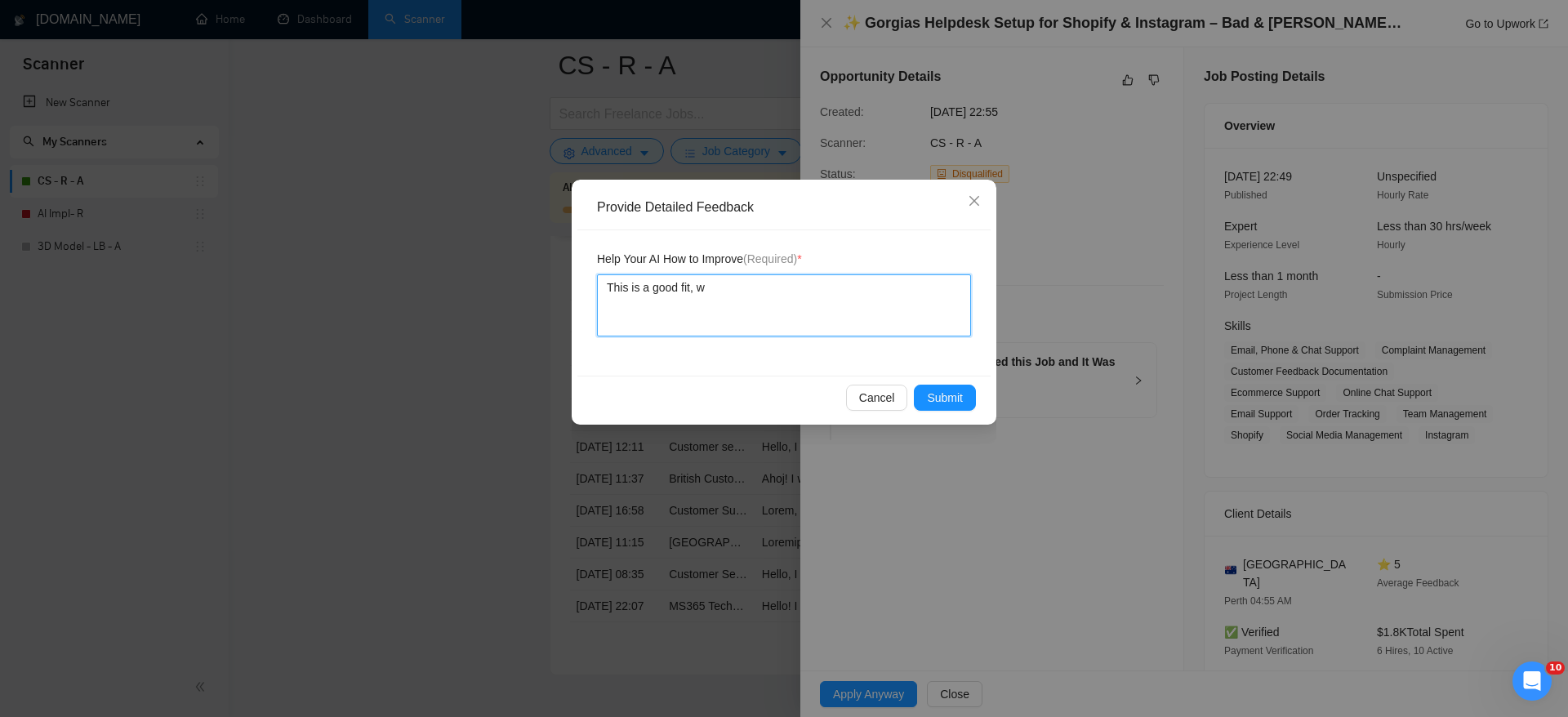
type textarea "This is a good fit, we"
type textarea "This is a good fit, we h"
type textarea "This is a good fit, we ha"
type textarea "This is a good fit, we hav"
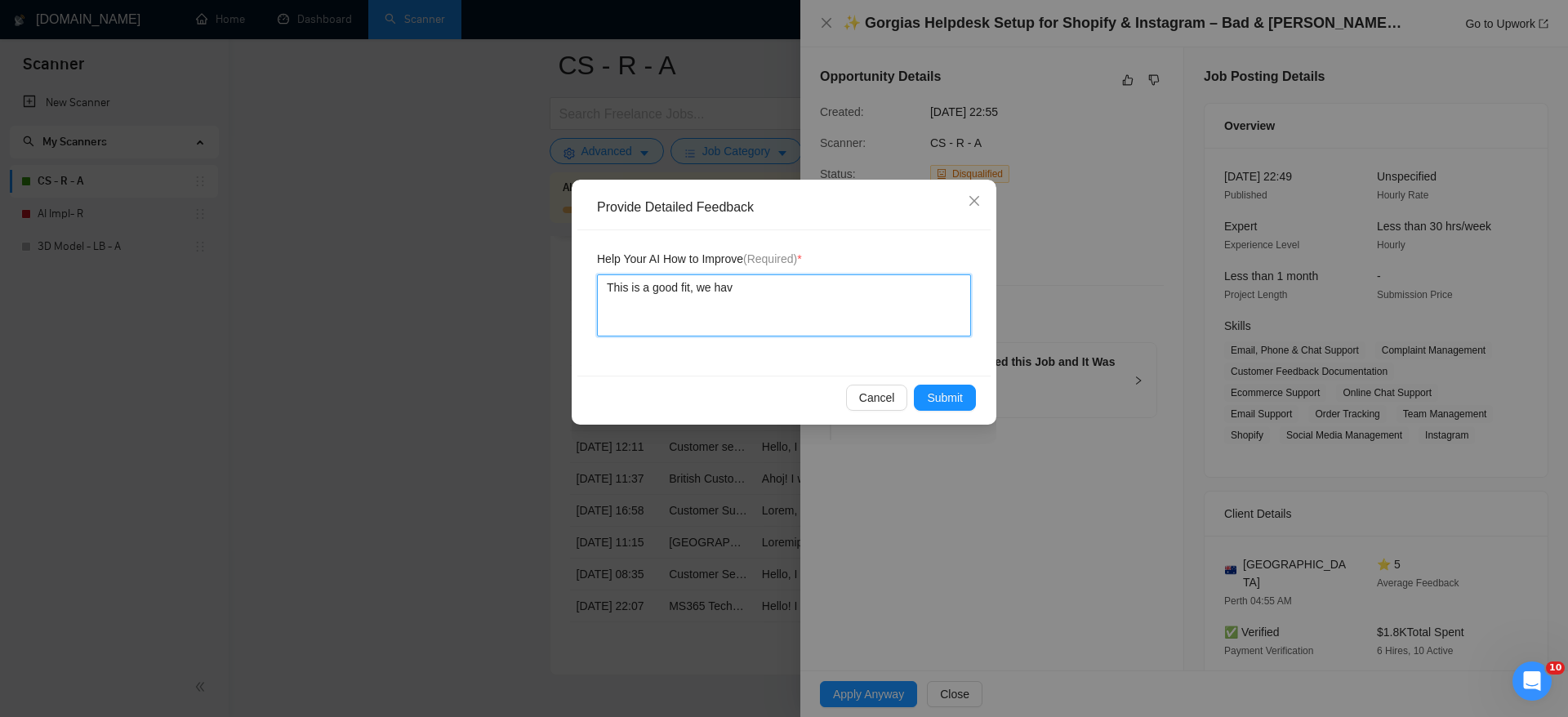
type textarea "This is a good fit, we have"
type textarea "This is a good fit, we have g"
type textarea "This is a good fit, we have gr"
type textarea "This is a good fit, we have gre"
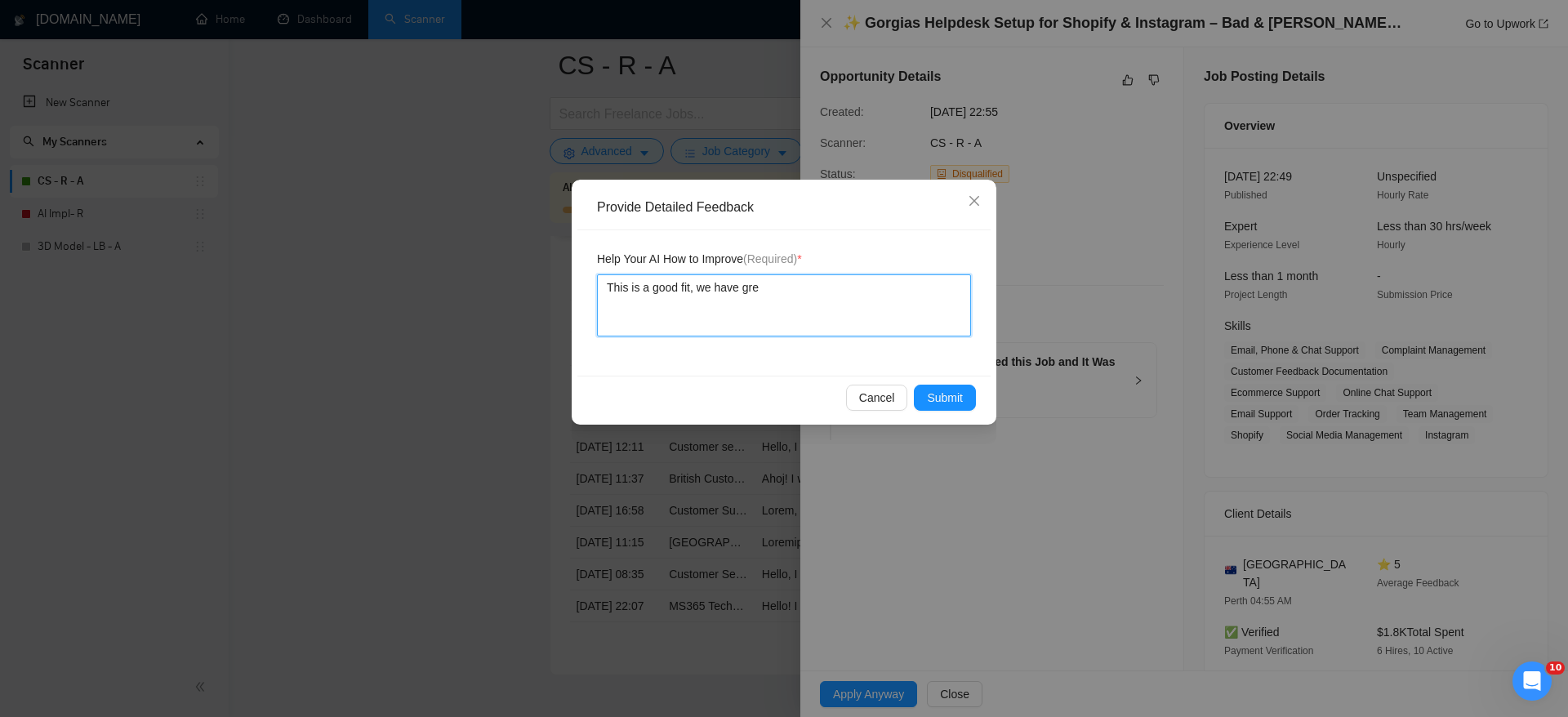
type textarea "This is a good fit, we have grea"
type textarea "This is a good fit, we have great"
type textarea "This is a good fit, we have great e"
type textarea "This is a good fit, we have great ex"
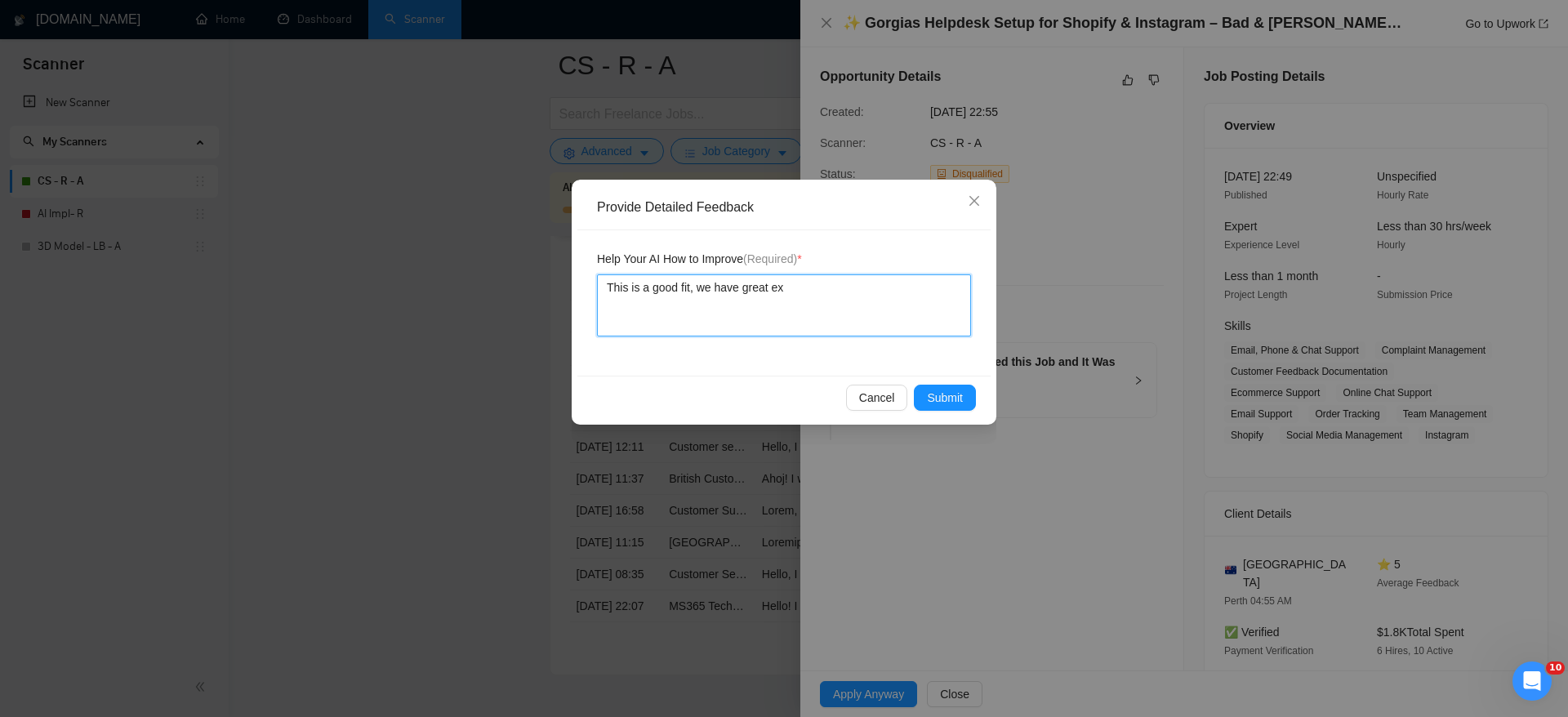
type textarea "This is a good fit, we have great exp"
type textarea "This is a good fit, we have great expe"
type textarea "This is a good fit, we have great exper"
type textarea "This is a good fit, we have great experi"
type textarea "This is a good fit, we have great experie"
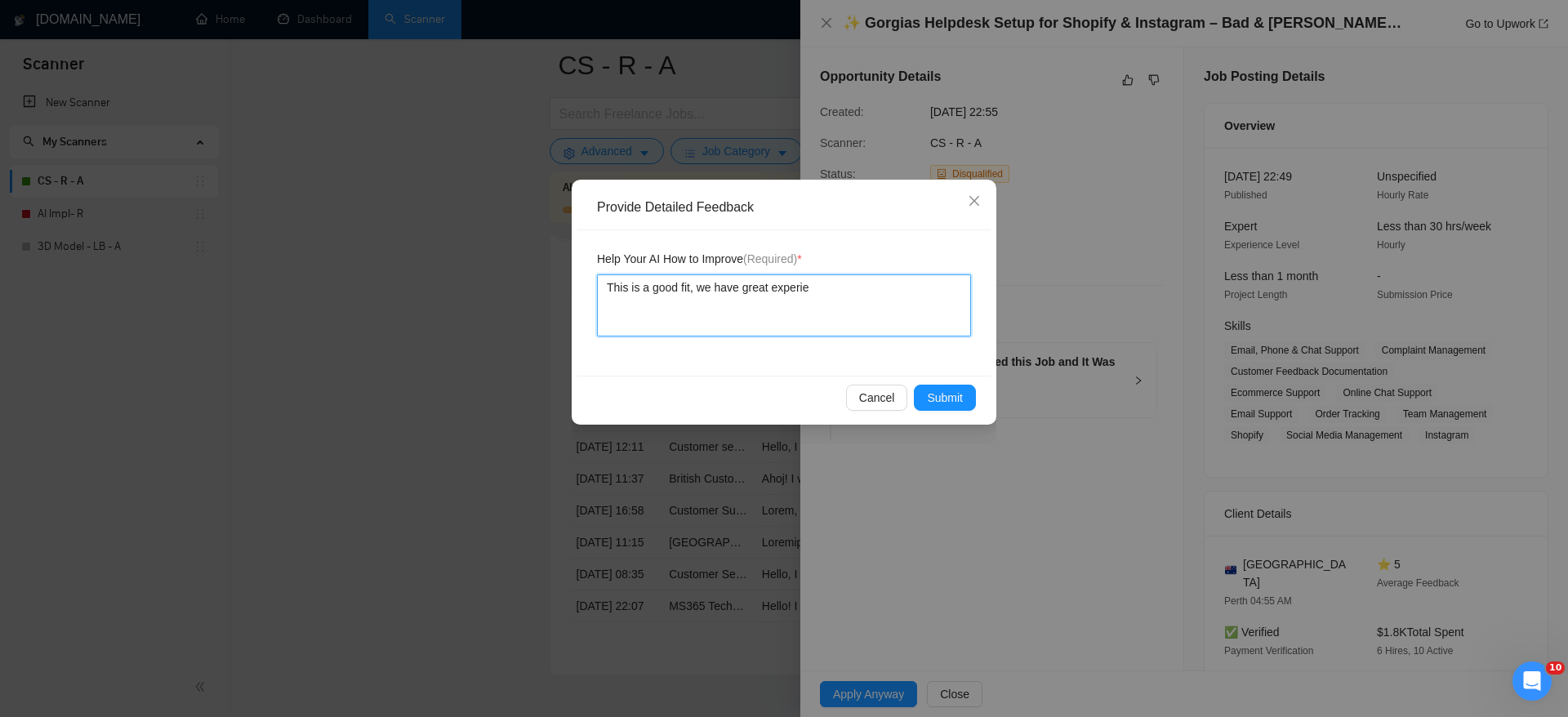
type textarea "This is a good fit, we have great experien"
type textarea "This is a good fit, we have great experience"
type textarea "This is a good fit, we have great experience i"
type textarea "This is a good fit, we have great experience in"
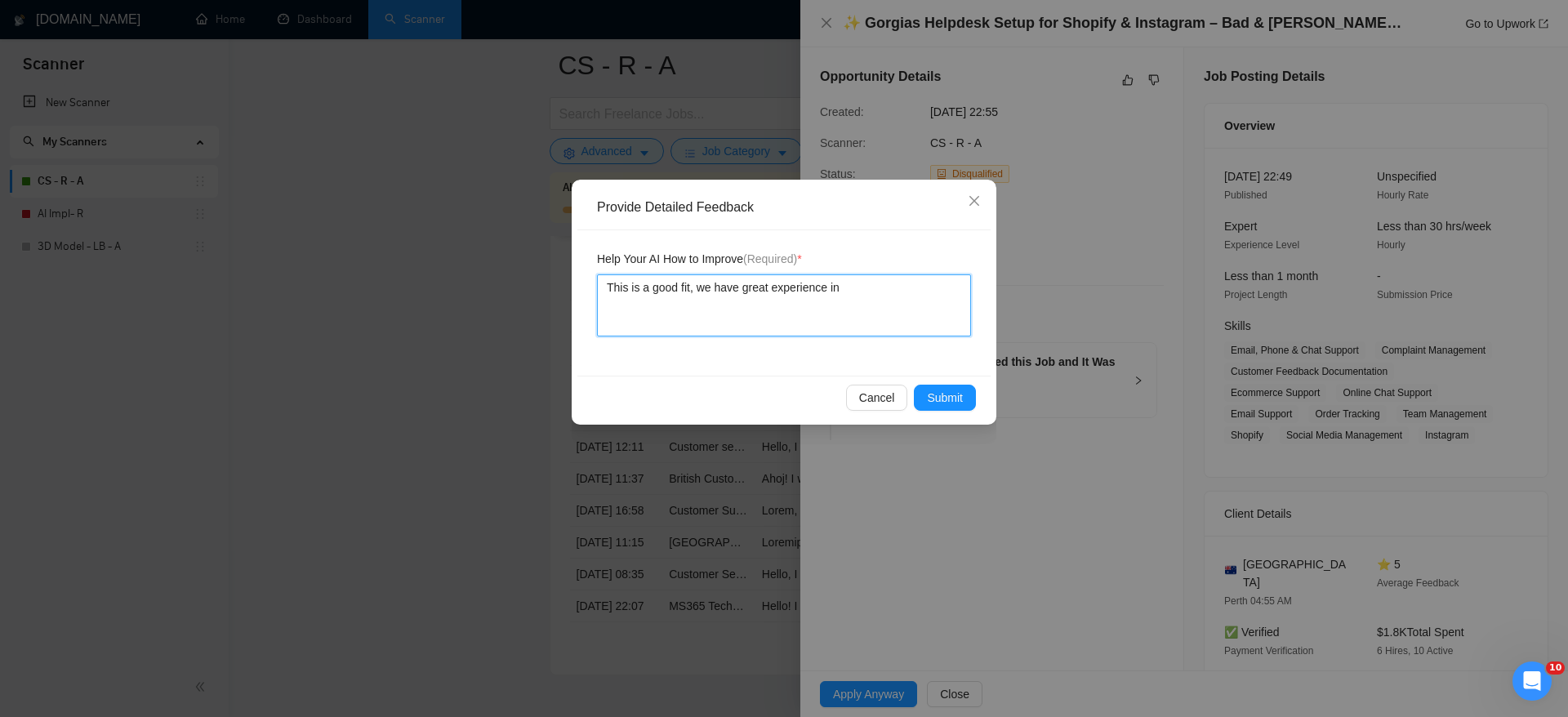
type textarea "This is a good fit, we have great experience in"
type textarea "This is a good fit, we have great experience in e"
type textarea "This is a good fit, we have great experience in em"
type textarea "This is a good fit, we have great experience in [GEOGRAPHIC_DATA]"
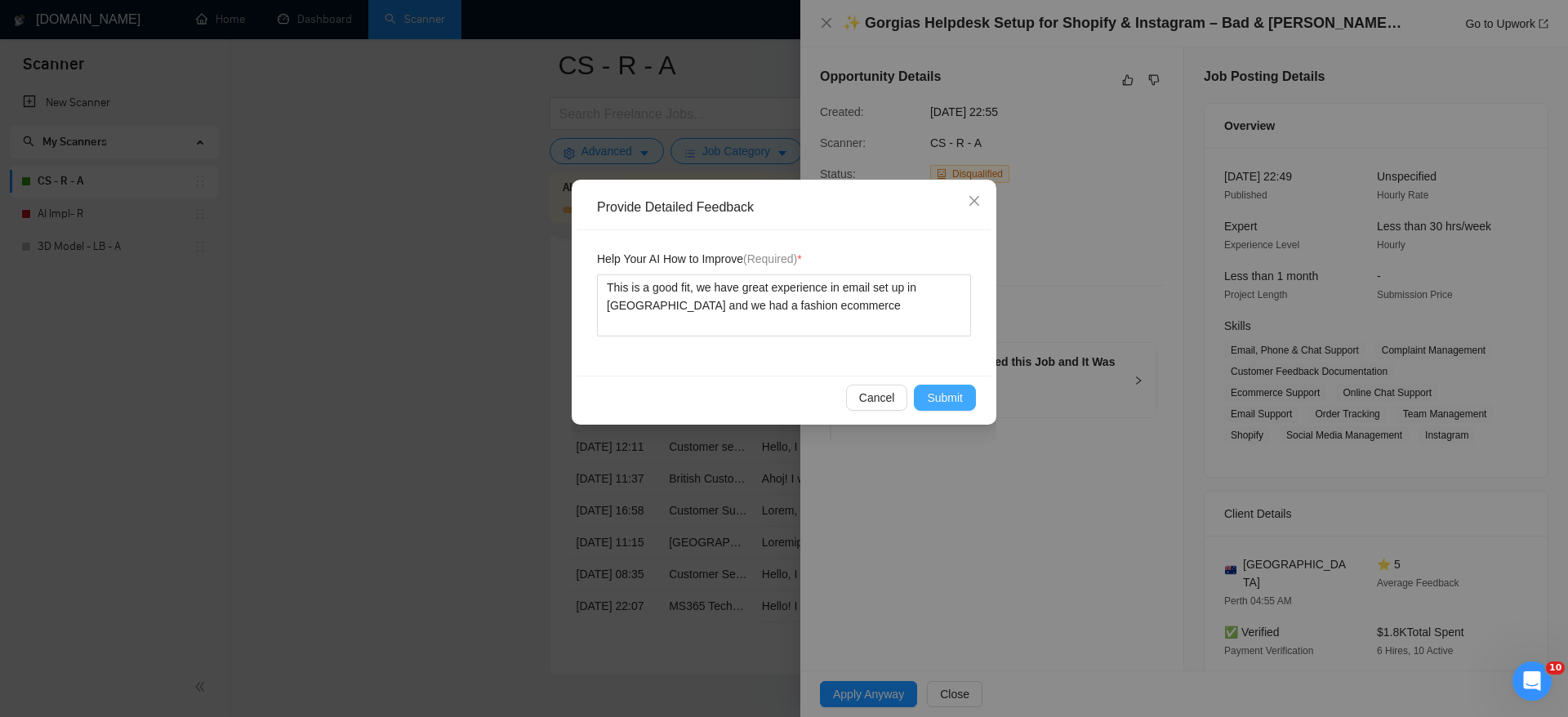
click at [960, 395] on span "Submit" at bounding box center [944, 397] width 36 height 18
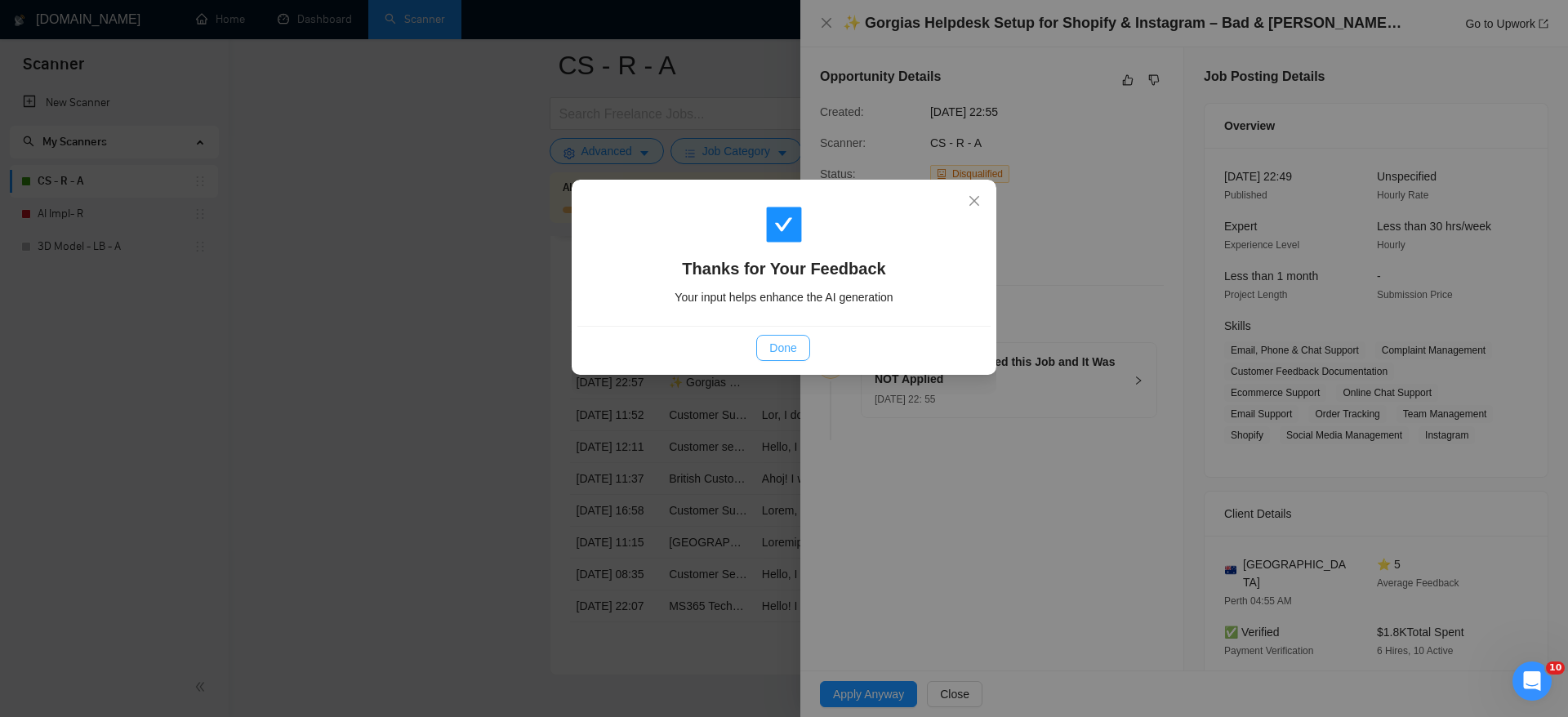
click at [793, 343] on span "Done" at bounding box center [783, 347] width 27 height 18
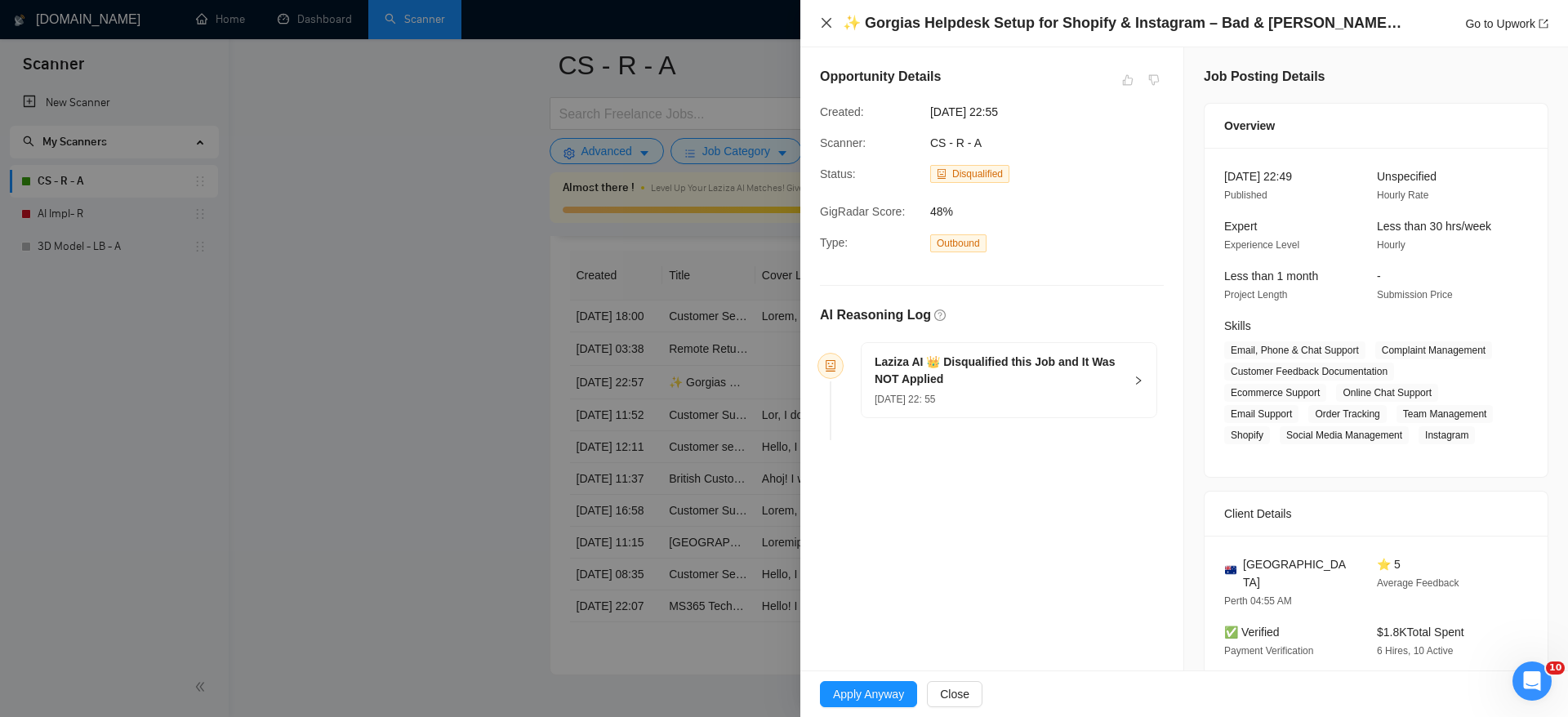
click at [824, 28] on icon "close" at bounding box center [827, 23] width 13 height 13
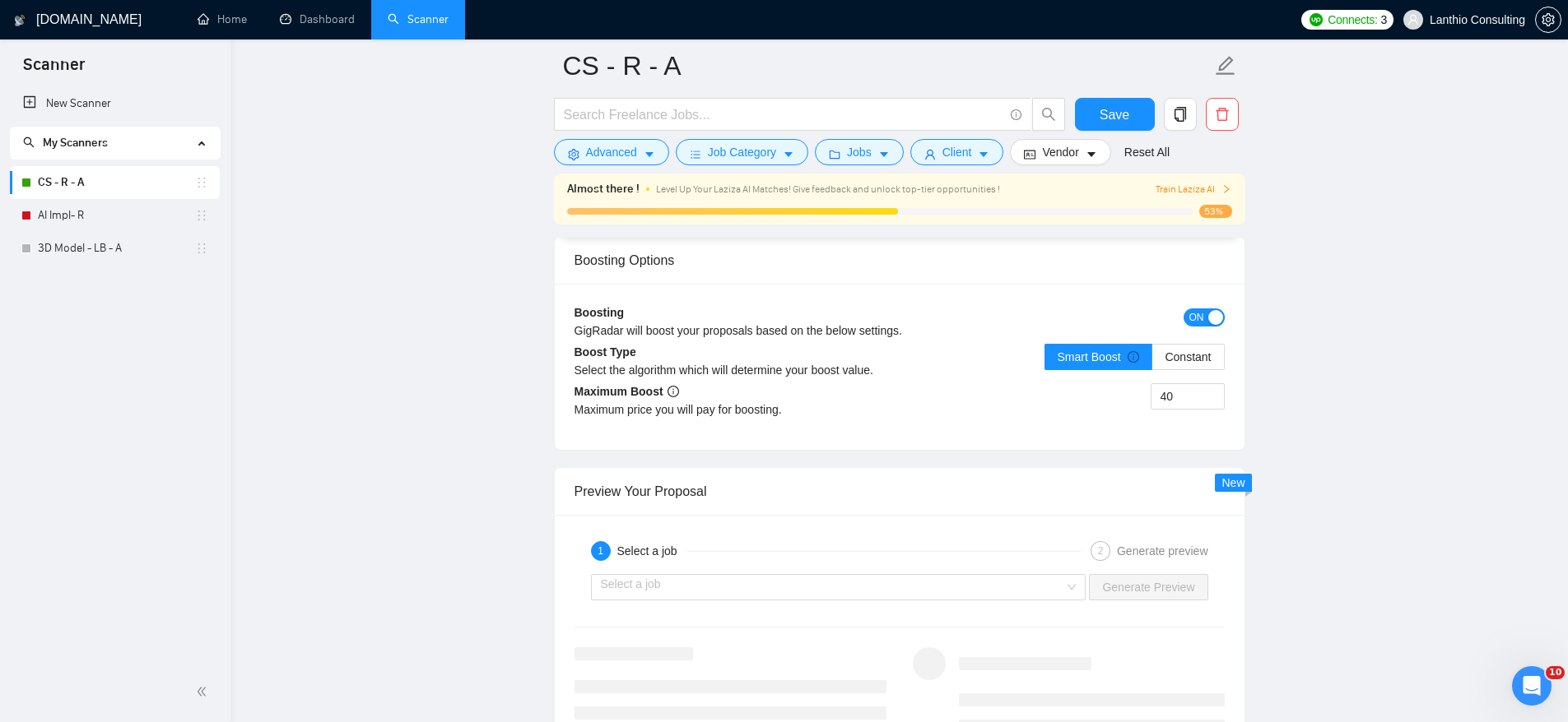
scroll to position [4014, 0]
